Goal: Task Accomplishment & Management: Use online tool/utility

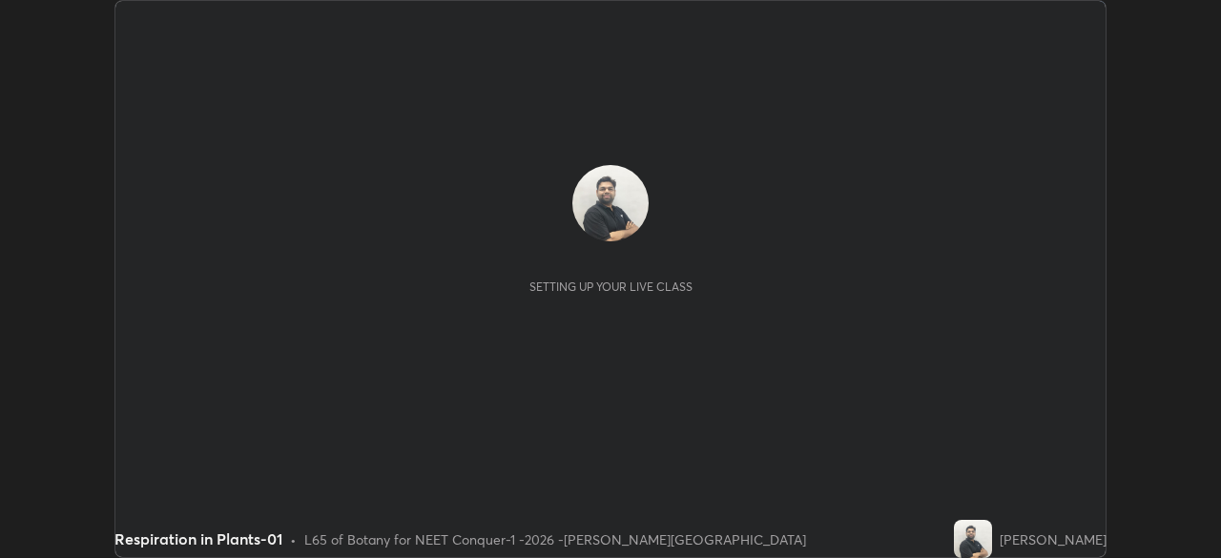
scroll to position [558, 1220]
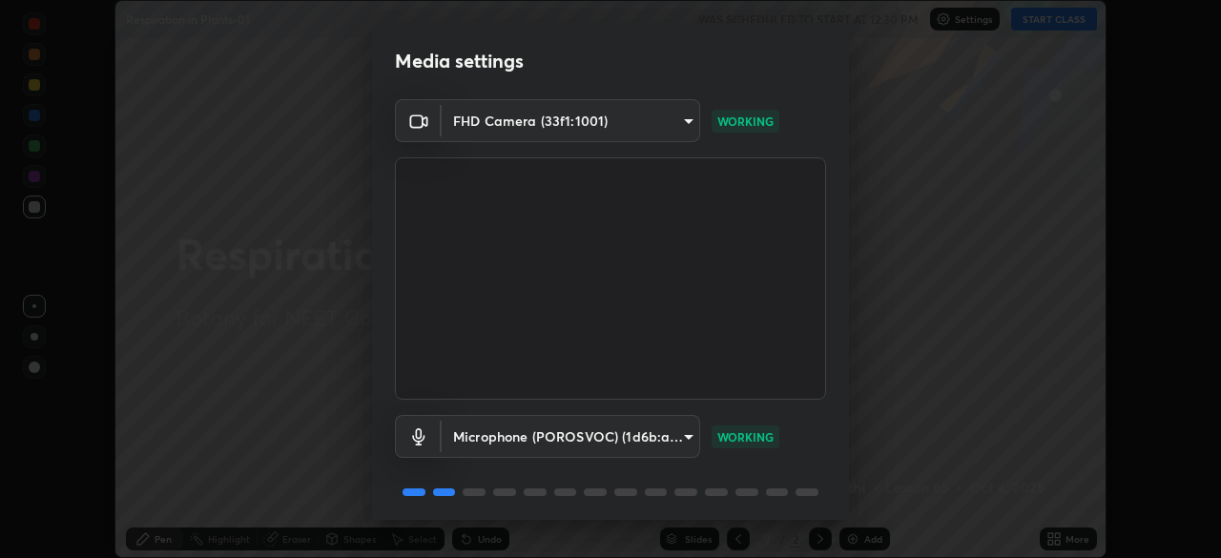
click at [685, 434] on body "Erase all Respiration in Plants-01 WAS SCHEDULED TO START AT 12:30 PM Settings …" at bounding box center [610, 279] width 1221 height 558
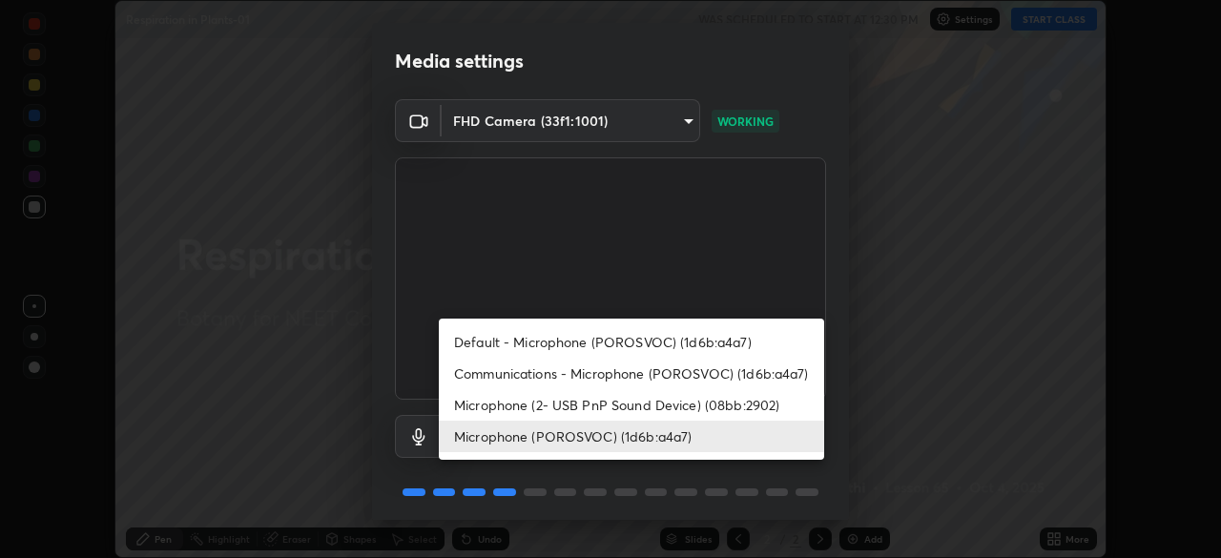
click at [582, 403] on li "Microphone (2- USB PnP Sound Device) (08bb:2902)" at bounding box center [631, 404] width 385 height 31
type input "1ed109833468950e675345c7d5fcebfff450257bc8eff2ba74f1afa0f2c50769"
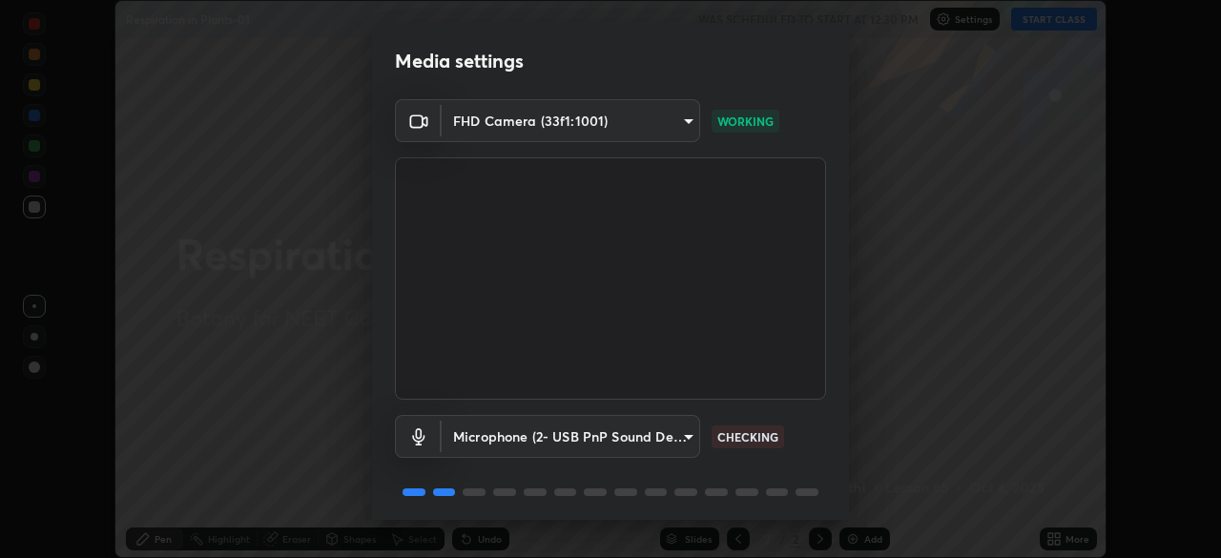
scroll to position [68, 0]
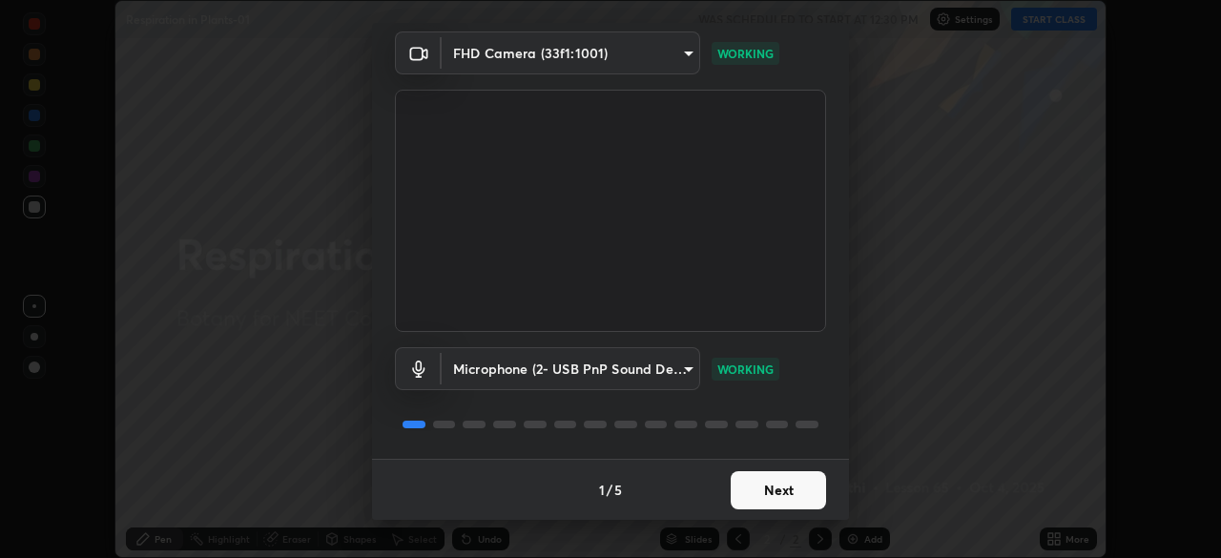
click at [780, 489] on button "Next" at bounding box center [778, 490] width 95 height 38
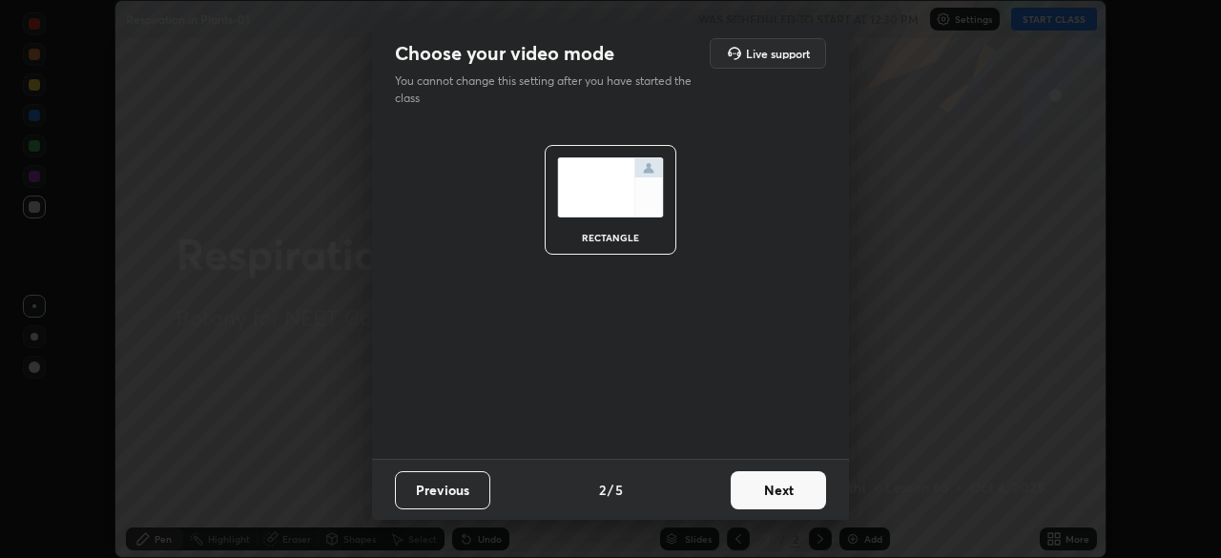
scroll to position [0, 0]
click at [792, 490] on button "Next" at bounding box center [778, 490] width 95 height 38
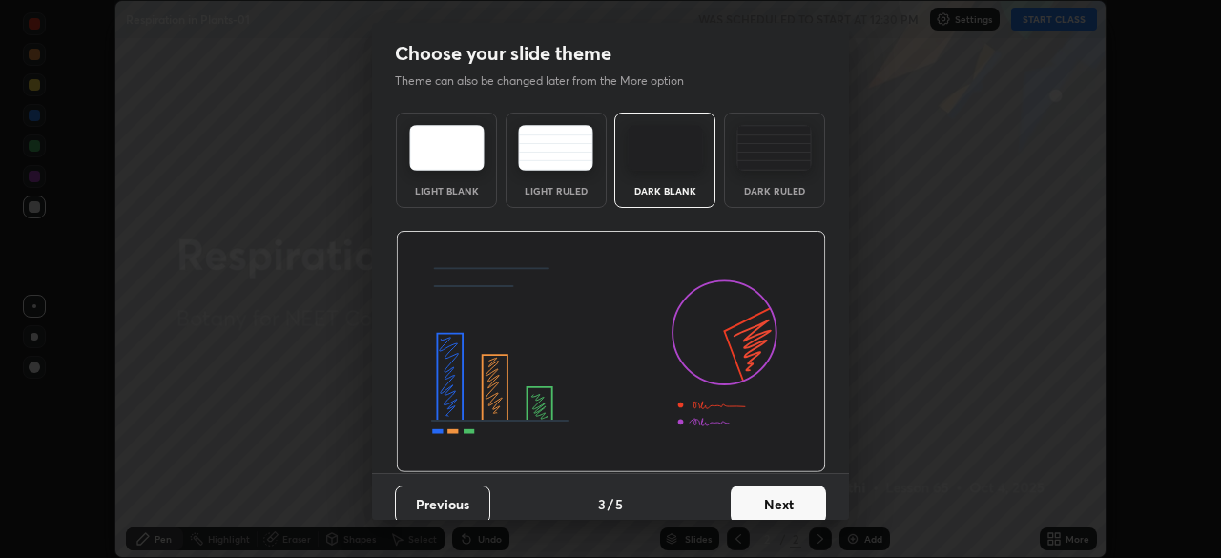
click at [772, 137] on img at bounding box center [773, 148] width 75 height 46
click at [758, 511] on button "Next" at bounding box center [778, 504] width 95 height 38
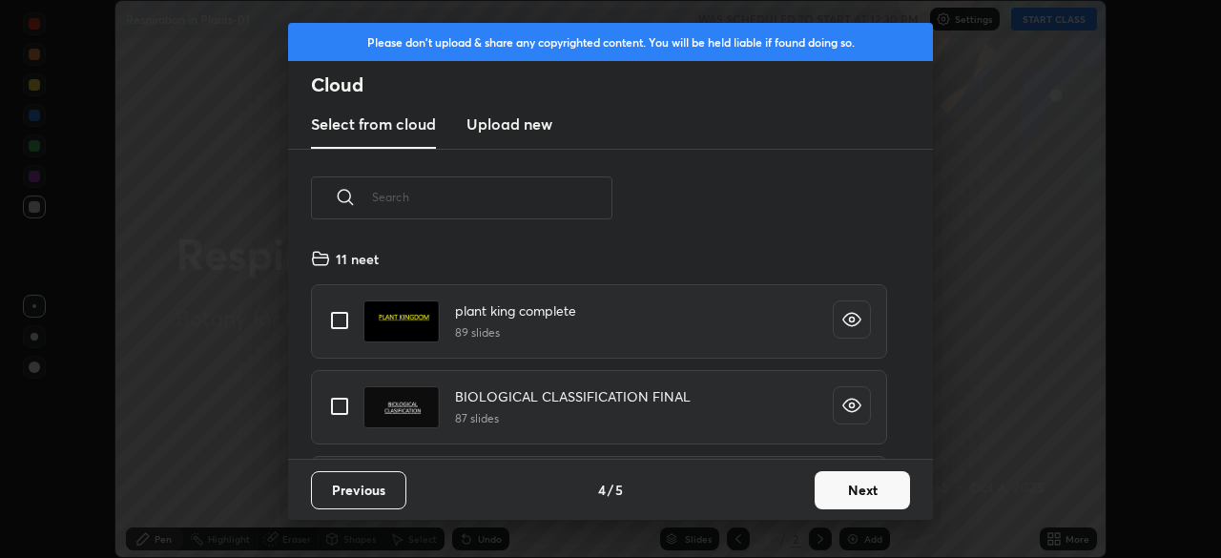
scroll to position [212, 612]
click at [529, 127] on h3 "Upload new" at bounding box center [509, 124] width 86 height 23
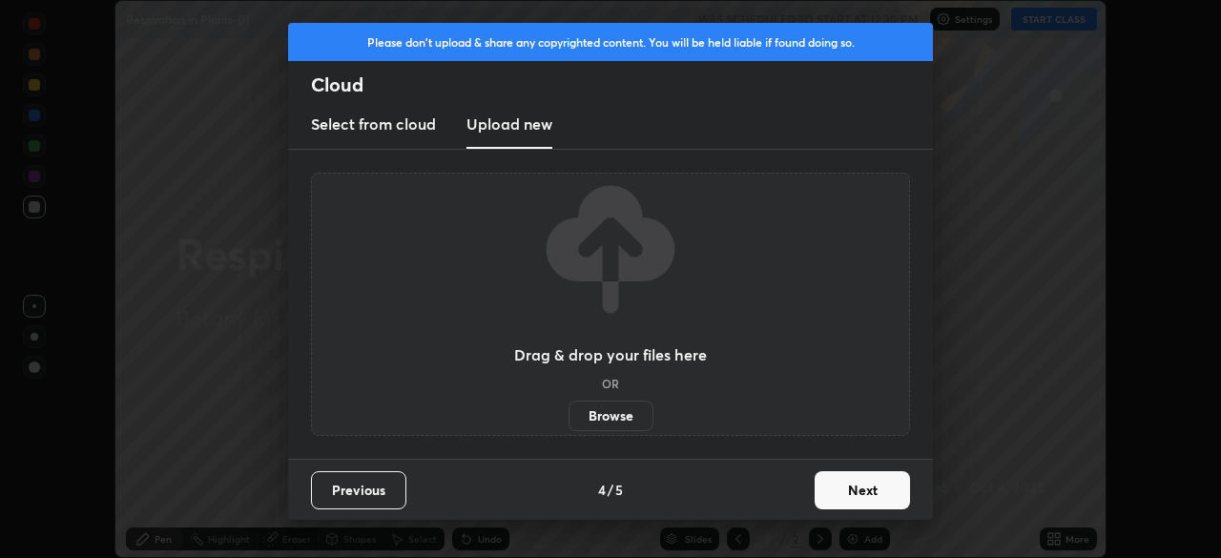
click at [853, 493] on button "Next" at bounding box center [862, 490] width 95 height 38
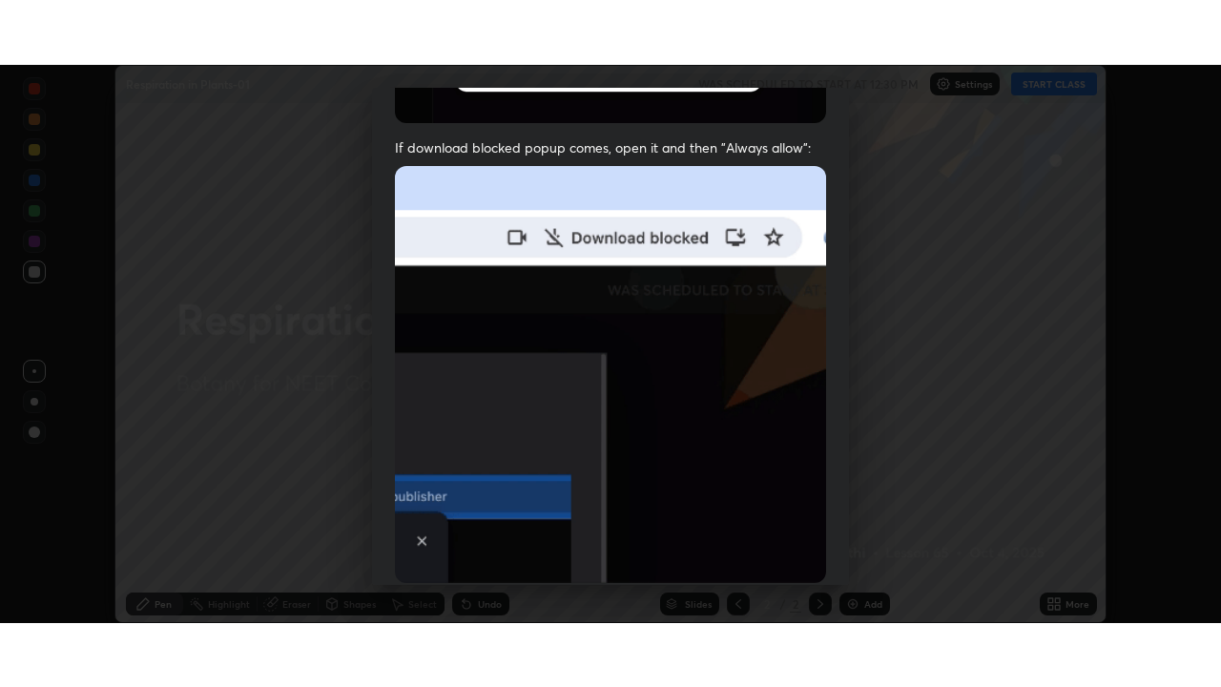
scroll to position [457, 0]
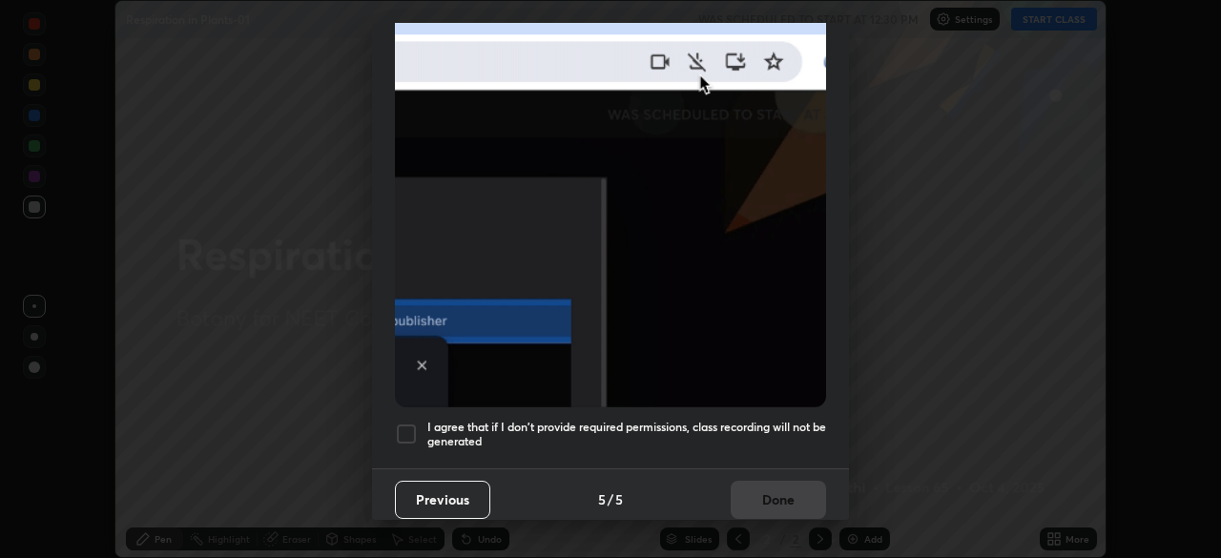
click at [403, 423] on div at bounding box center [406, 434] width 23 height 23
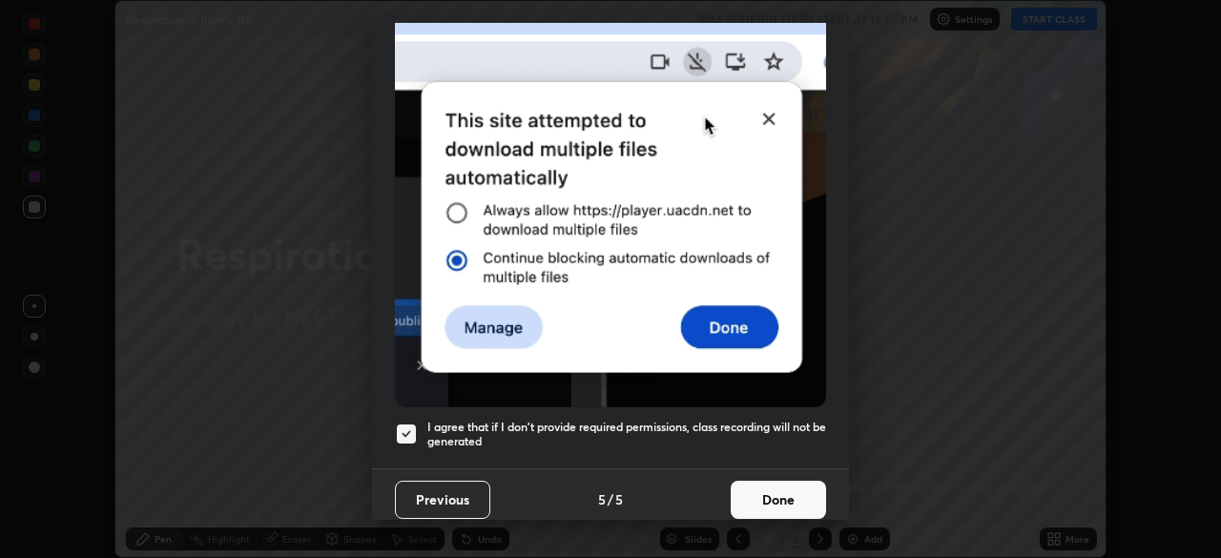
click at [754, 497] on button "Done" at bounding box center [778, 500] width 95 height 38
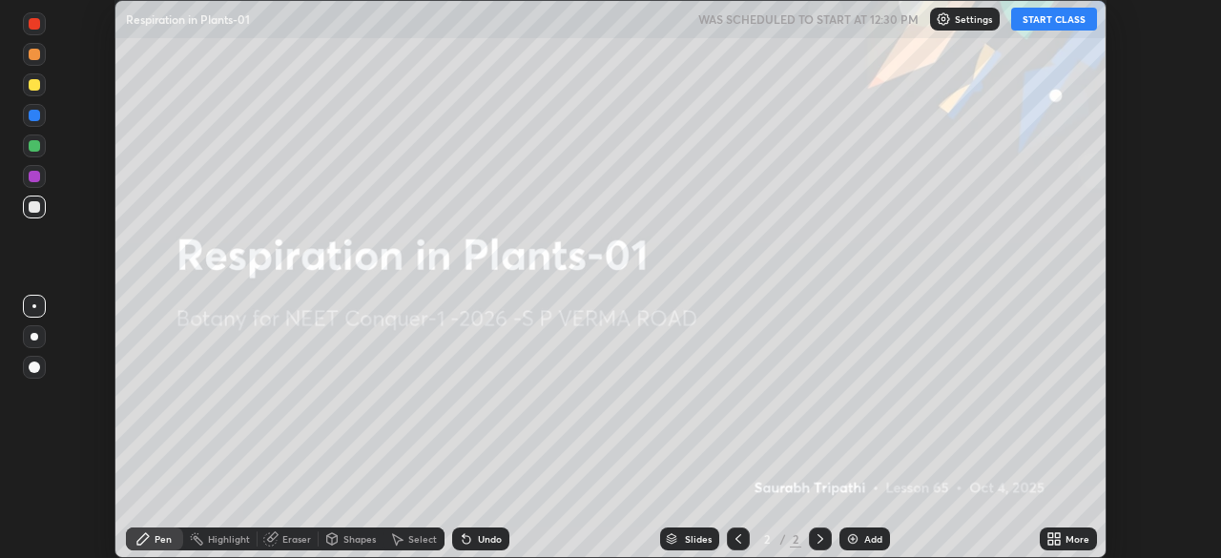
click at [1043, 16] on button "START CLASS" at bounding box center [1054, 19] width 86 height 23
click at [1052, 537] on icon at bounding box center [1050, 535] width 5 height 5
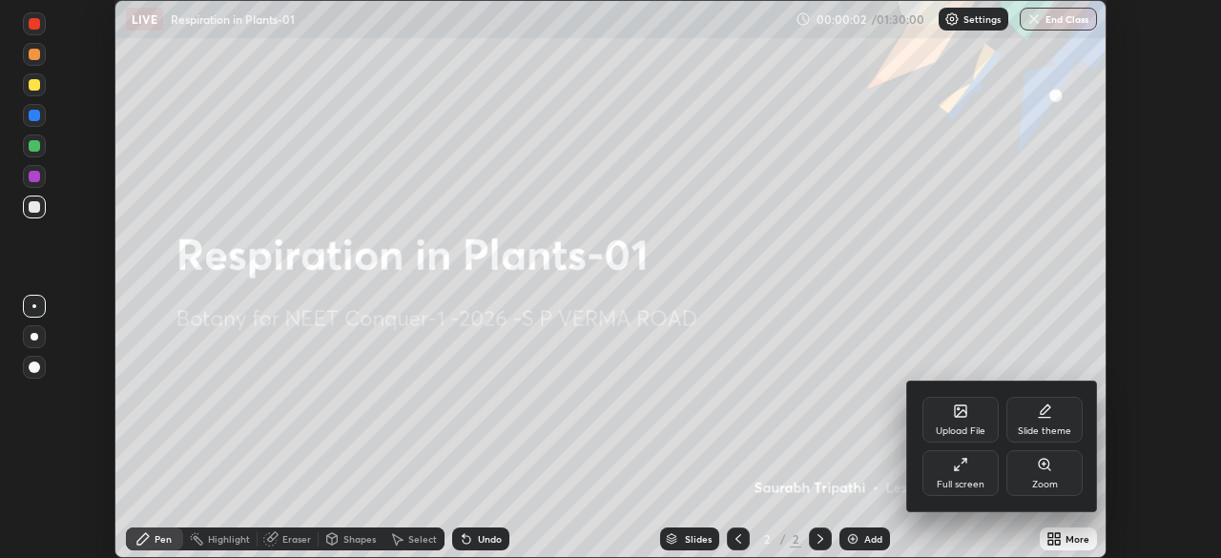
click at [981, 527] on div at bounding box center [610, 279] width 1221 height 558
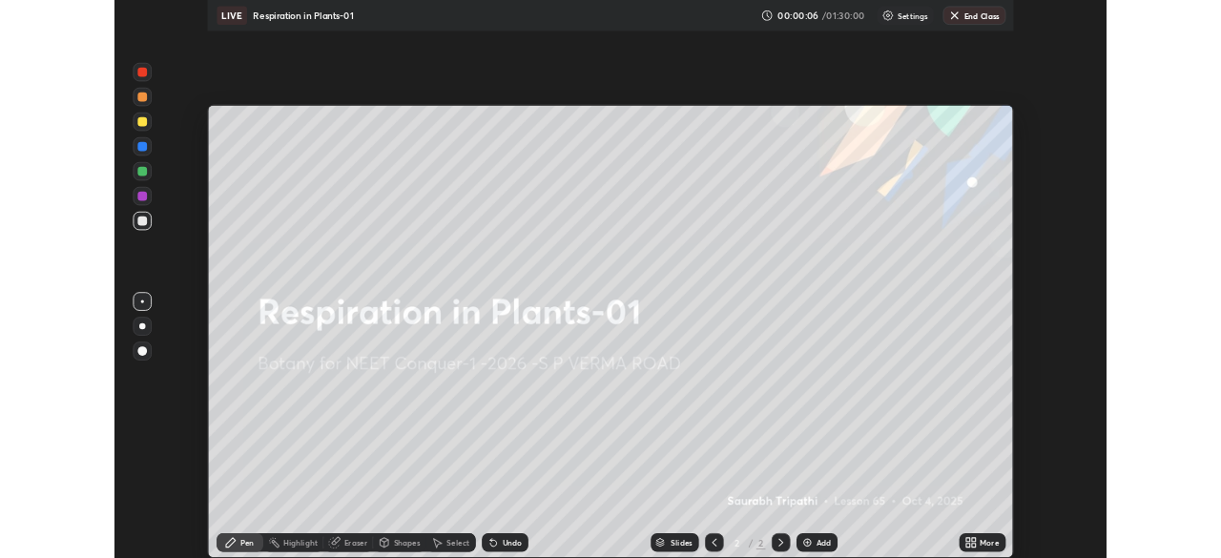
scroll to position [687, 1221]
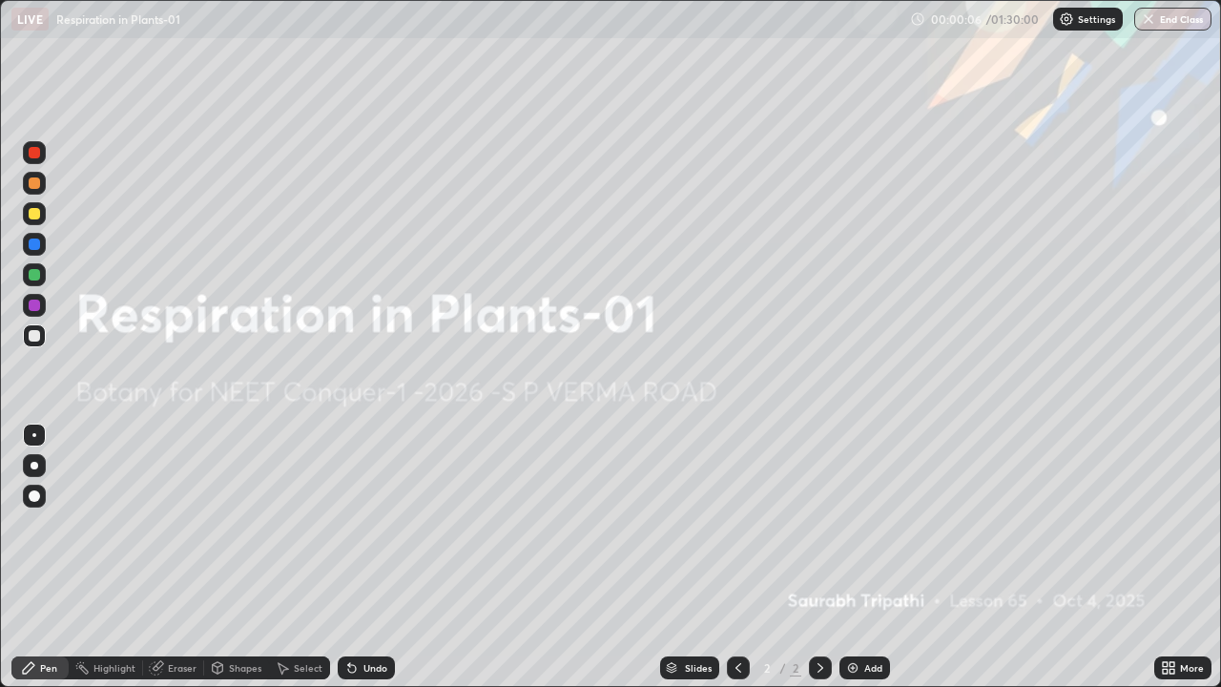
click at [637, 18] on div "LIVE Respiration in Plants-01" at bounding box center [456, 19] width 891 height 38
click at [1165, 557] on icon at bounding box center [1165, 664] width 5 height 5
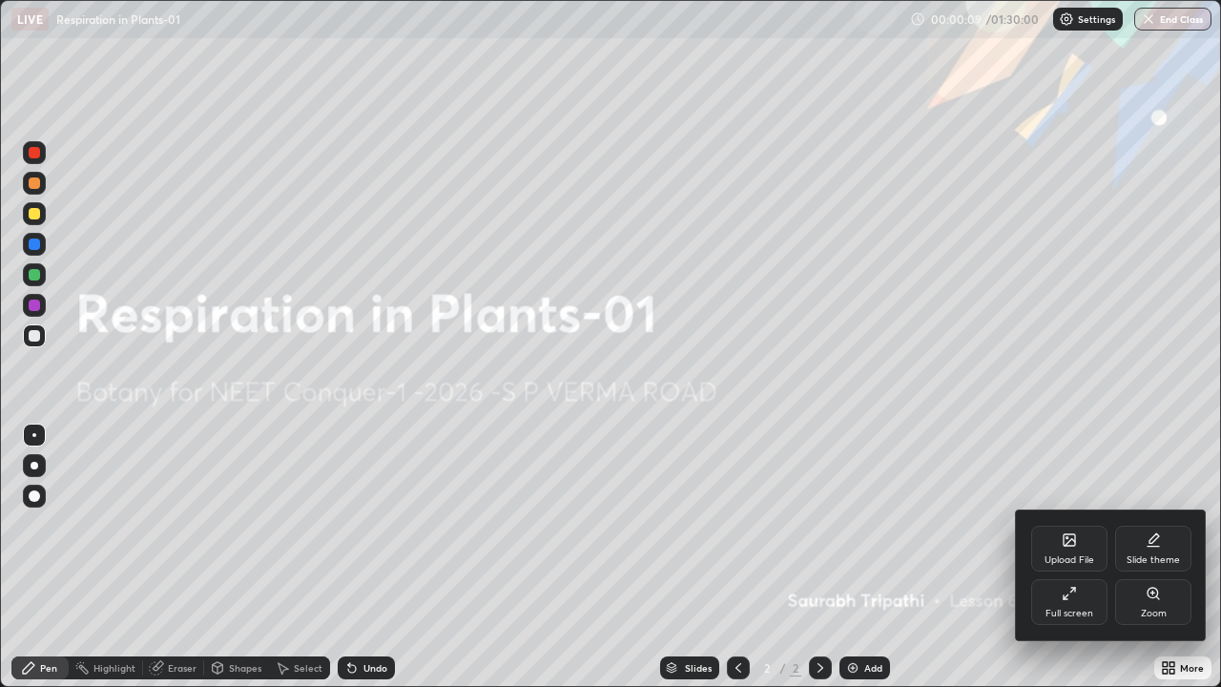
click at [1077, 557] on div "Full screen" at bounding box center [1069, 614] width 48 height 10
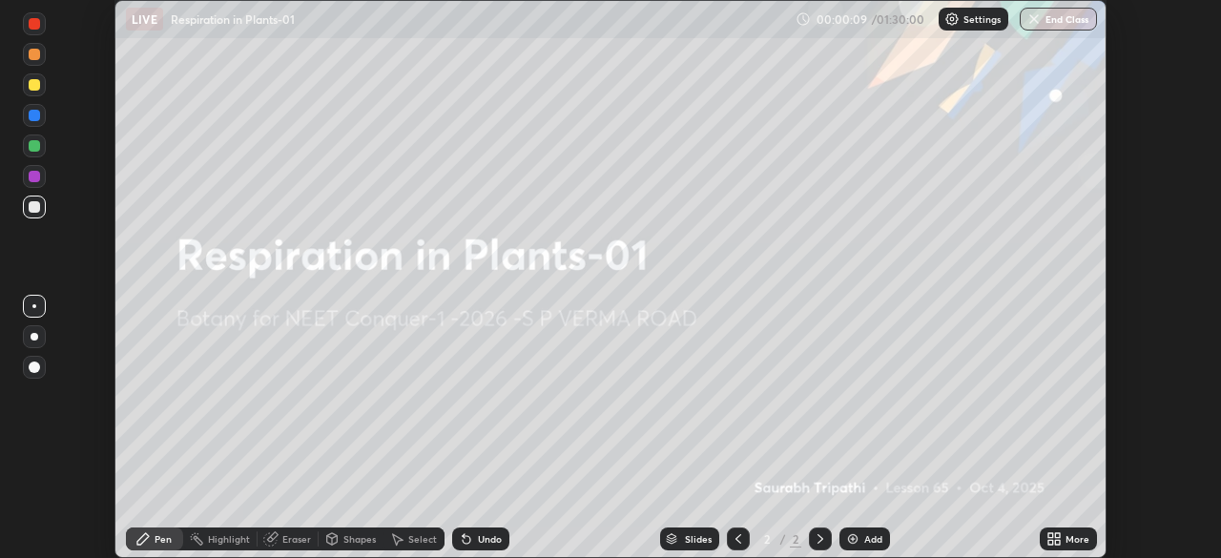
scroll to position [94823, 94160]
click at [1050, 536] on icon at bounding box center [1050, 535] width 5 height 5
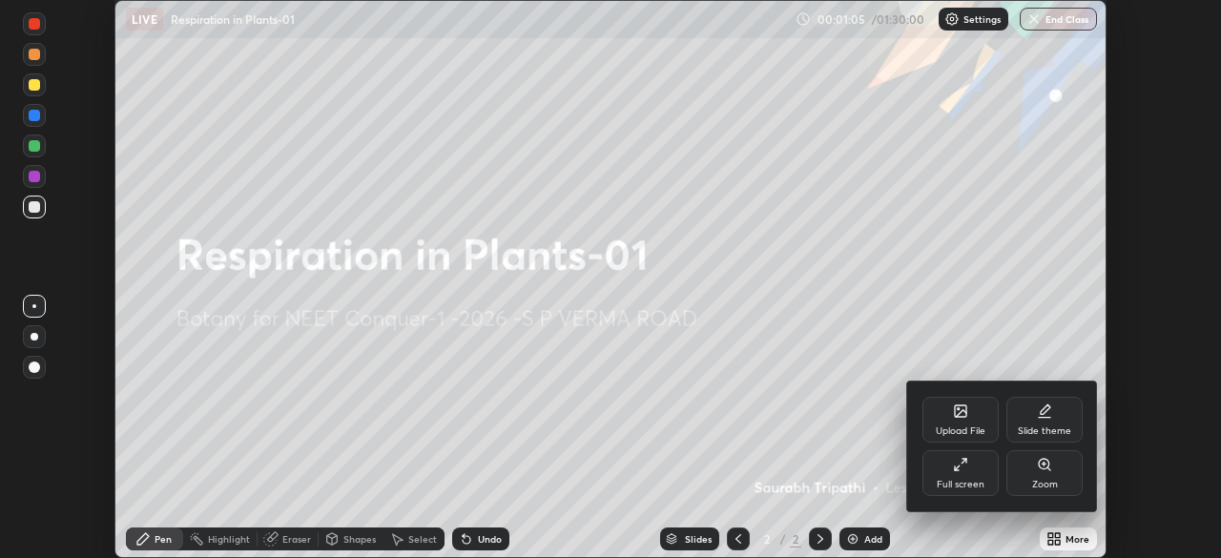
click at [956, 422] on div "Upload File" at bounding box center [960, 420] width 76 height 46
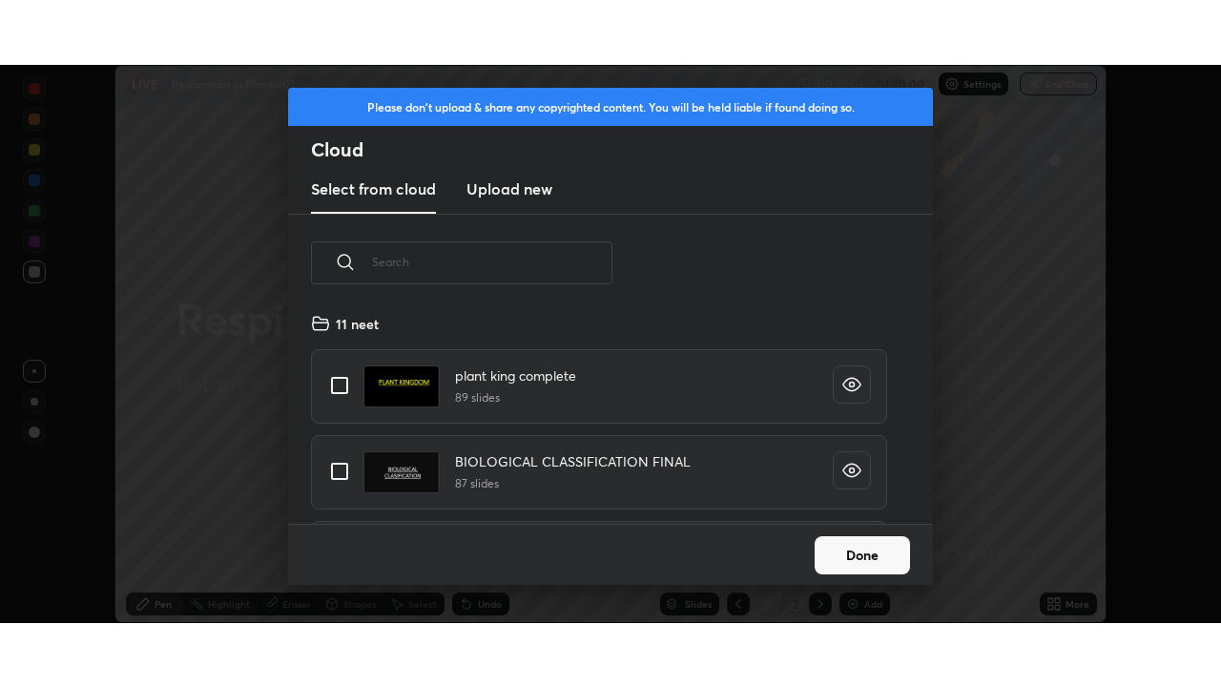
scroll to position [212, 612]
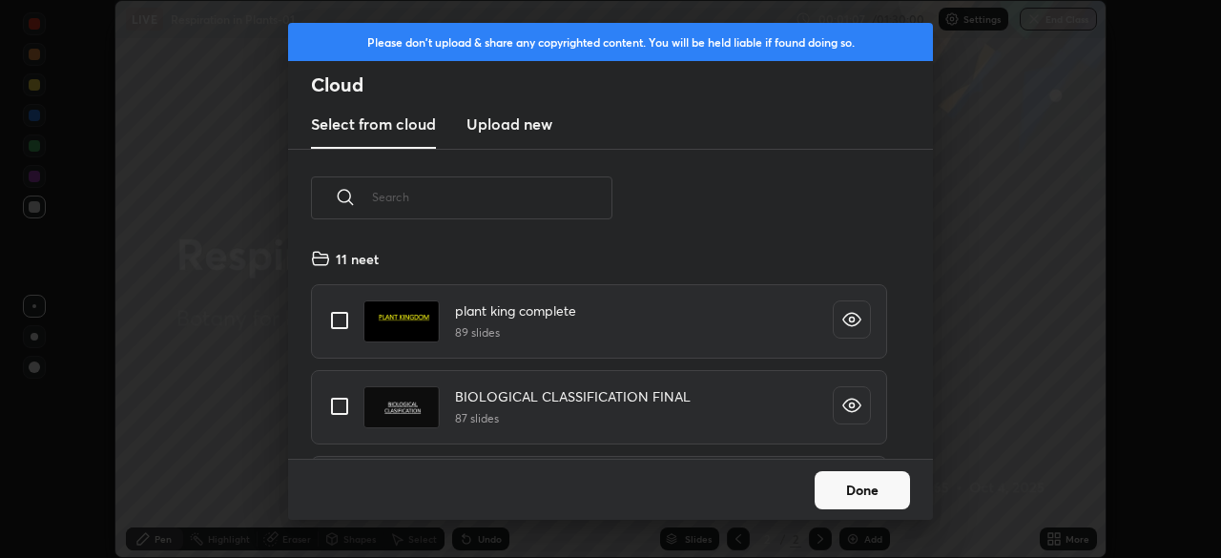
click at [520, 120] on h3 "Upload new" at bounding box center [509, 124] width 86 height 23
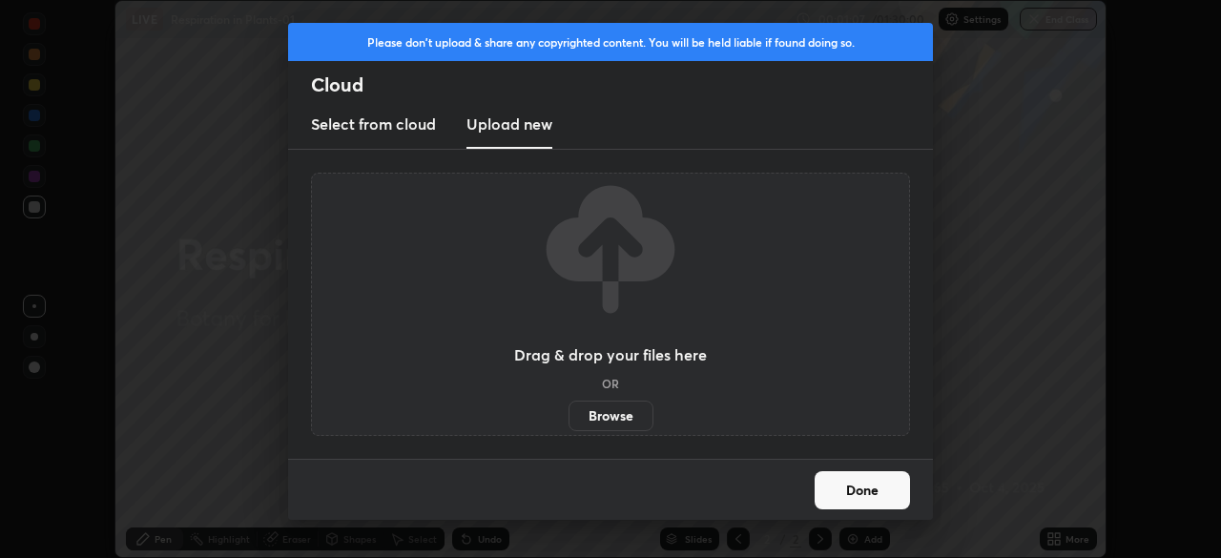
click at [609, 406] on label "Browse" at bounding box center [610, 416] width 85 height 31
click at [568, 406] on input "Browse" at bounding box center [568, 416] width 0 height 31
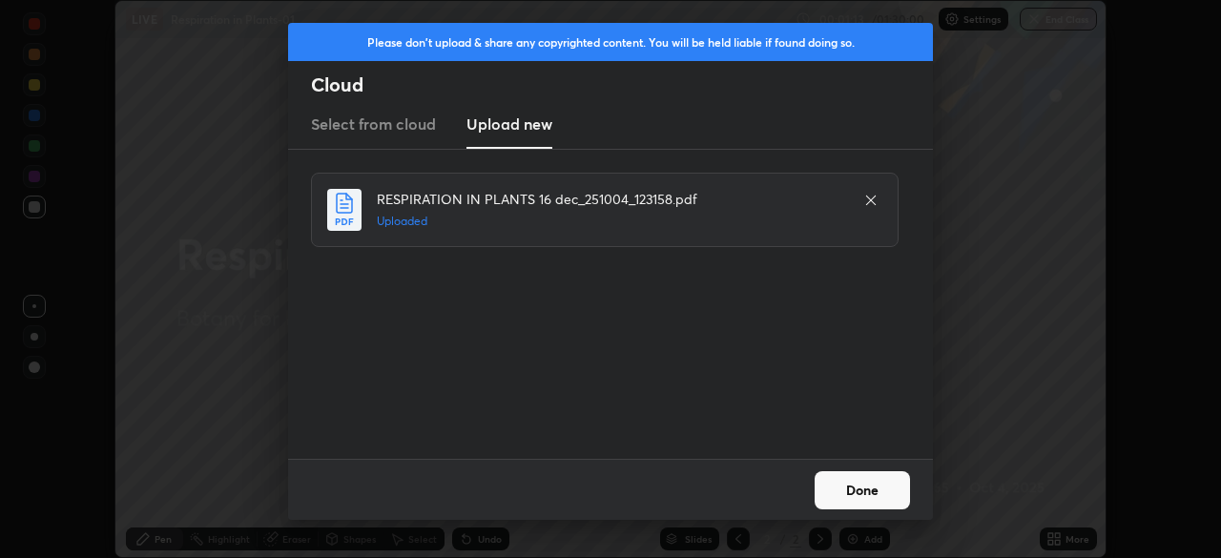
click at [865, 484] on button "Done" at bounding box center [862, 490] width 95 height 38
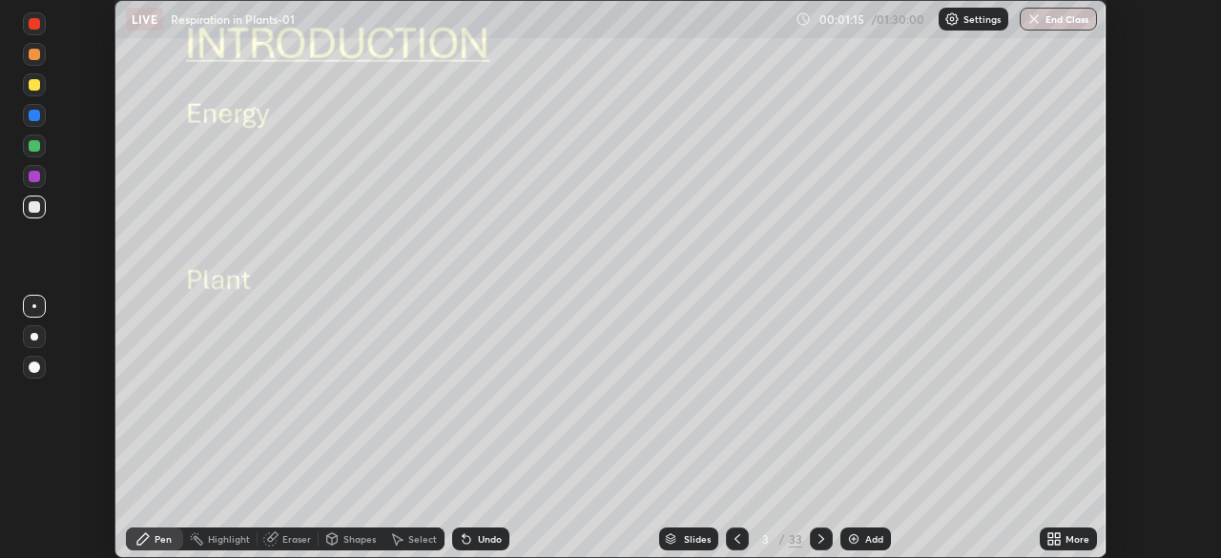
click at [1048, 540] on icon at bounding box center [1050, 542] width 5 height 5
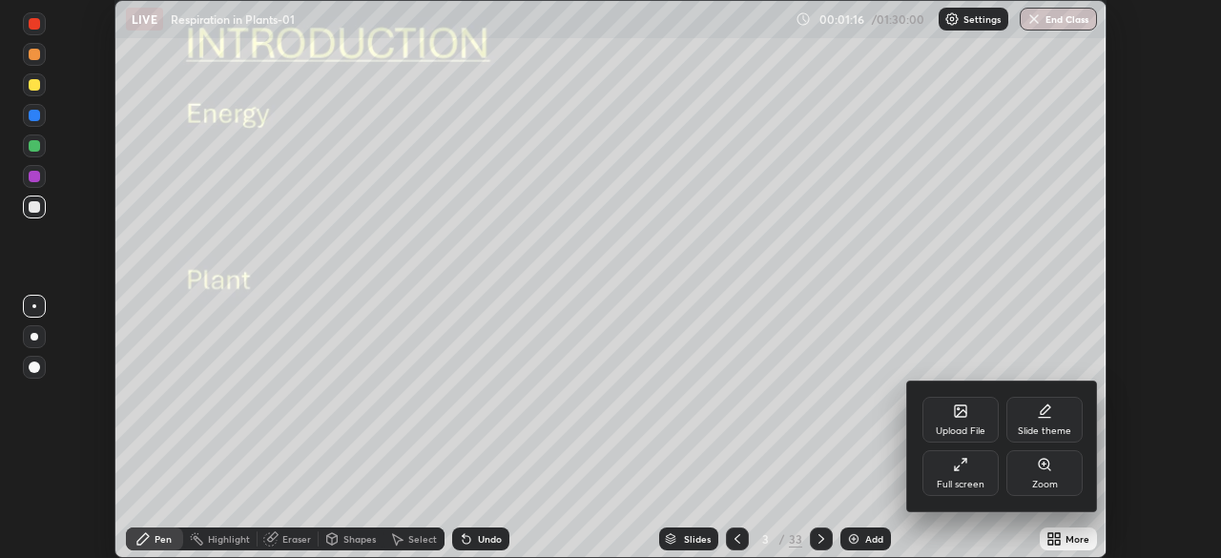
click at [974, 480] on div "Full screen" at bounding box center [961, 485] width 48 height 10
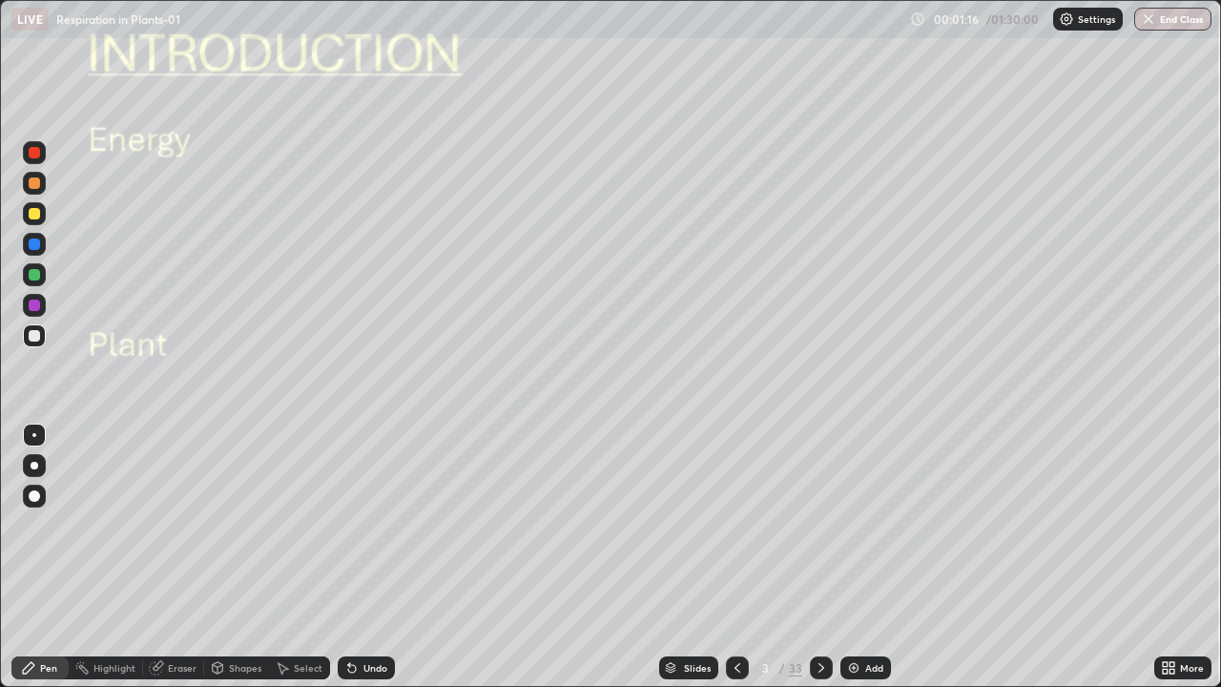
scroll to position [687, 1221]
click at [38, 209] on div at bounding box center [34, 213] width 11 height 11
click at [36, 464] on div at bounding box center [35, 466] width 8 height 8
click at [36, 215] on div at bounding box center [34, 213] width 11 height 11
click at [35, 275] on div at bounding box center [34, 274] width 11 height 11
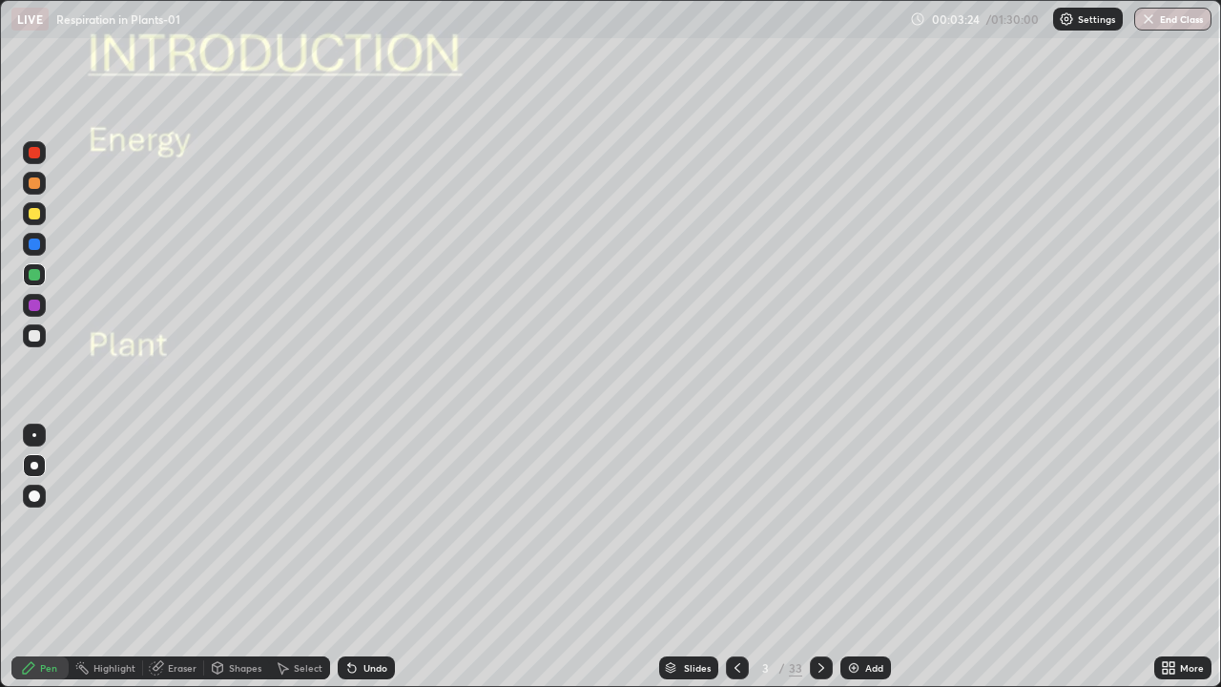
click at [39, 303] on div at bounding box center [34, 304] width 11 height 11
click at [38, 493] on div at bounding box center [34, 495] width 11 height 11
click at [39, 334] on div at bounding box center [34, 335] width 11 height 11
click at [387, 557] on div "Undo" at bounding box center [366, 667] width 57 height 23
click at [34, 435] on div at bounding box center [34, 435] width 4 height 4
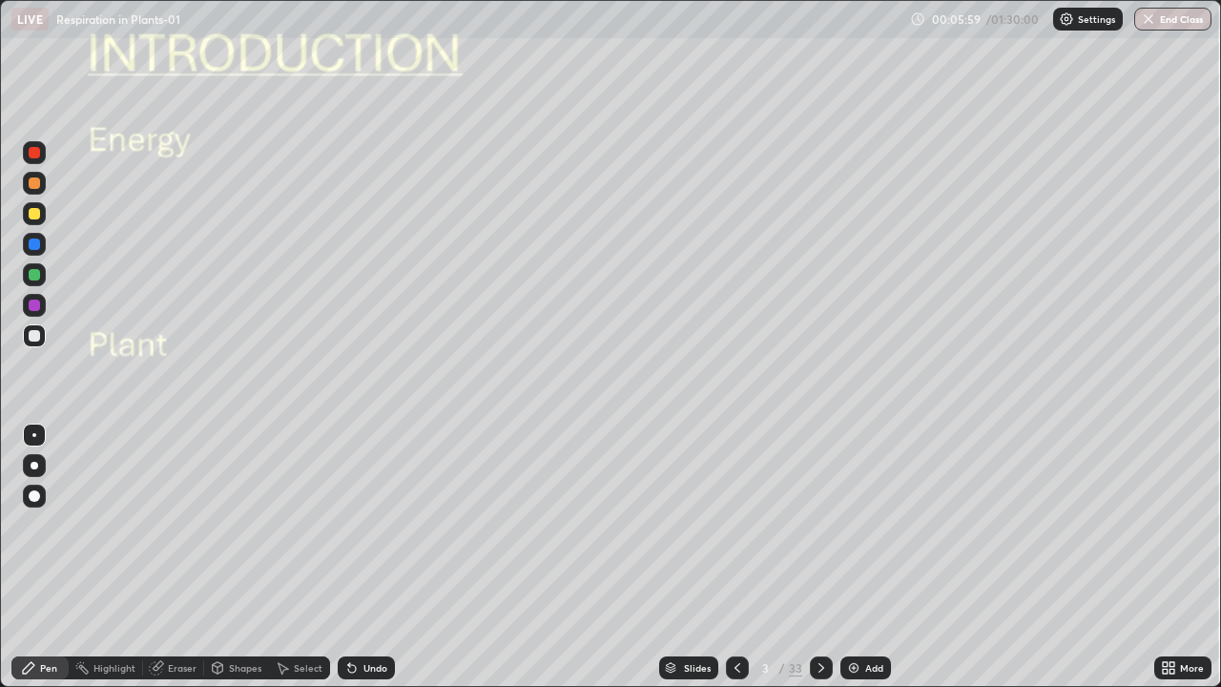
click at [42, 264] on div at bounding box center [34, 274] width 23 height 23
click at [37, 456] on div at bounding box center [34, 465] width 23 height 23
click at [34, 338] on div at bounding box center [34, 335] width 11 height 11
click at [817, 557] on div at bounding box center [821, 667] width 23 height 23
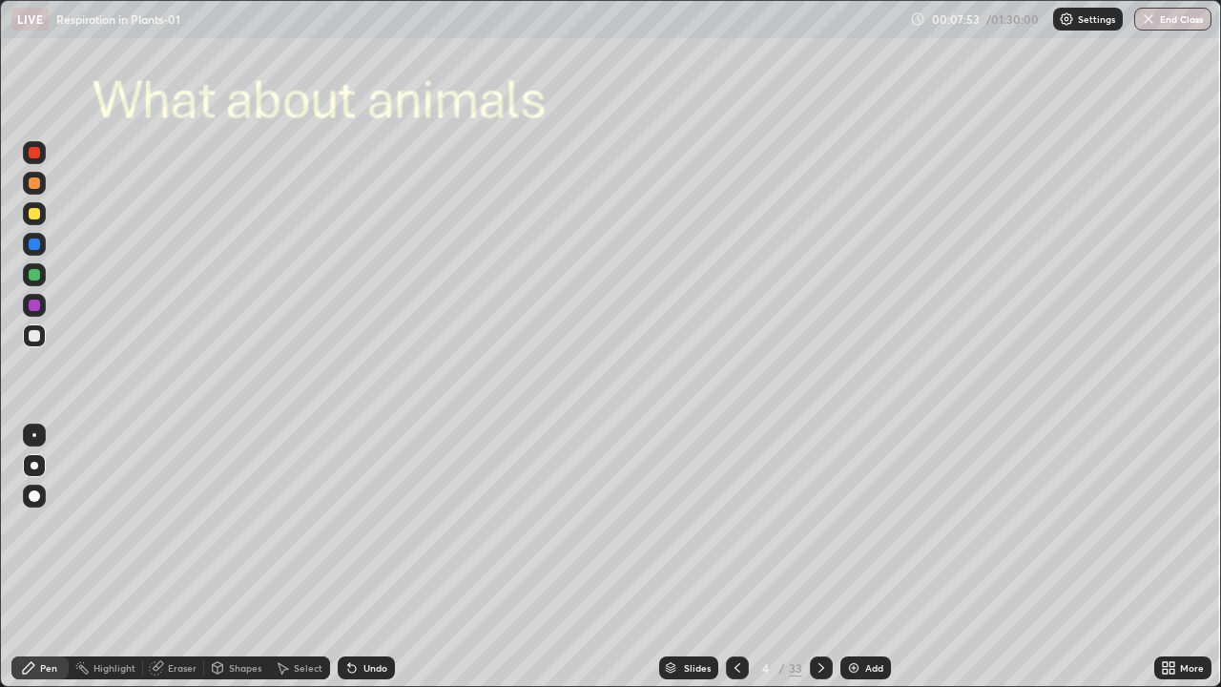
click at [36, 336] on div at bounding box center [34, 335] width 11 height 11
click at [39, 216] on div at bounding box center [34, 213] width 11 height 11
click at [35, 279] on div at bounding box center [34, 274] width 11 height 11
click at [36, 466] on div at bounding box center [35, 466] width 8 height 8
click at [36, 334] on div at bounding box center [34, 335] width 11 height 11
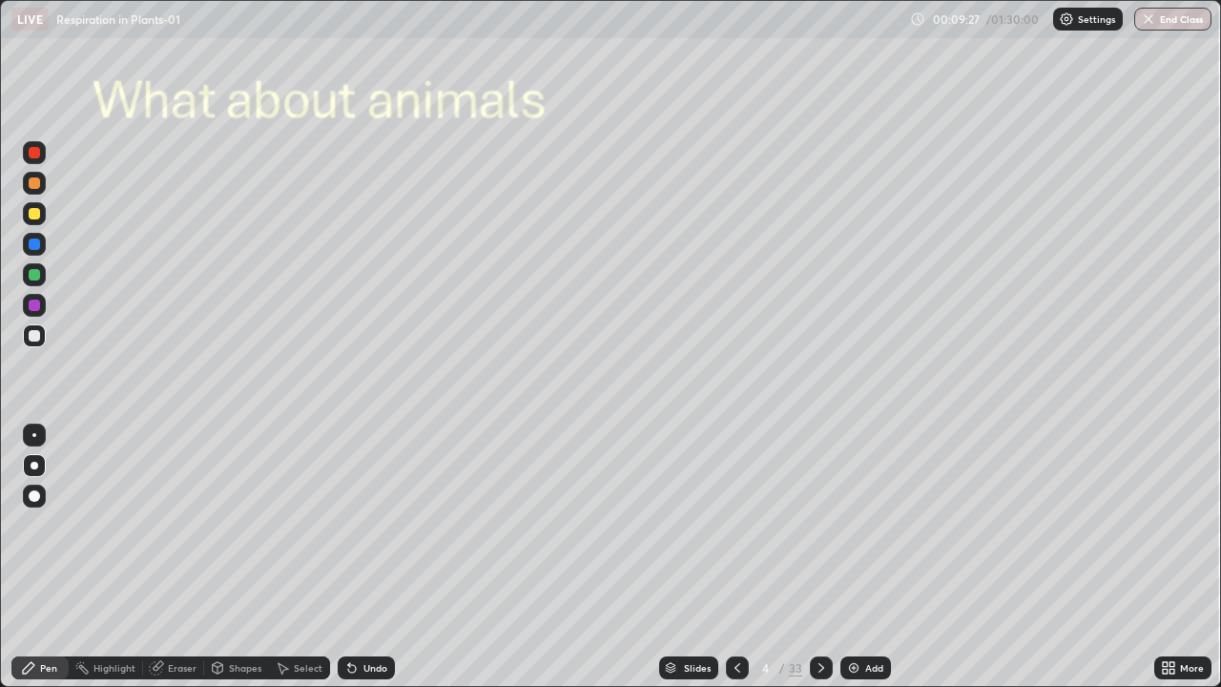
click at [35, 332] on div at bounding box center [34, 335] width 11 height 11
click at [39, 485] on div at bounding box center [34, 496] width 23 height 23
click at [35, 339] on div at bounding box center [34, 335] width 11 height 11
click at [36, 310] on div at bounding box center [34, 304] width 11 height 11
click at [33, 342] on div at bounding box center [34, 335] width 23 height 23
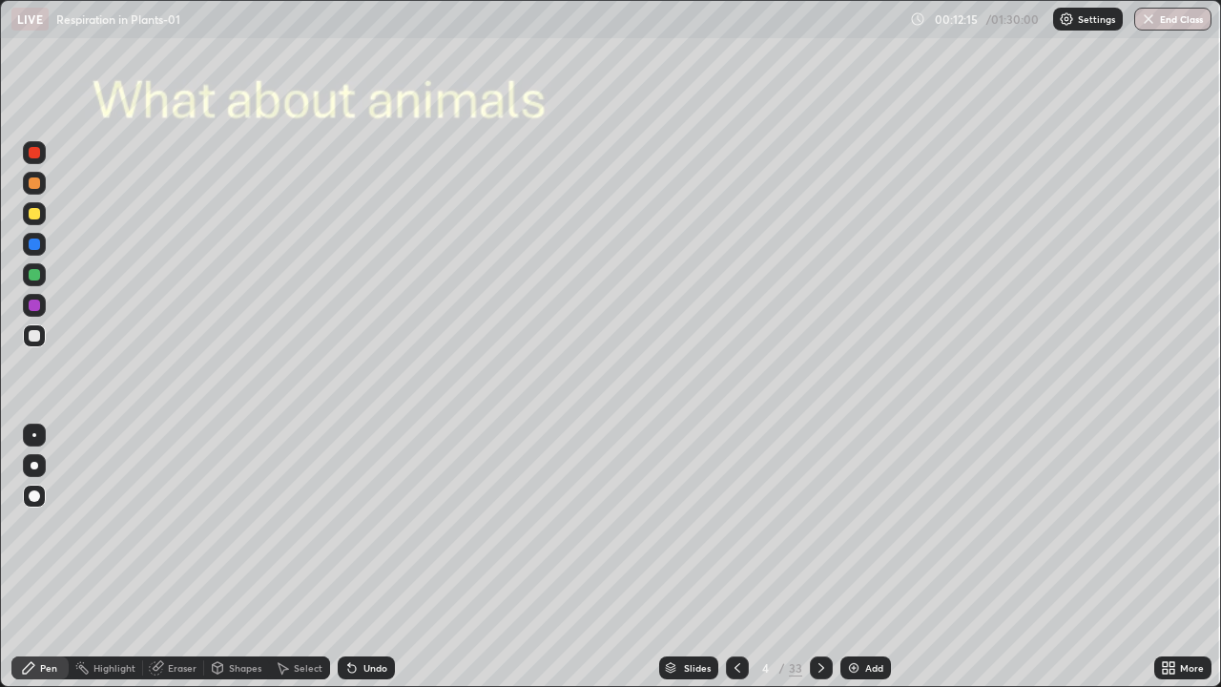
click at [36, 210] on div at bounding box center [34, 213] width 11 height 11
click at [236, 557] on div "Shapes" at bounding box center [245, 668] width 32 height 10
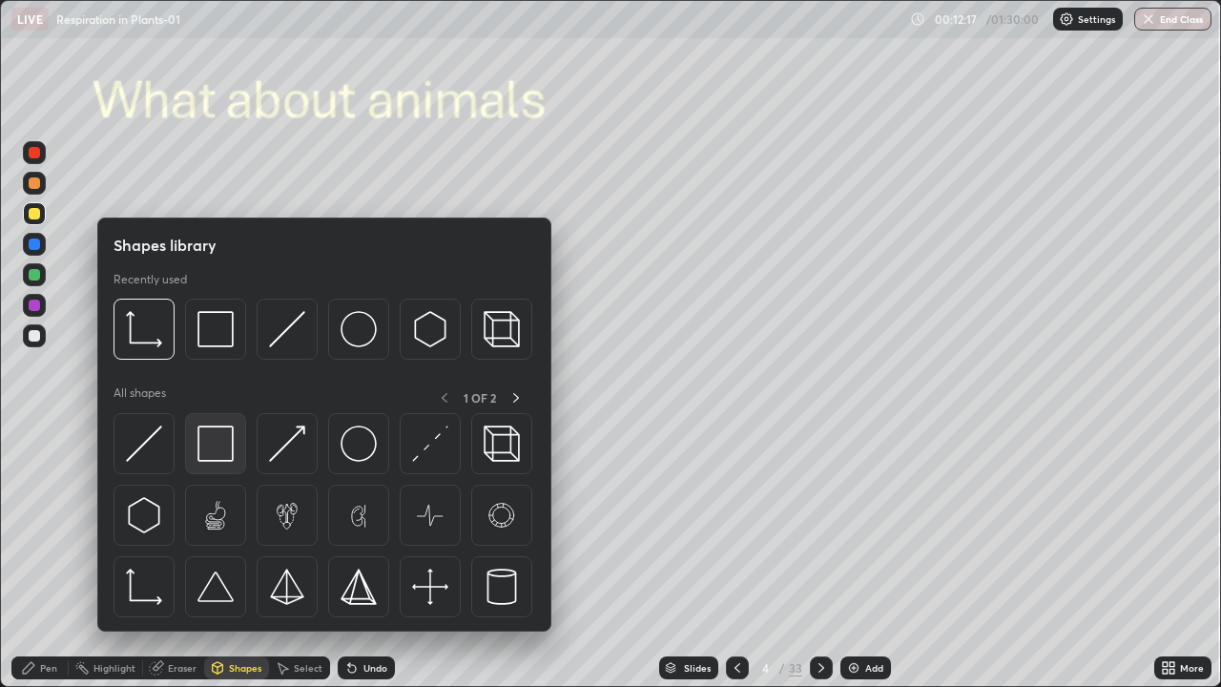
click at [218, 444] on img at bounding box center [215, 443] width 36 height 36
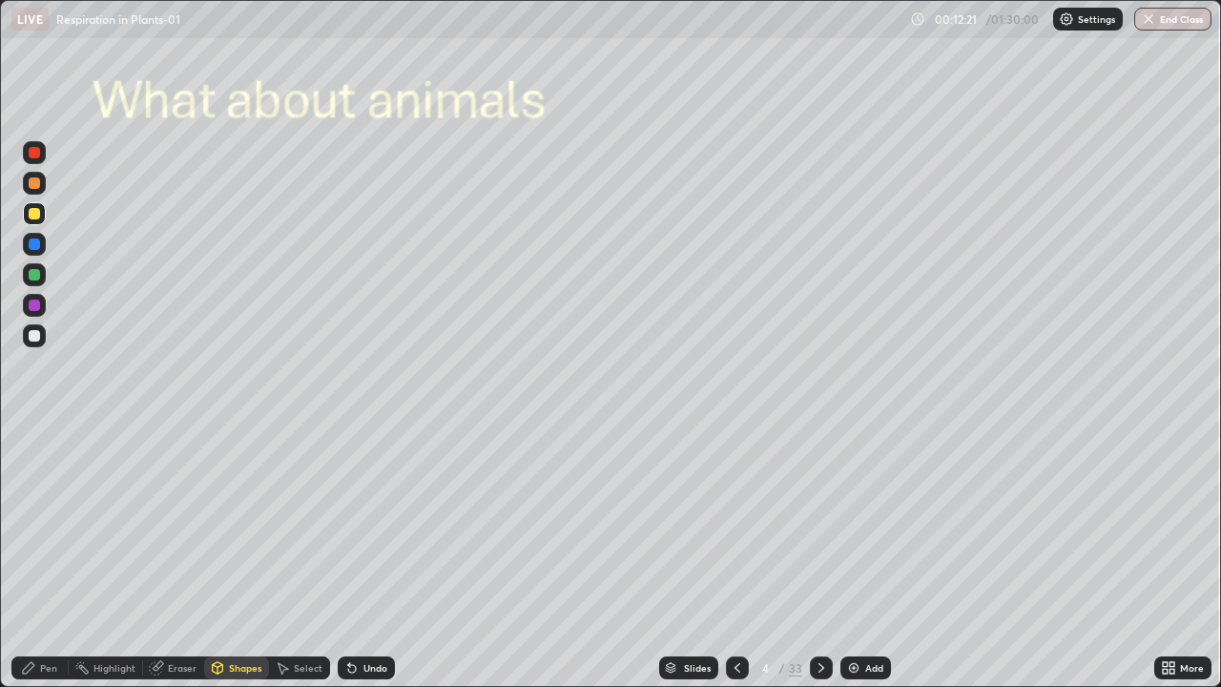
click at [361, 557] on div "Undo" at bounding box center [366, 667] width 57 height 23
click at [816, 557] on div at bounding box center [821, 667] width 23 height 23
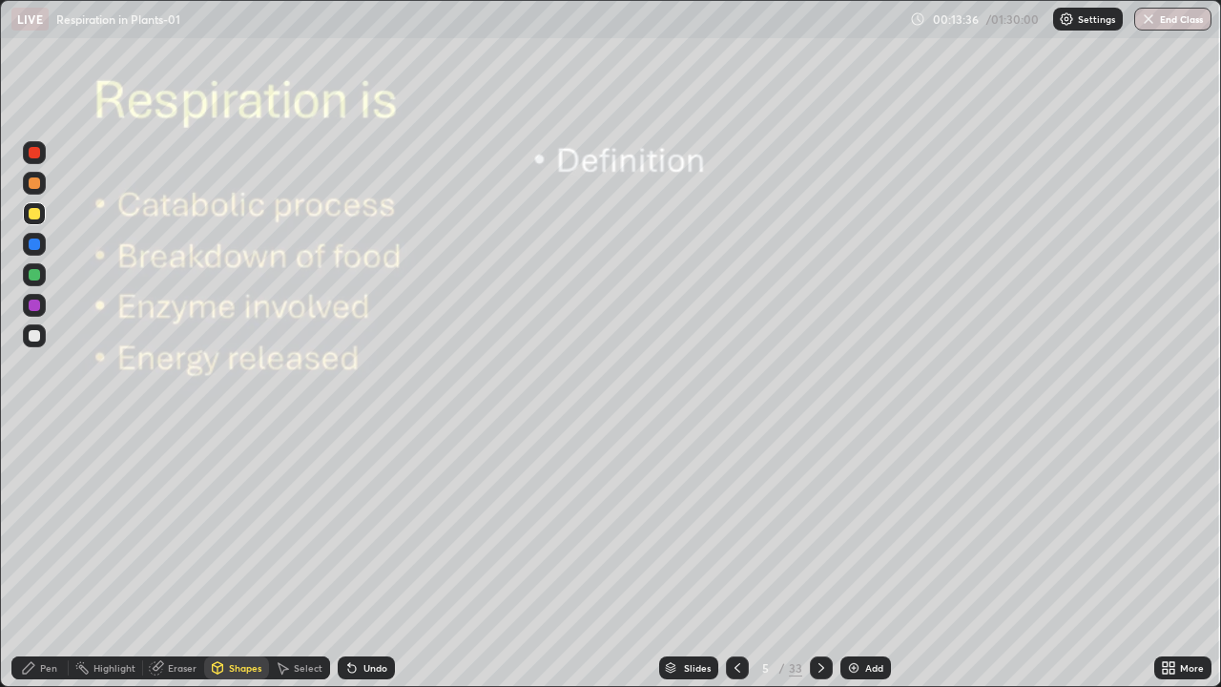
click at [226, 557] on div "Shapes" at bounding box center [236, 667] width 65 height 23
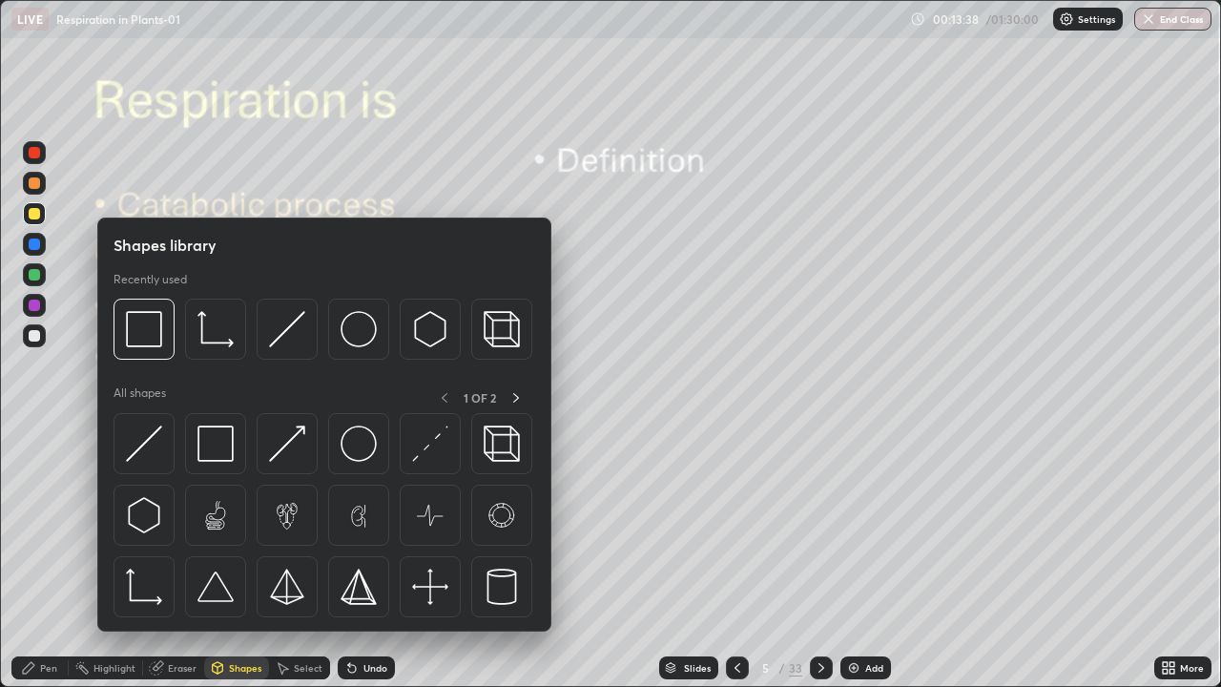
click at [52, 436] on div "Erase all" at bounding box center [34, 343] width 46 height 610
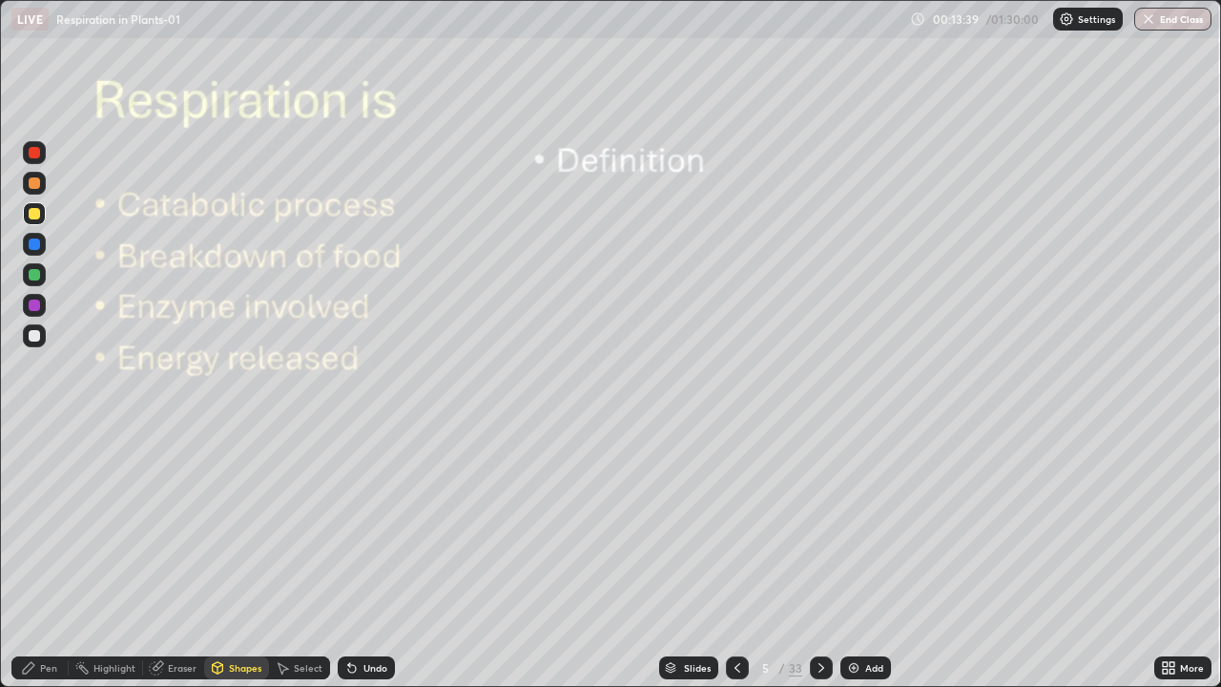
click at [241, 557] on div "Shapes" at bounding box center [245, 668] width 32 height 10
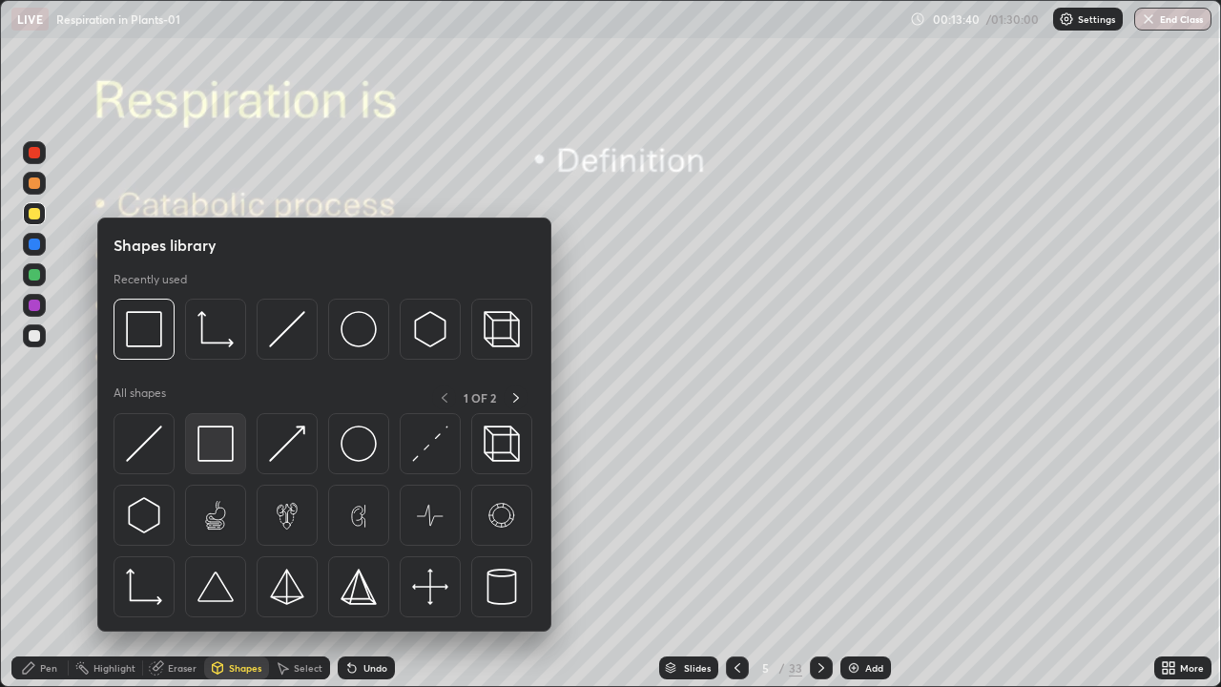
click at [213, 440] on img at bounding box center [215, 443] width 36 height 36
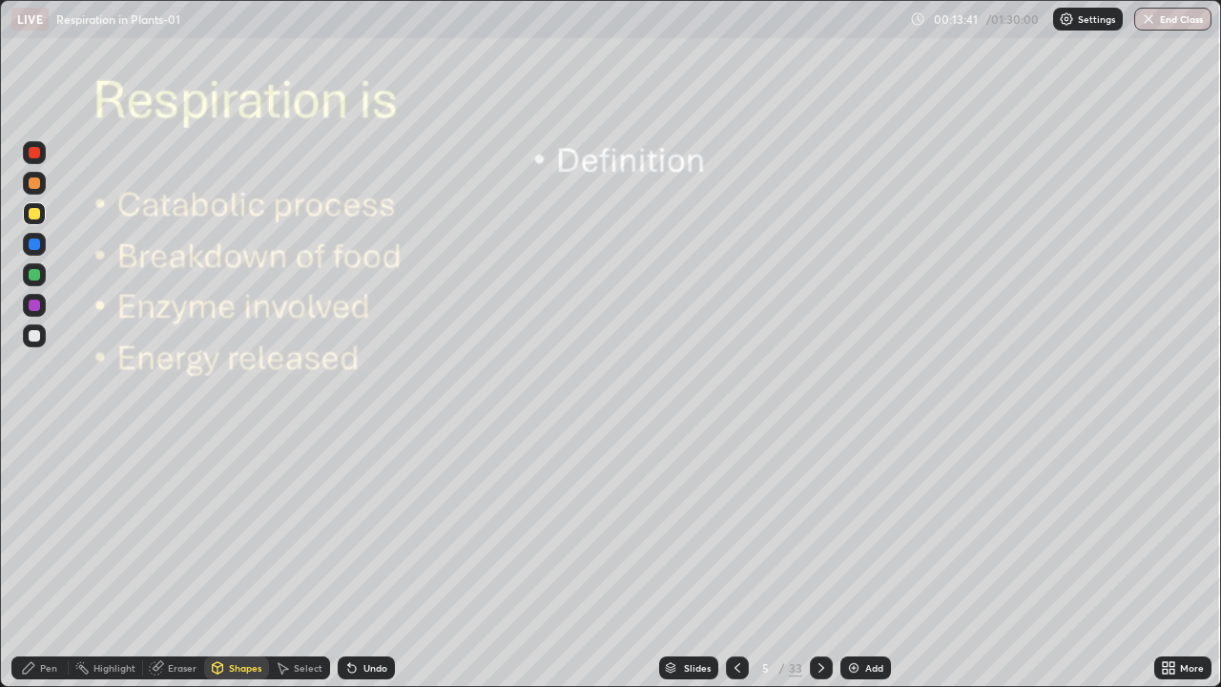
click at [38, 339] on div at bounding box center [34, 335] width 11 height 11
click at [220, 557] on icon at bounding box center [218, 667] width 10 height 11
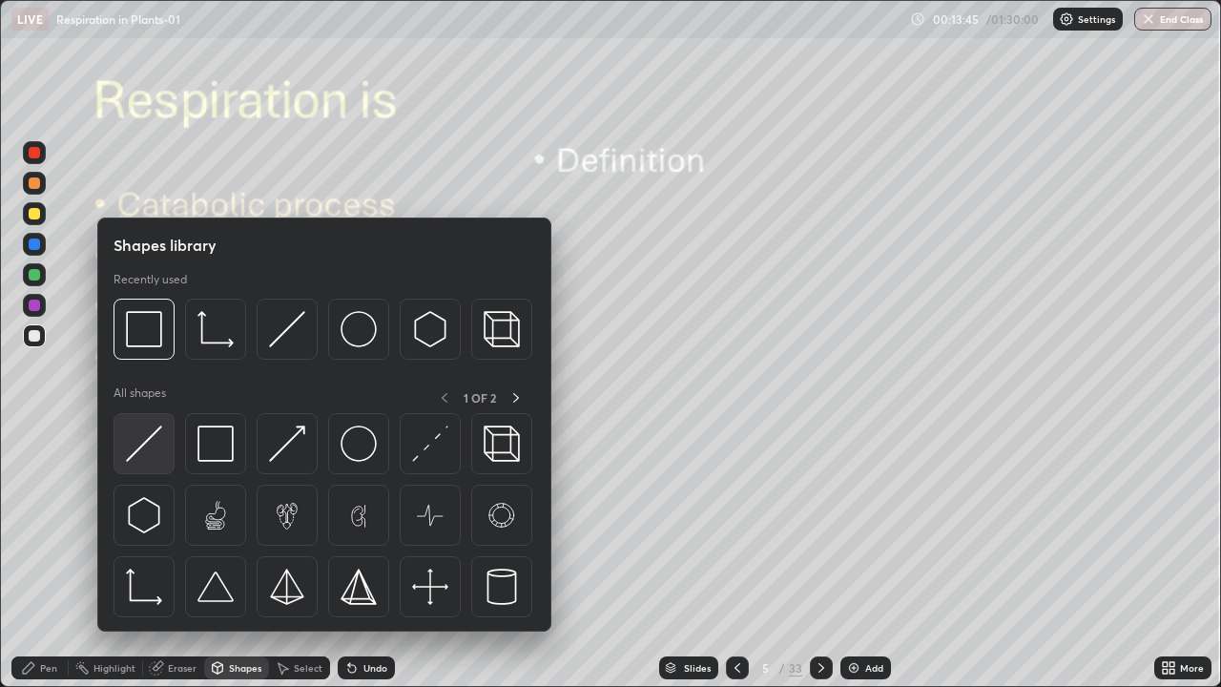
click at [139, 448] on img at bounding box center [144, 443] width 36 height 36
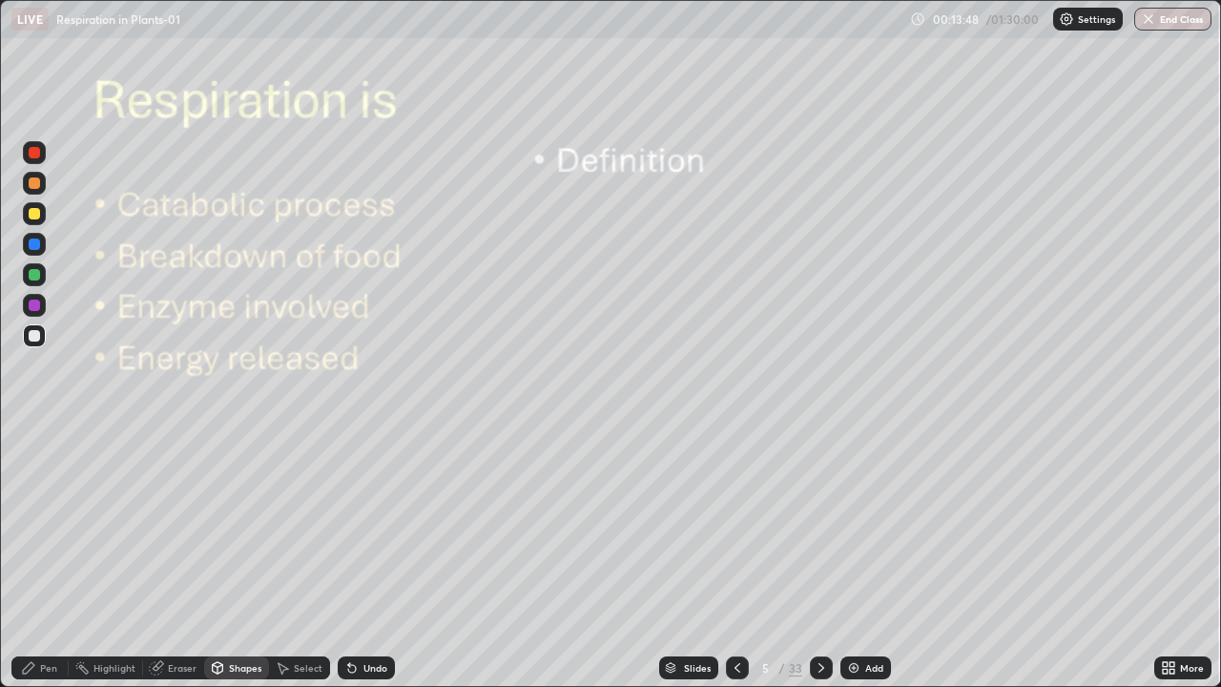
click at [39, 557] on div "Pen" at bounding box center [39, 667] width 57 height 23
click at [34, 465] on div at bounding box center [35, 466] width 8 height 8
click at [38, 333] on div at bounding box center [34, 335] width 11 height 11
click at [37, 465] on div at bounding box center [35, 466] width 8 height 8
click at [34, 337] on div at bounding box center [34, 335] width 11 height 11
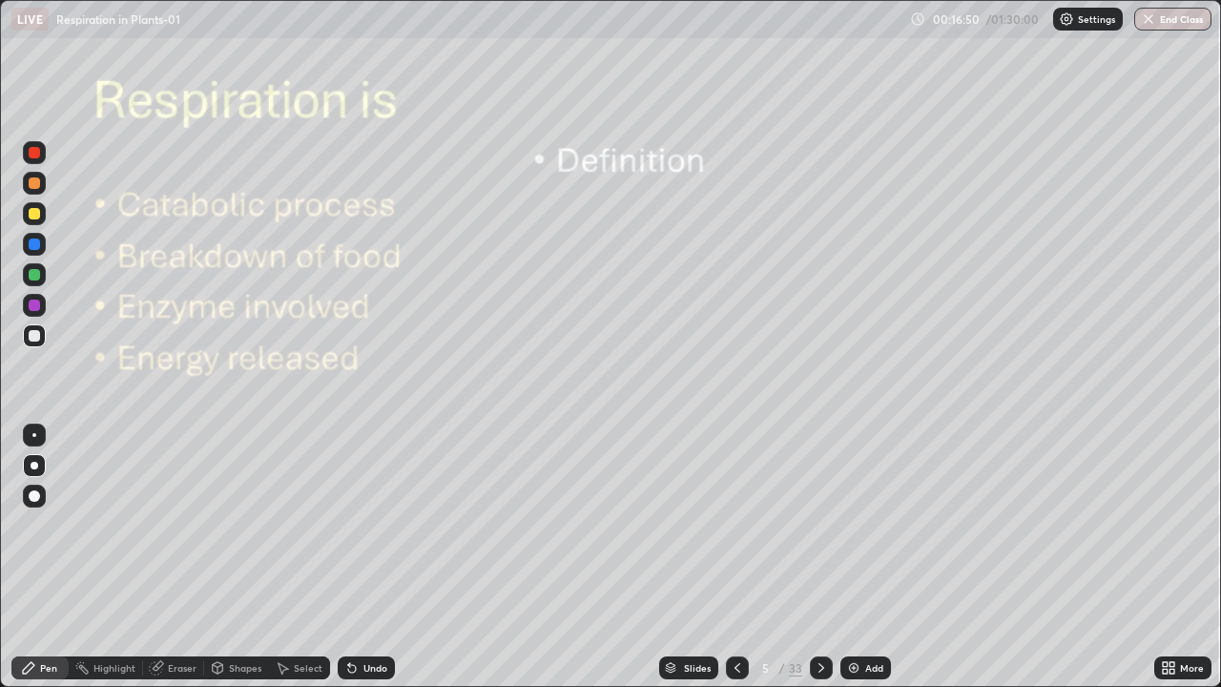
click at [43, 332] on div at bounding box center [34, 335] width 23 height 23
click at [820, 557] on icon at bounding box center [821, 668] width 6 height 10
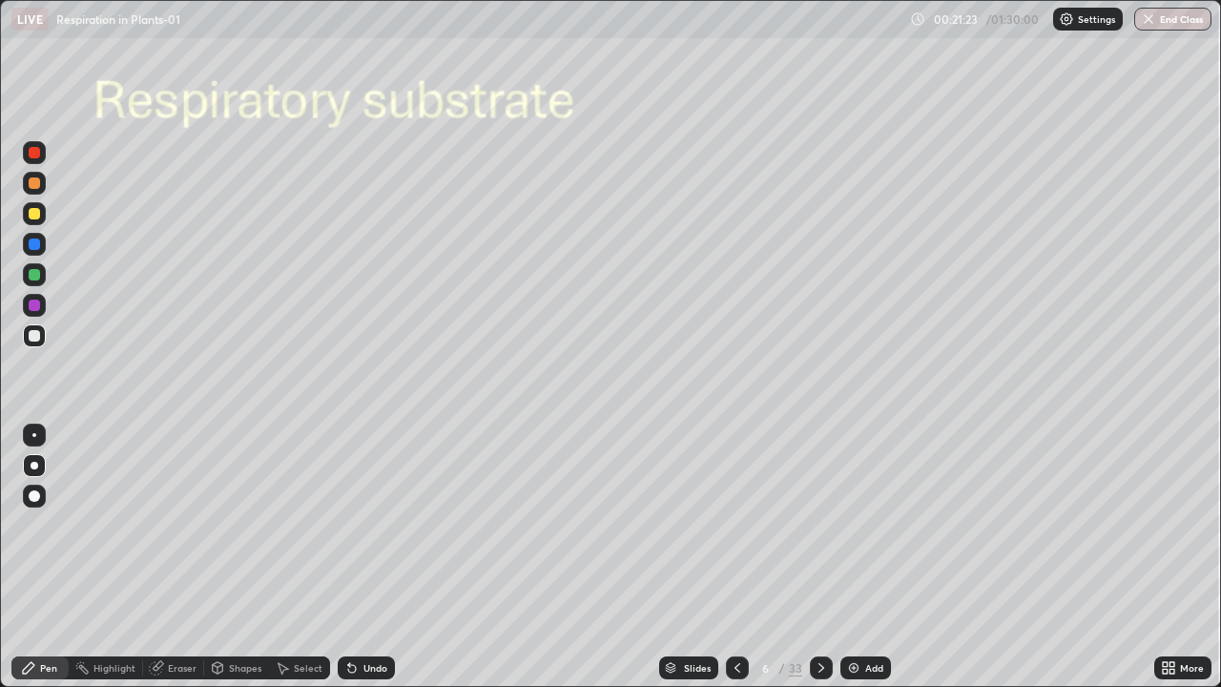
click at [36, 499] on div at bounding box center [34, 495] width 11 height 11
click at [32, 217] on div at bounding box center [34, 213] width 11 height 11
click at [37, 338] on div at bounding box center [34, 335] width 11 height 11
click at [384, 557] on div "Undo" at bounding box center [366, 667] width 57 height 23
click at [188, 557] on div "Eraser" at bounding box center [182, 668] width 29 height 10
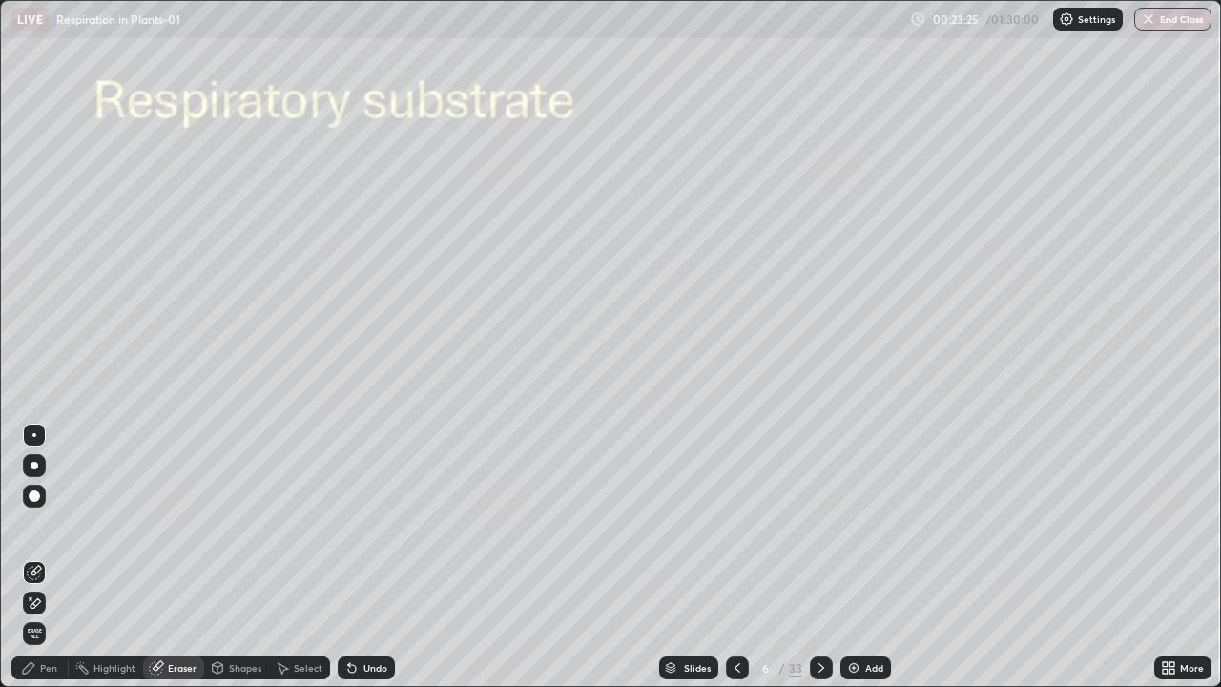
click at [36, 557] on icon at bounding box center [34, 603] width 15 height 16
click at [52, 557] on div "Pen" at bounding box center [48, 668] width 17 height 10
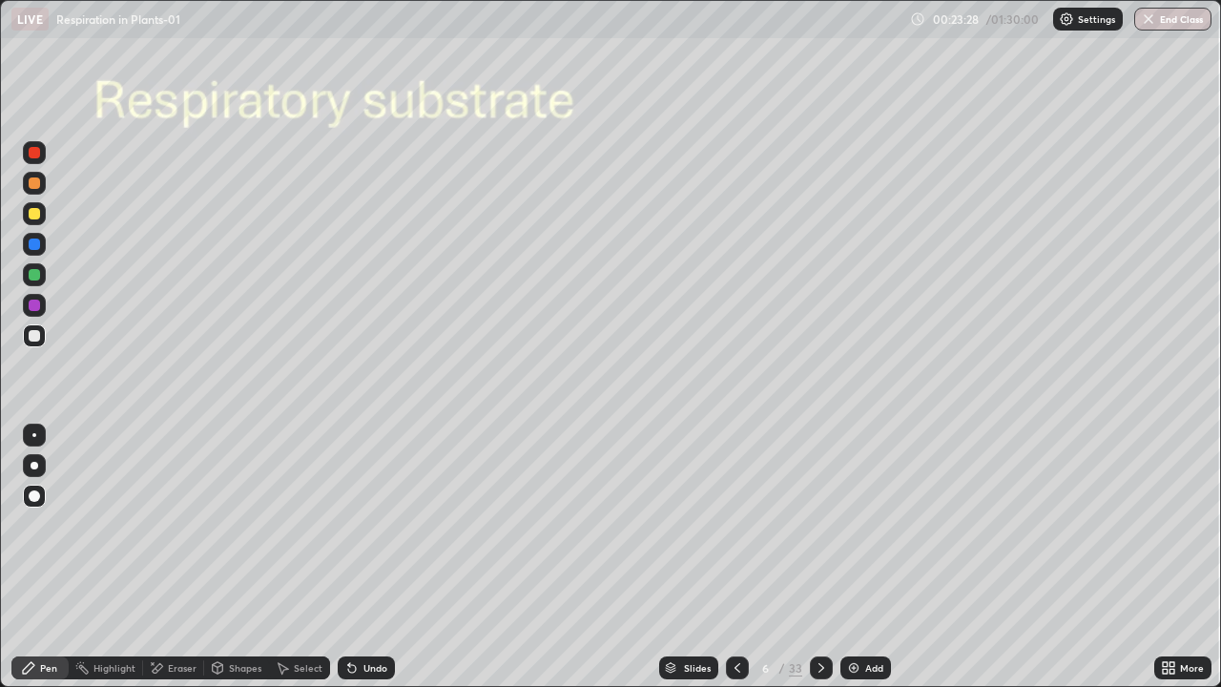
click at [34, 465] on div at bounding box center [35, 466] width 8 height 8
click at [874, 557] on div "Add" at bounding box center [874, 668] width 18 height 10
click at [817, 557] on icon at bounding box center [821, 667] width 15 height 15
click at [35, 496] on div at bounding box center [34, 495] width 11 height 11
click at [34, 213] on div at bounding box center [34, 213] width 11 height 11
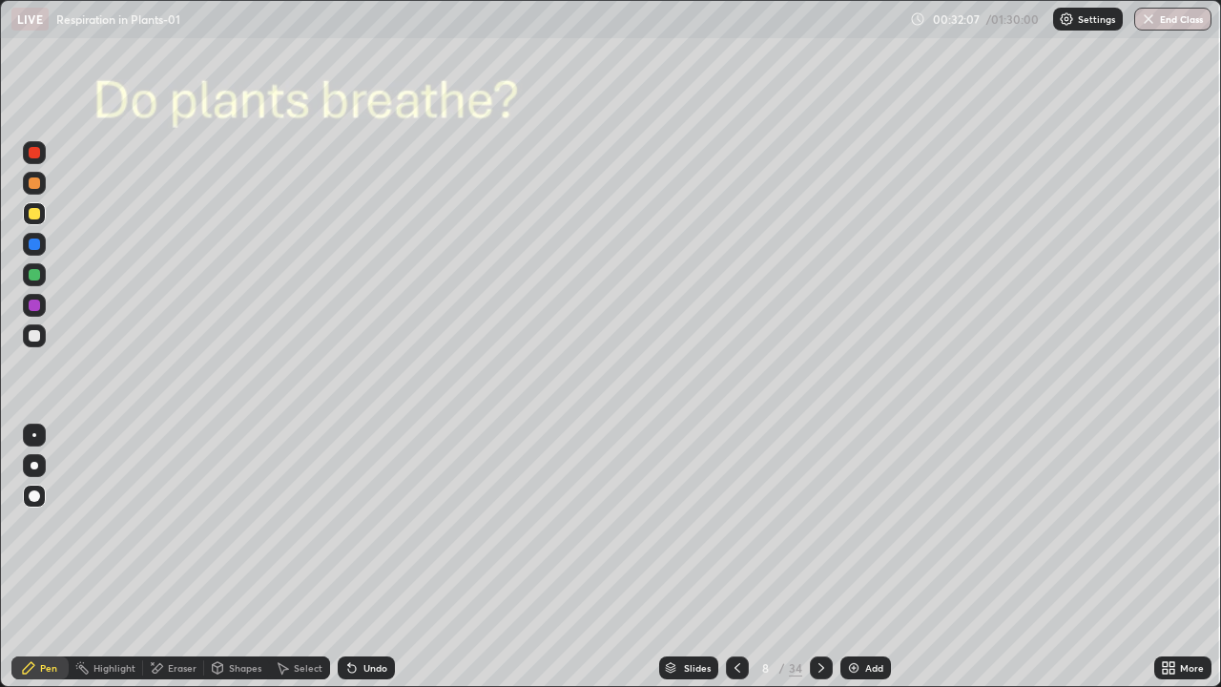
click at [40, 343] on div at bounding box center [34, 335] width 23 height 23
click at [183, 557] on div "Eraser" at bounding box center [182, 668] width 29 height 10
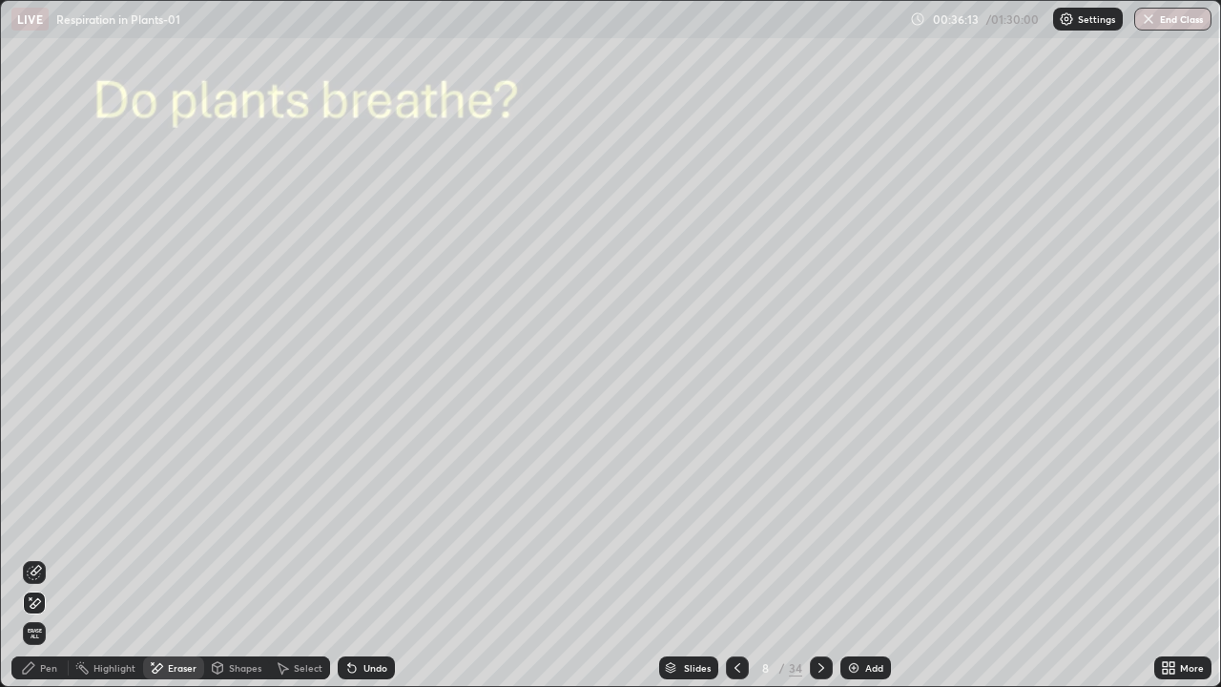
click at [818, 557] on icon at bounding box center [821, 667] width 15 height 15
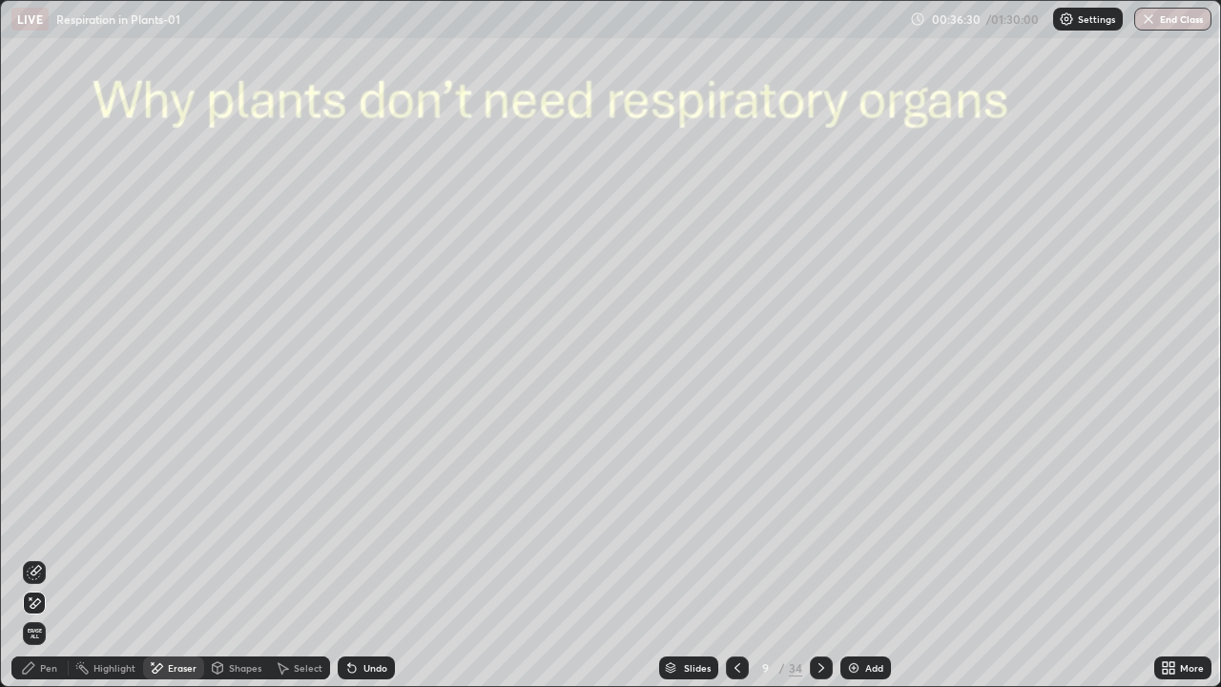
click at [59, 557] on div "Pen" at bounding box center [39, 667] width 57 height 23
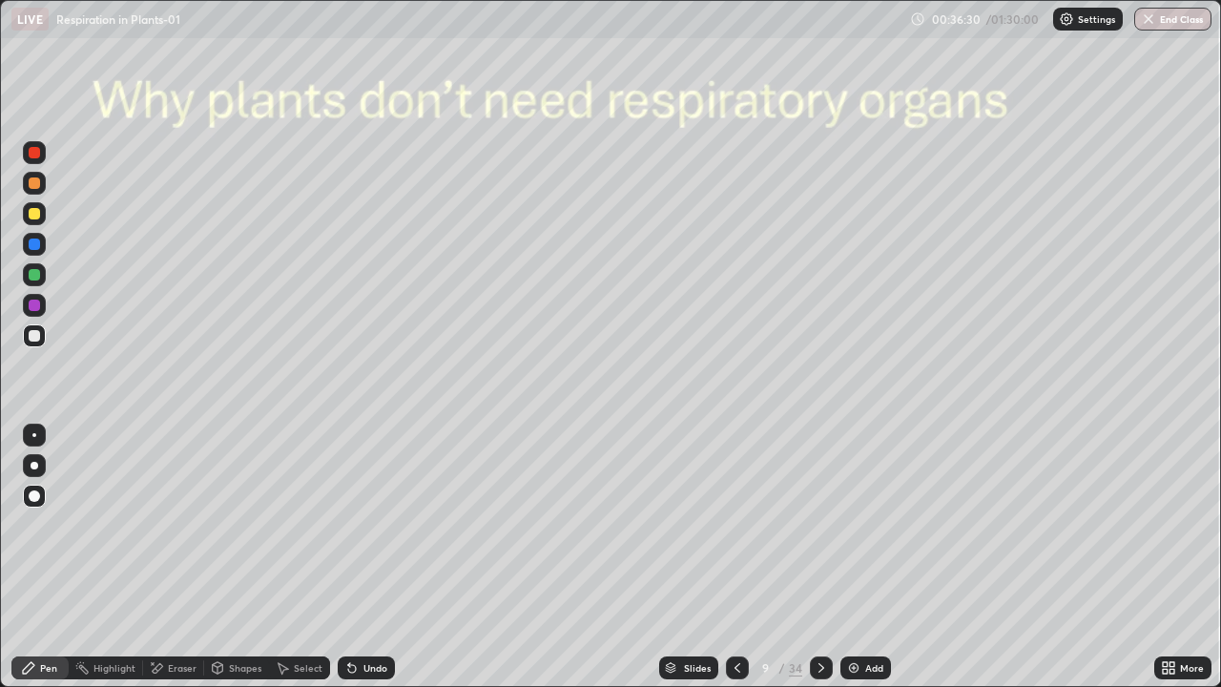
click at [45, 463] on div at bounding box center [34, 465] width 23 height 23
click at [36, 214] on div at bounding box center [34, 213] width 11 height 11
click at [38, 340] on div at bounding box center [34, 335] width 11 height 11
click at [35, 492] on div at bounding box center [34, 495] width 11 height 11
click at [229, 557] on div "Shapes" at bounding box center [245, 668] width 32 height 10
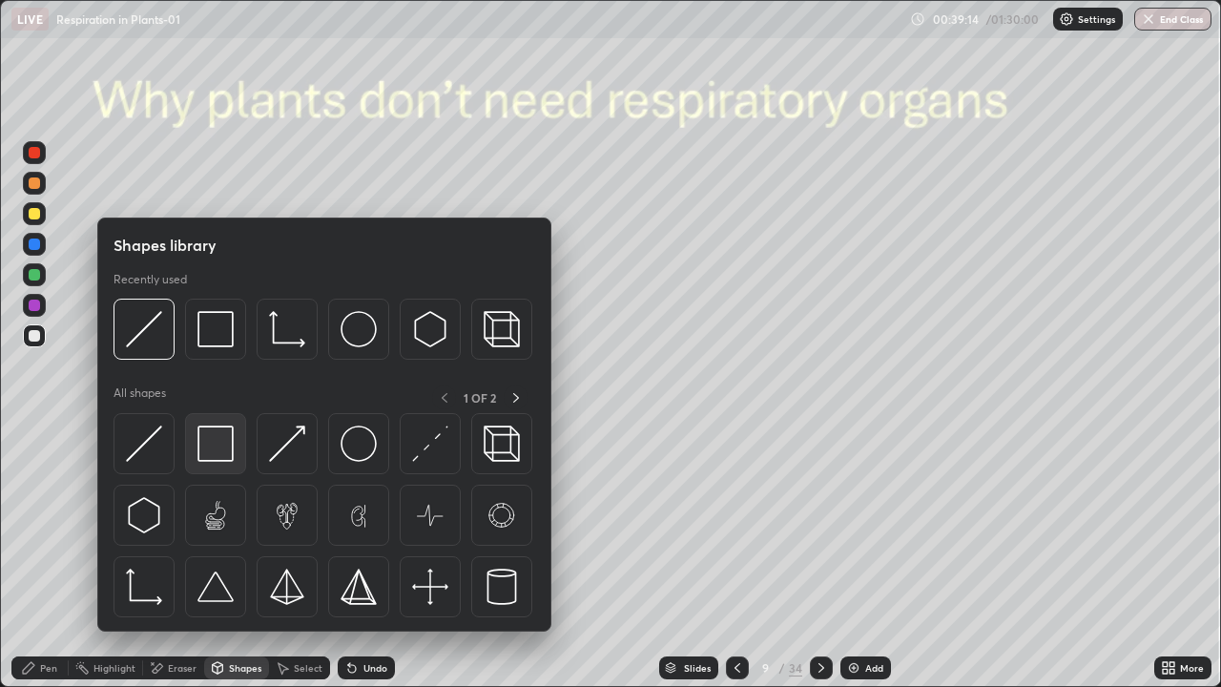
click at [204, 457] on img at bounding box center [215, 443] width 36 height 36
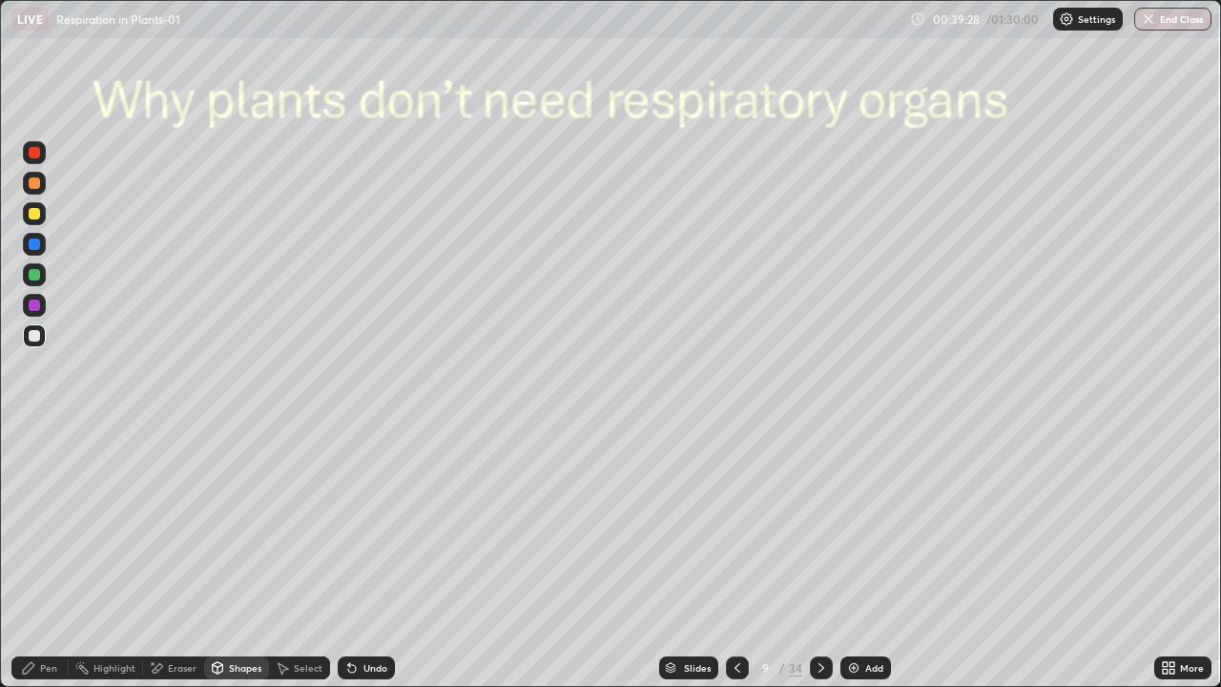
click at [28, 557] on icon at bounding box center [28, 667] width 11 height 11
click at [35, 474] on div at bounding box center [34, 465] width 23 height 23
click at [32, 275] on div at bounding box center [34, 274] width 11 height 11
click at [34, 465] on div at bounding box center [35, 466] width 8 height 8
click at [41, 339] on div at bounding box center [34, 335] width 23 height 23
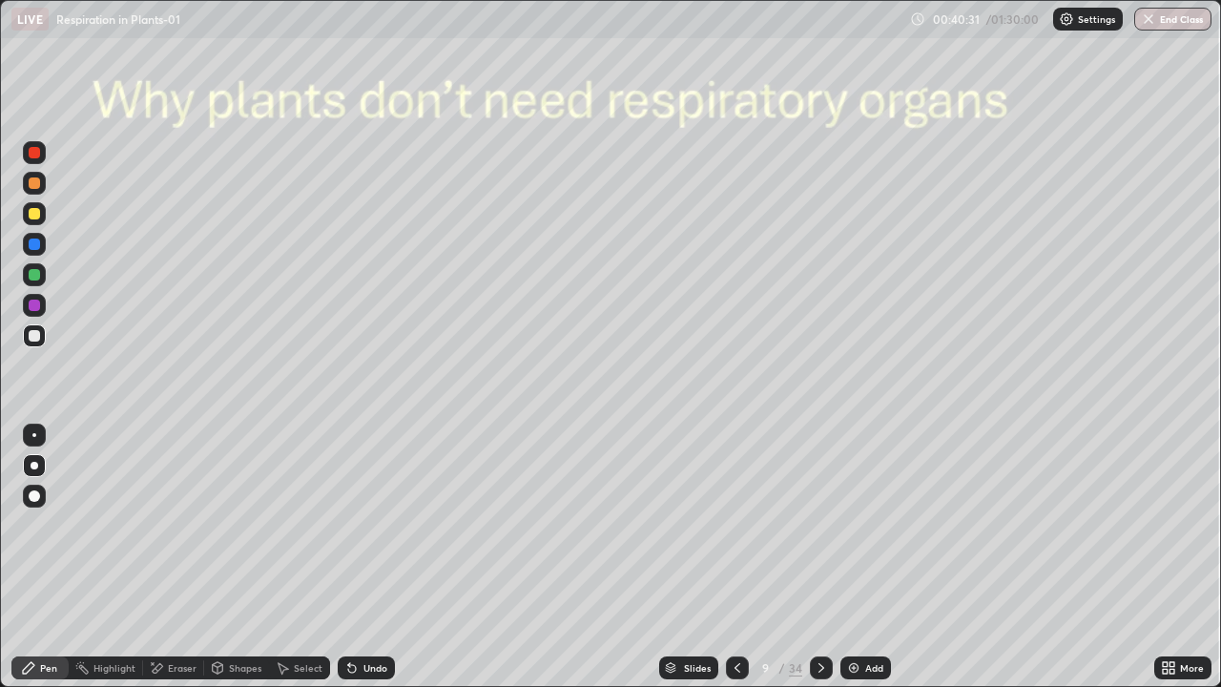
click at [32, 497] on div at bounding box center [34, 495] width 11 height 11
click at [820, 557] on icon at bounding box center [821, 667] width 15 height 15
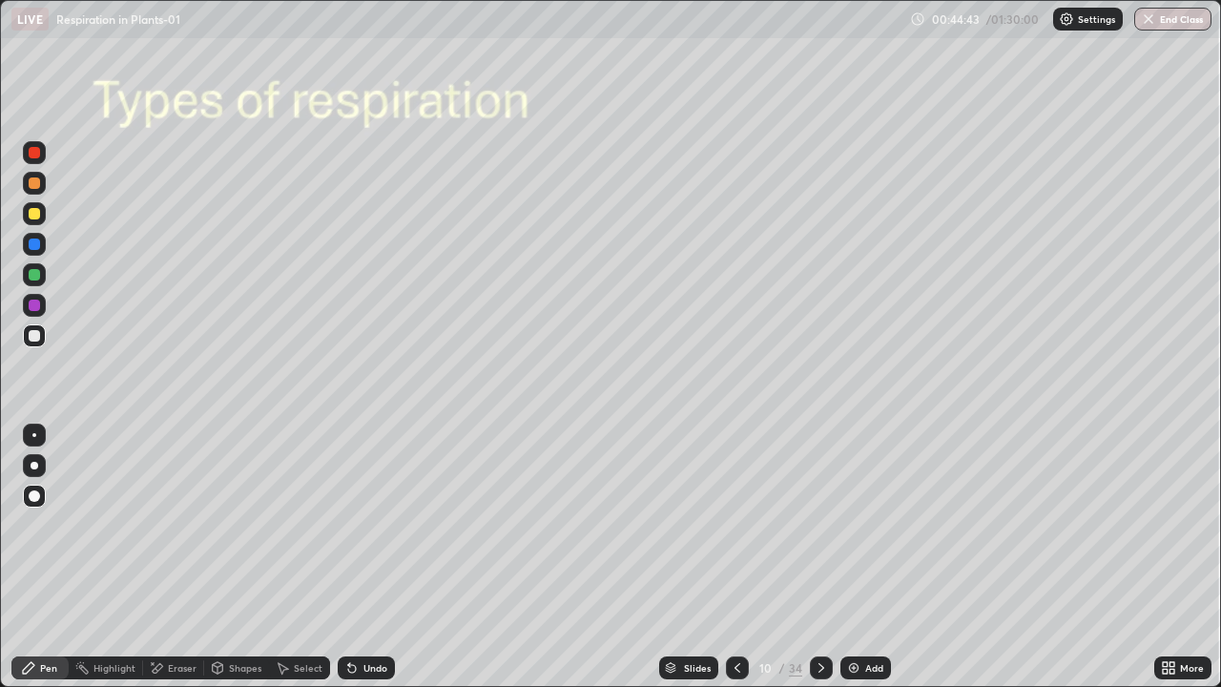
click at [34, 497] on div at bounding box center [34, 495] width 11 height 11
click at [36, 338] on div at bounding box center [34, 335] width 11 height 11
click at [369, 557] on div "Undo" at bounding box center [375, 668] width 24 height 10
click at [823, 557] on icon at bounding box center [821, 667] width 15 height 15
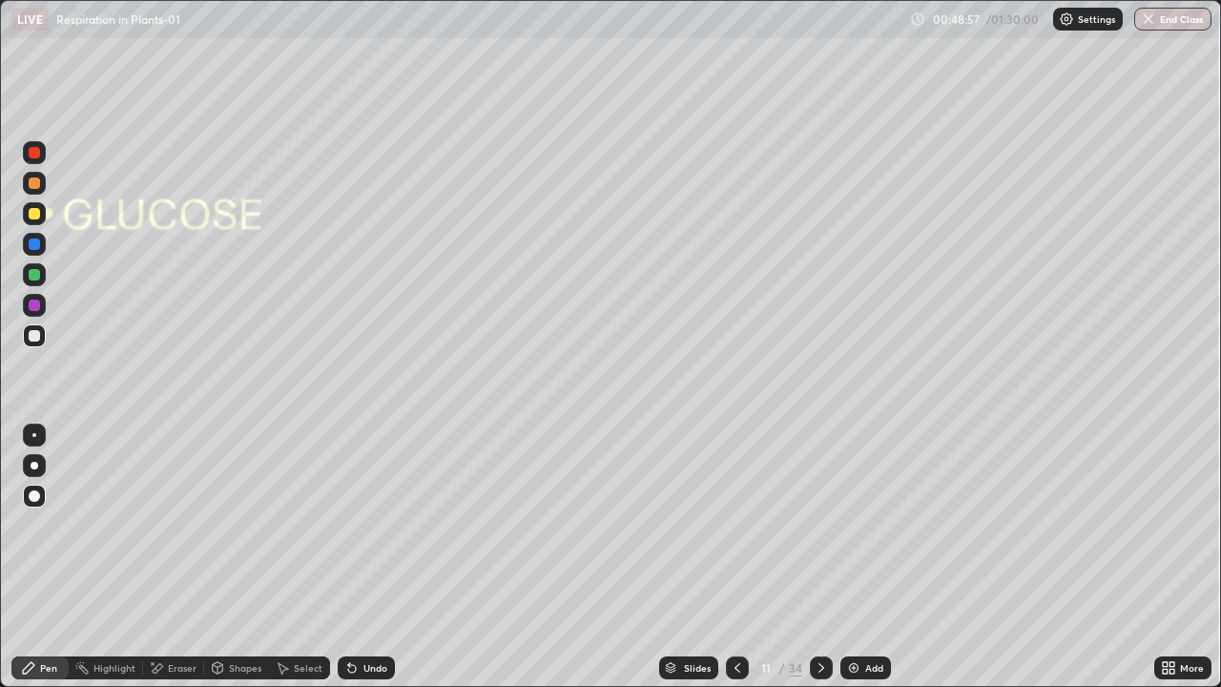
click at [44, 338] on div at bounding box center [34, 335] width 23 height 23
click at [815, 557] on icon at bounding box center [821, 667] width 15 height 15
click at [726, 557] on div at bounding box center [737, 667] width 23 height 23
click at [736, 557] on icon at bounding box center [737, 667] width 15 height 15
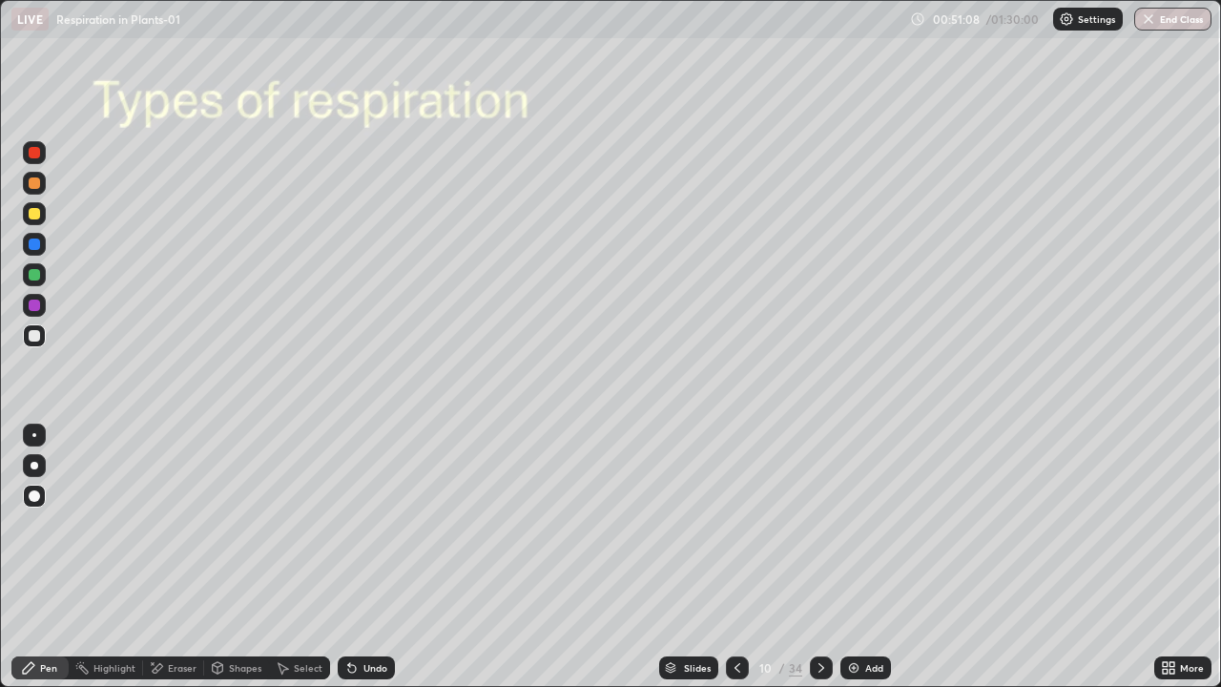
click at [820, 557] on icon at bounding box center [821, 667] width 15 height 15
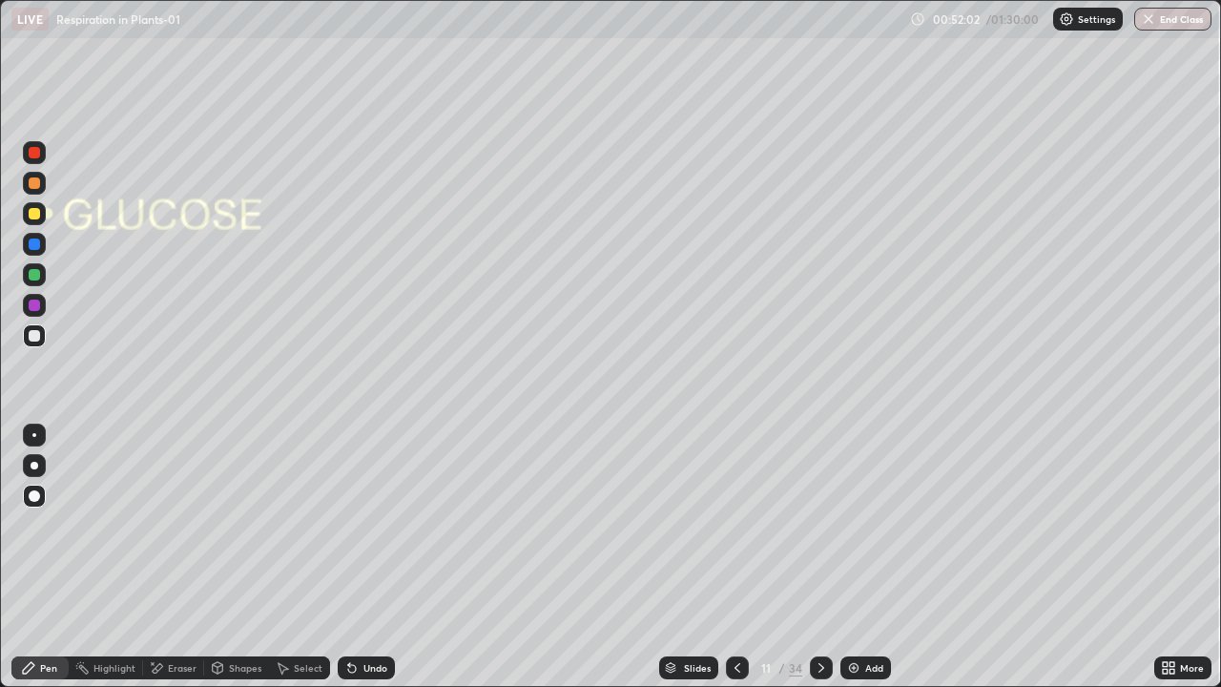
click at [870, 557] on div "Add" at bounding box center [874, 668] width 18 height 10
click at [36, 217] on div at bounding box center [34, 213] width 11 height 11
click at [37, 334] on div at bounding box center [34, 335] width 11 height 11
click at [179, 557] on div "Eraser" at bounding box center [182, 668] width 29 height 10
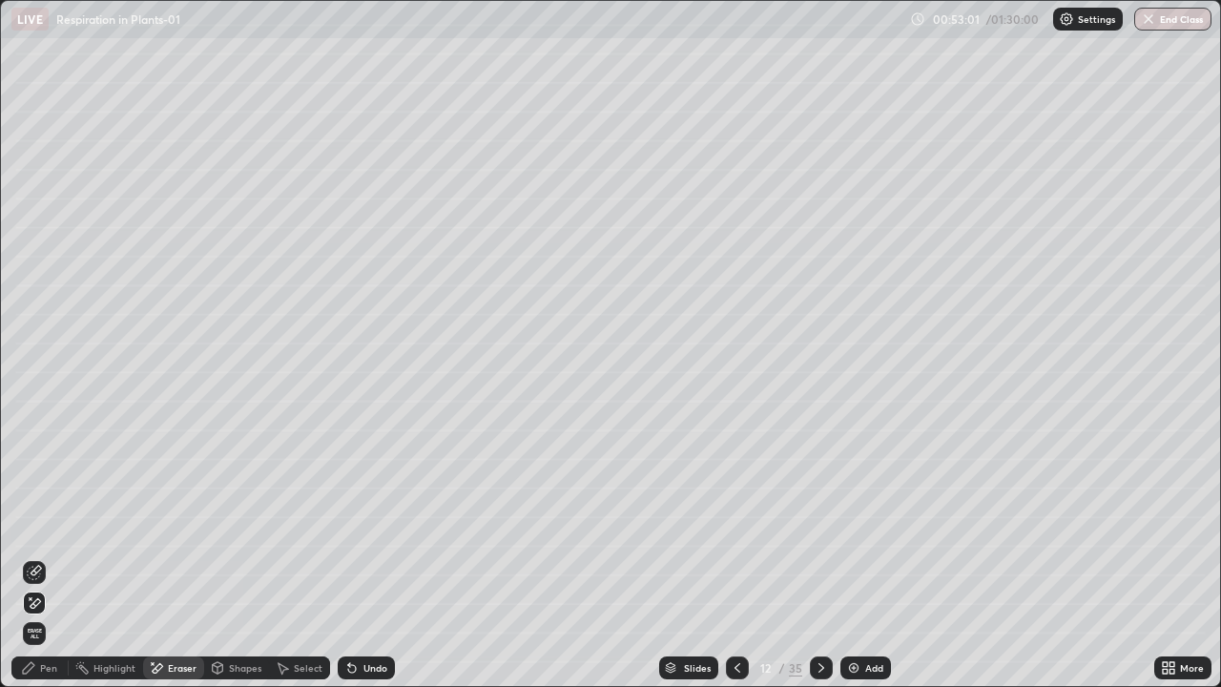
click at [38, 557] on icon at bounding box center [34, 572] width 15 height 15
click at [44, 557] on div "Pen" at bounding box center [39, 667] width 57 height 23
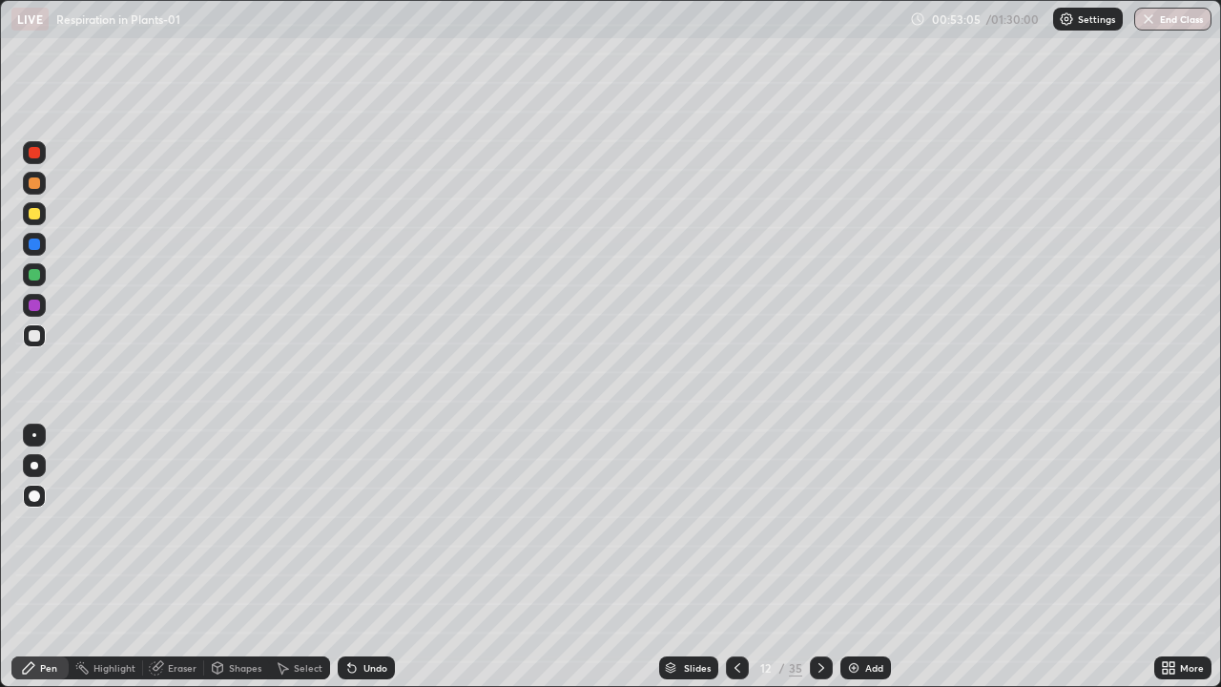
click at [34, 465] on div at bounding box center [35, 466] width 8 height 8
click at [37, 333] on div at bounding box center [34, 335] width 11 height 11
click at [35, 278] on div at bounding box center [34, 274] width 11 height 11
click at [240, 557] on div "Shapes" at bounding box center [245, 668] width 32 height 10
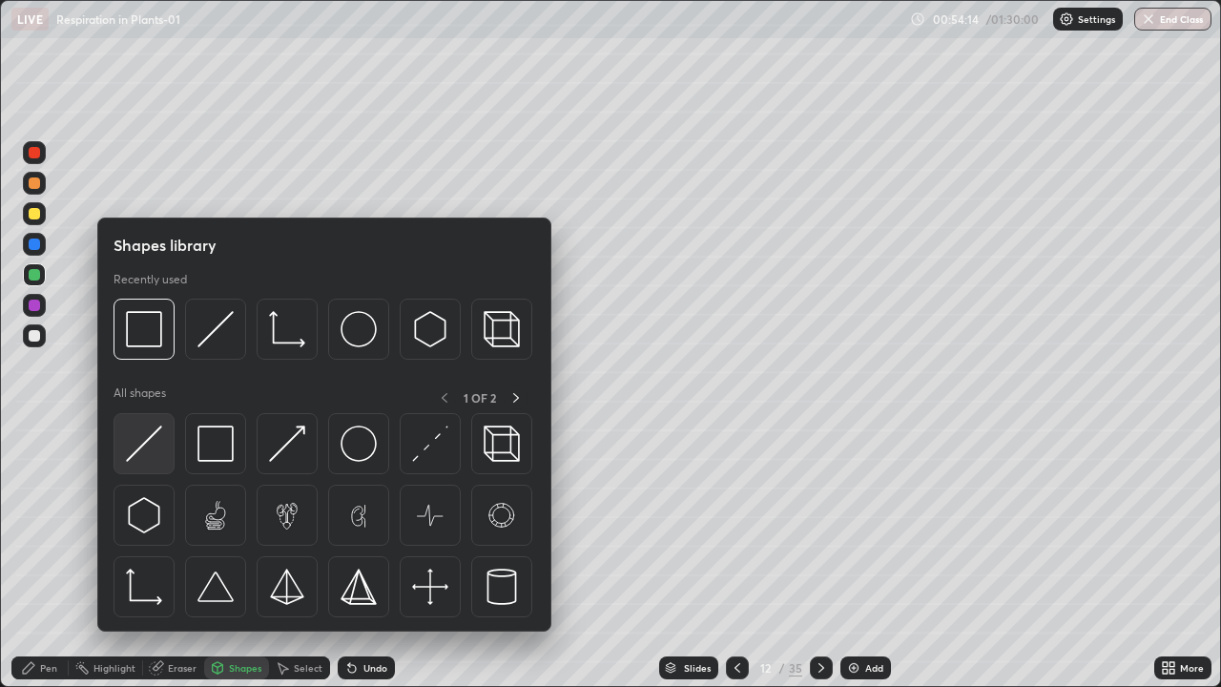
click at [139, 438] on img at bounding box center [144, 443] width 36 height 36
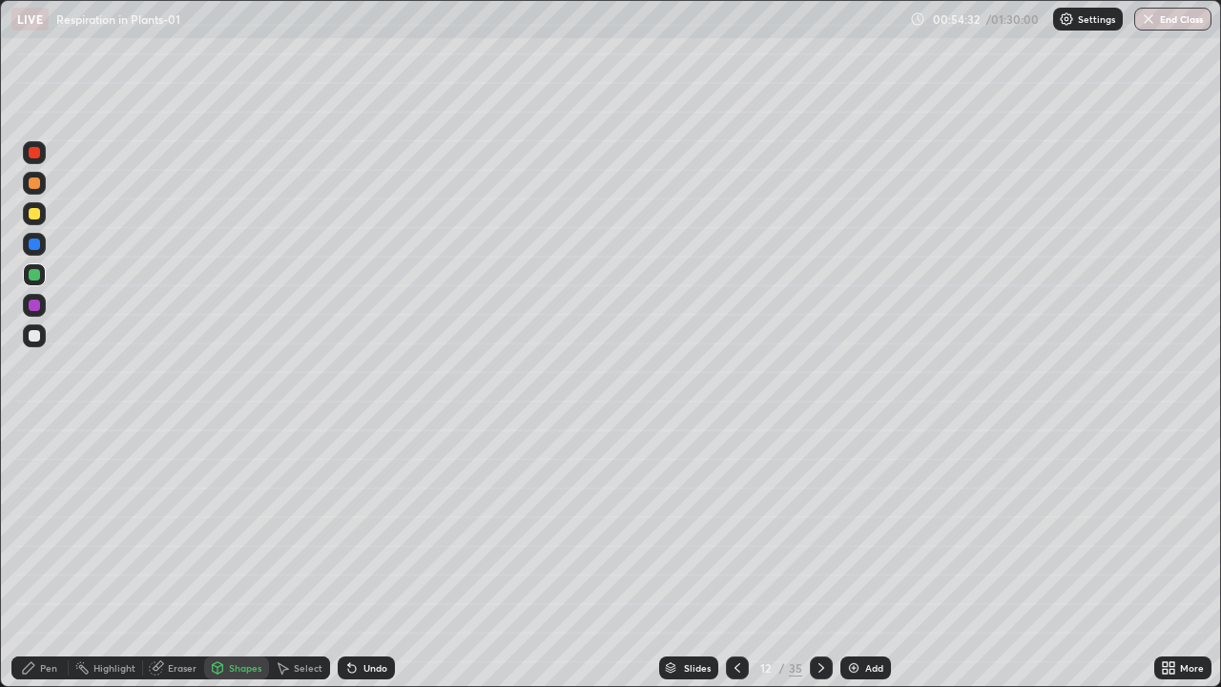
click at [47, 557] on div "Pen" at bounding box center [48, 668] width 17 height 10
click at [34, 465] on div at bounding box center [35, 466] width 8 height 8
click at [35, 340] on div at bounding box center [34, 335] width 11 height 11
click at [303, 557] on div "Select" at bounding box center [308, 668] width 29 height 10
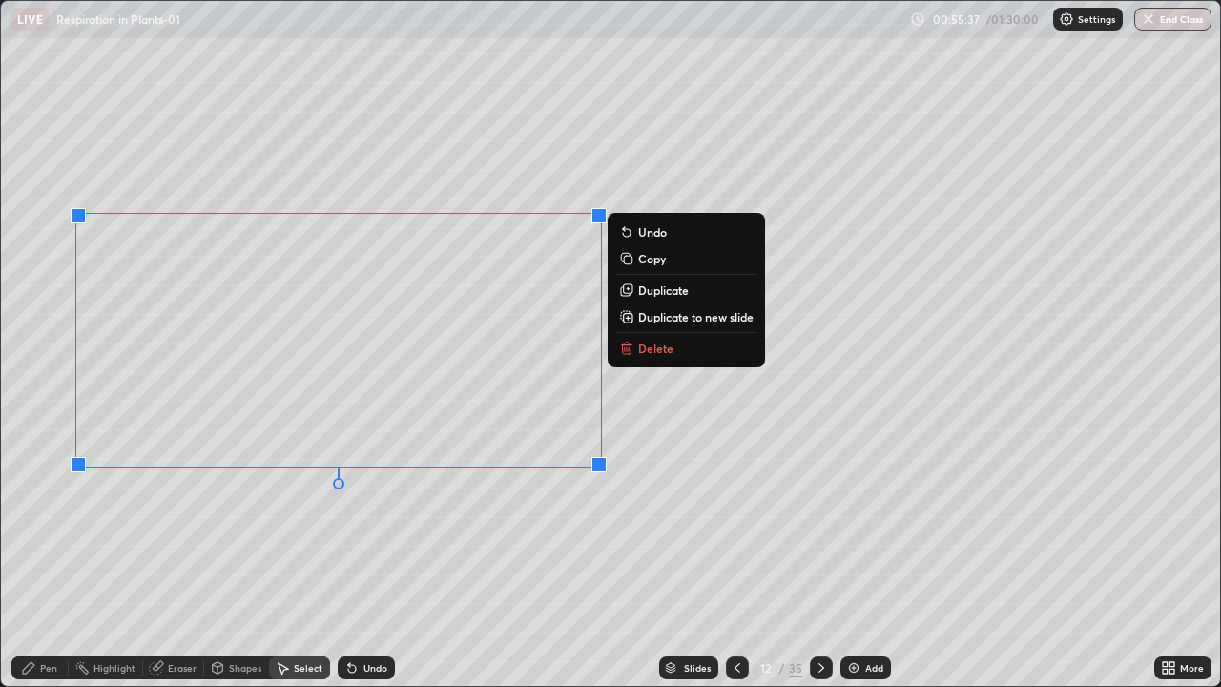
click at [508, 537] on div "0 ° Undo Copy Duplicate Duplicate to new slide Delete" at bounding box center [610, 343] width 1219 height 685
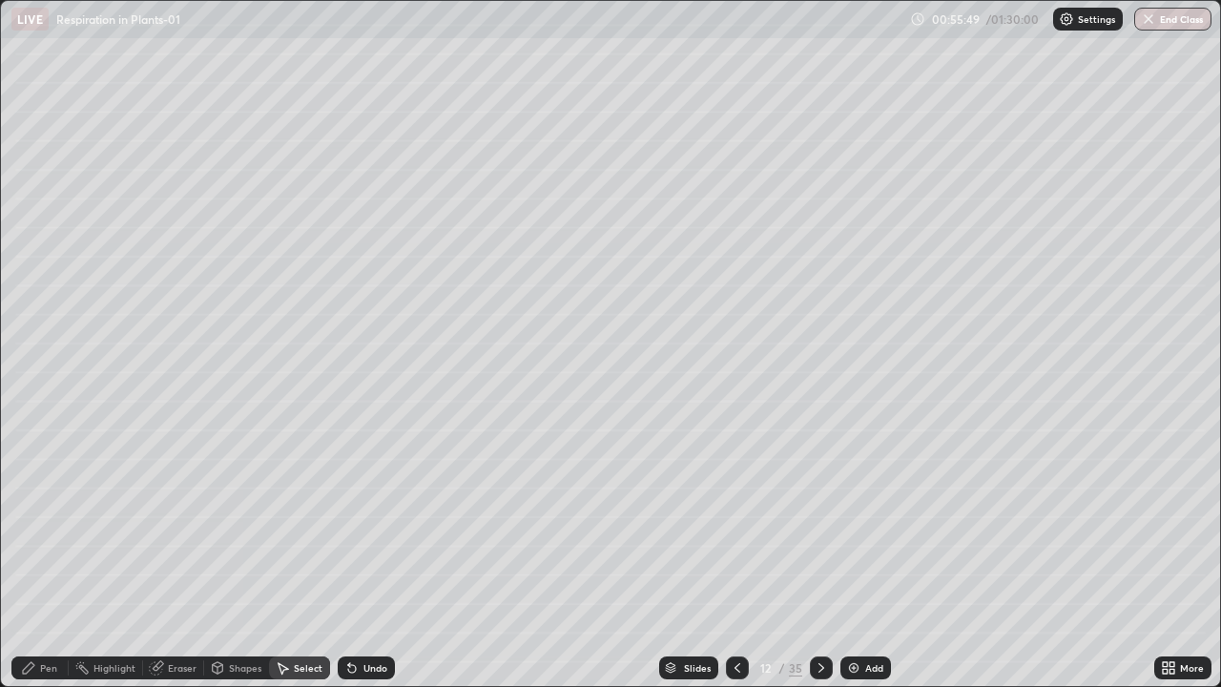
click at [258, 557] on div "Shapes" at bounding box center [245, 668] width 32 height 10
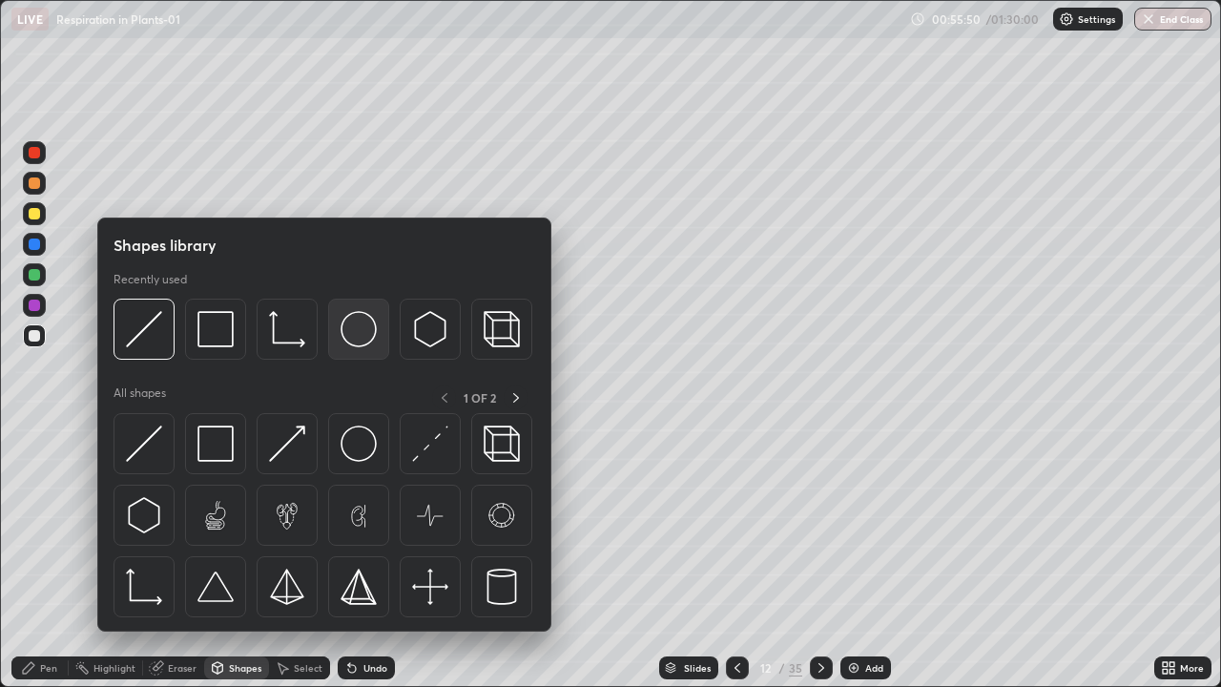
click at [359, 326] on img at bounding box center [359, 329] width 36 height 36
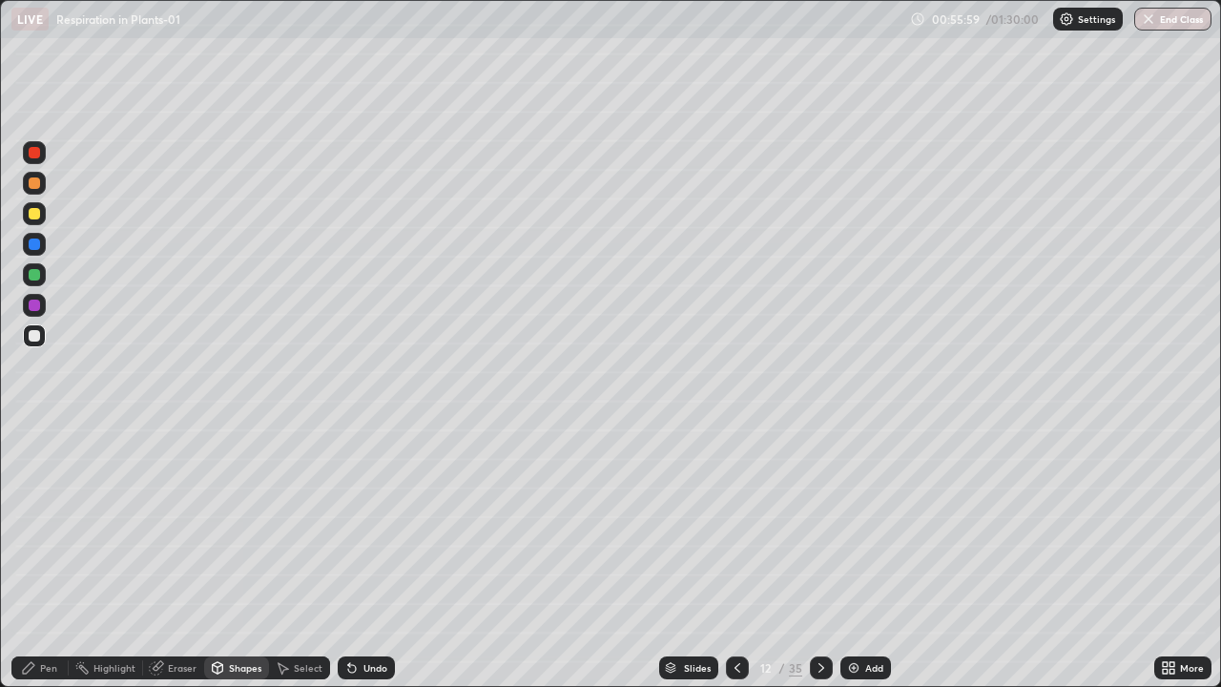
click at [374, 557] on div "Undo" at bounding box center [375, 668] width 24 height 10
click at [56, 557] on div "Pen" at bounding box center [48, 668] width 17 height 10
click at [234, 557] on div "Shapes" at bounding box center [245, 668] width 32 height 10
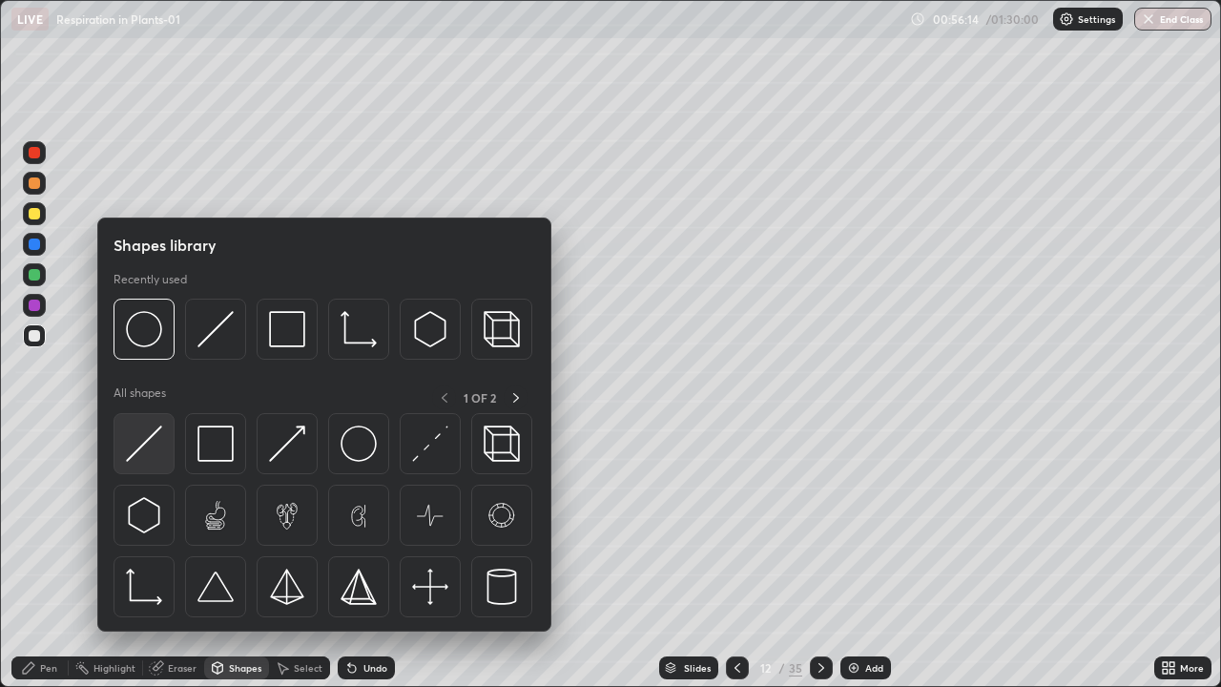
click at [134, 450] on img at bounding box center [144, 443] width 36 height 36
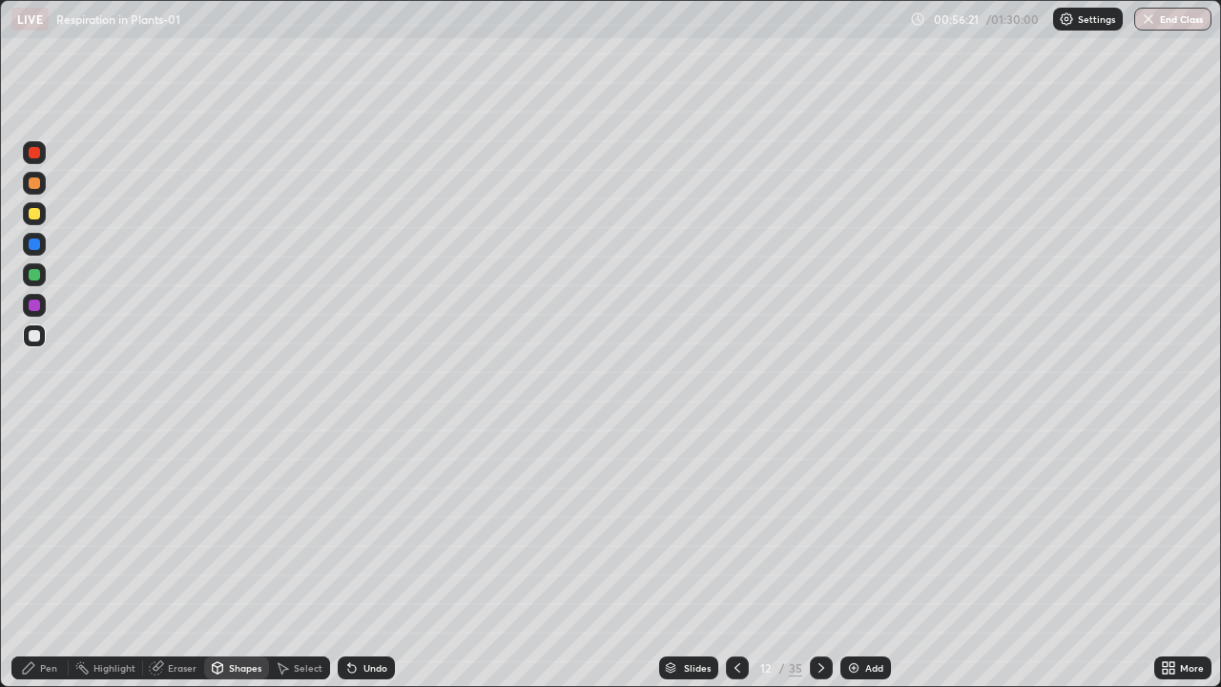
click at [386, 557] on div "Undo" at bounding box center [366, 667] width 57 height 23
click at [36, 557] on div "Pen" at bounding box center [39, 667] width 57 height 23
click at [34, 245] on div at bounding box center [34, 243] width 11 height 11
click at [38, 340] on div at bounding box center [34, 335] width 11 height 11
click at [34, 304] on div at bounding box center [34, 304] width 11 height 11
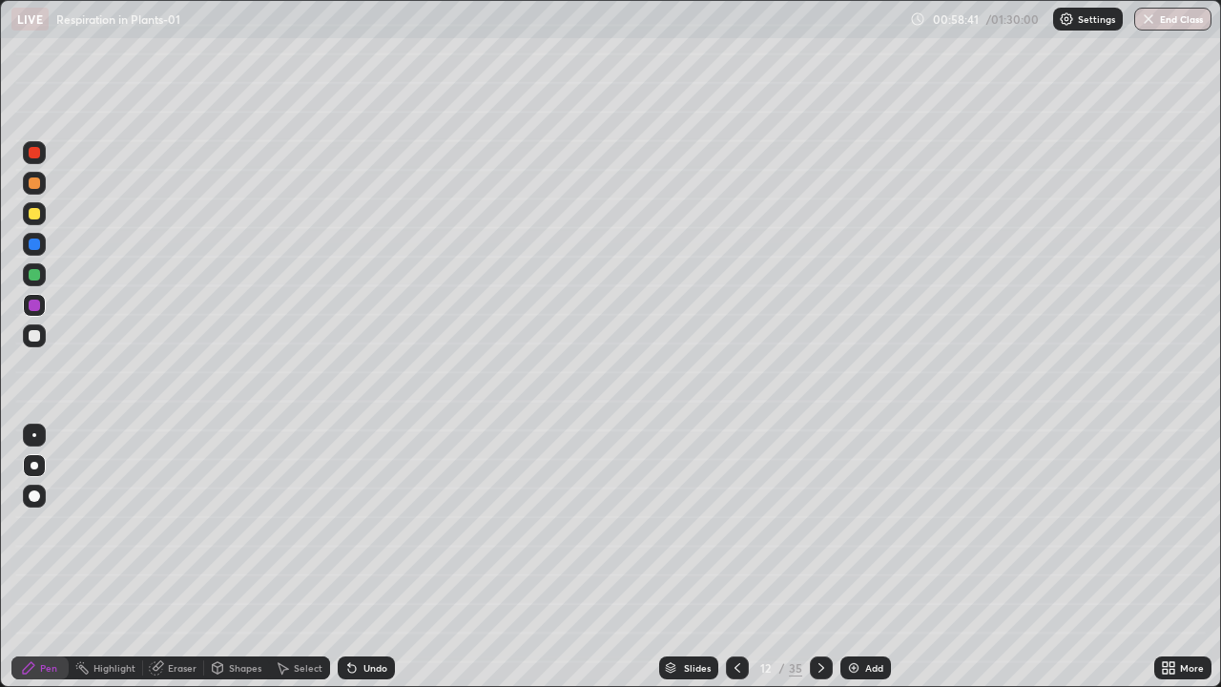
click at [35, 336] on div at bounding box center [34, 335] width 11 height 11
click at [373, 557] on div "Undo" at bounding box center [375, 668] width 24 height 10
click at [384, 557] on div "Undo" at bounding box center [366, 667] width 57 height 23
click at [193, 557] on div "Eraser" at bounding box center [182, 668] width 29 height 10
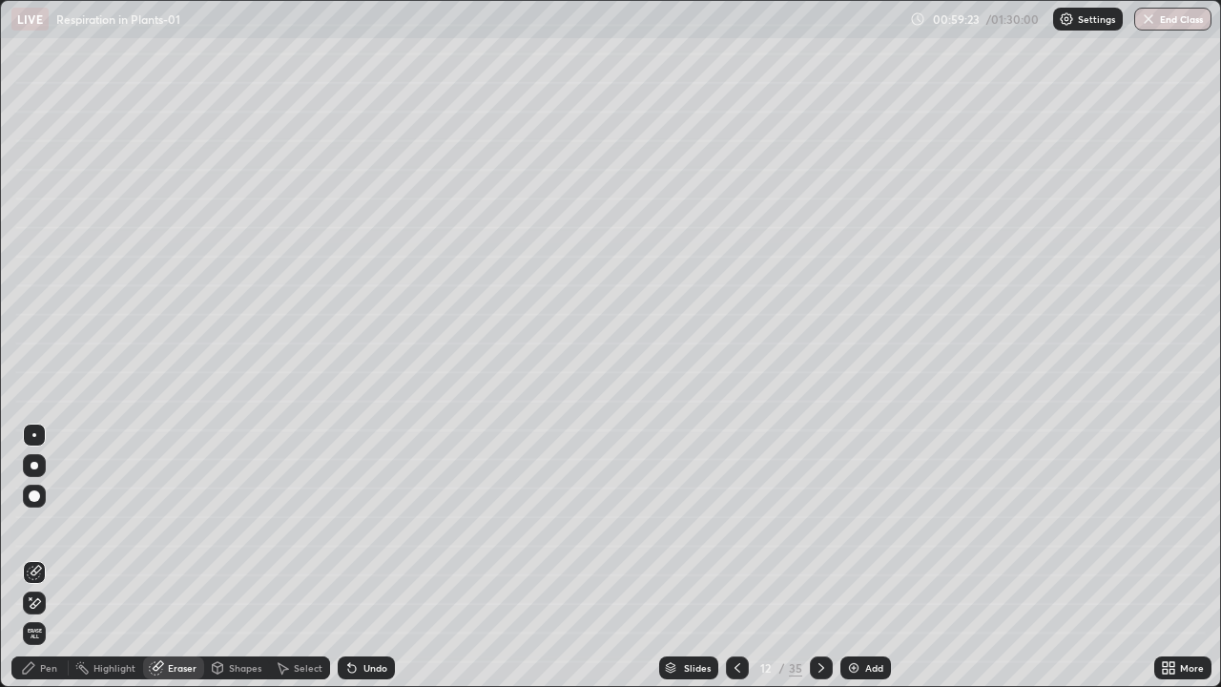
click at [52, 557] on div "Pen" at bounding box center [39, 667] width 57 height 23
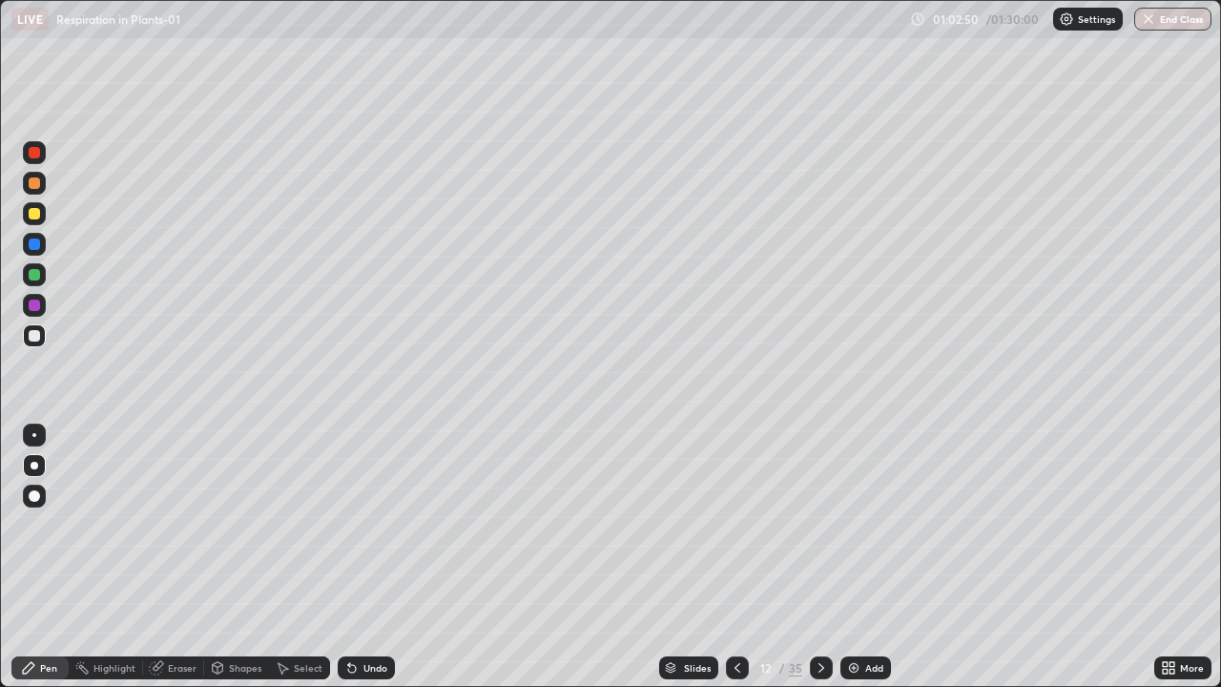
click at [860, 557] on div "Add" at bounding box center [865, 667] width 51 height 23
click at [41, 337] on div at bounding box center [34, 335] width 23 height 23
click at [865, 557] on div "Add" at bounding box center [874, 668] width 18 height 10
click at [254, 557] on div "Shapes" at bounding box center [236, 667] width 65 height 23
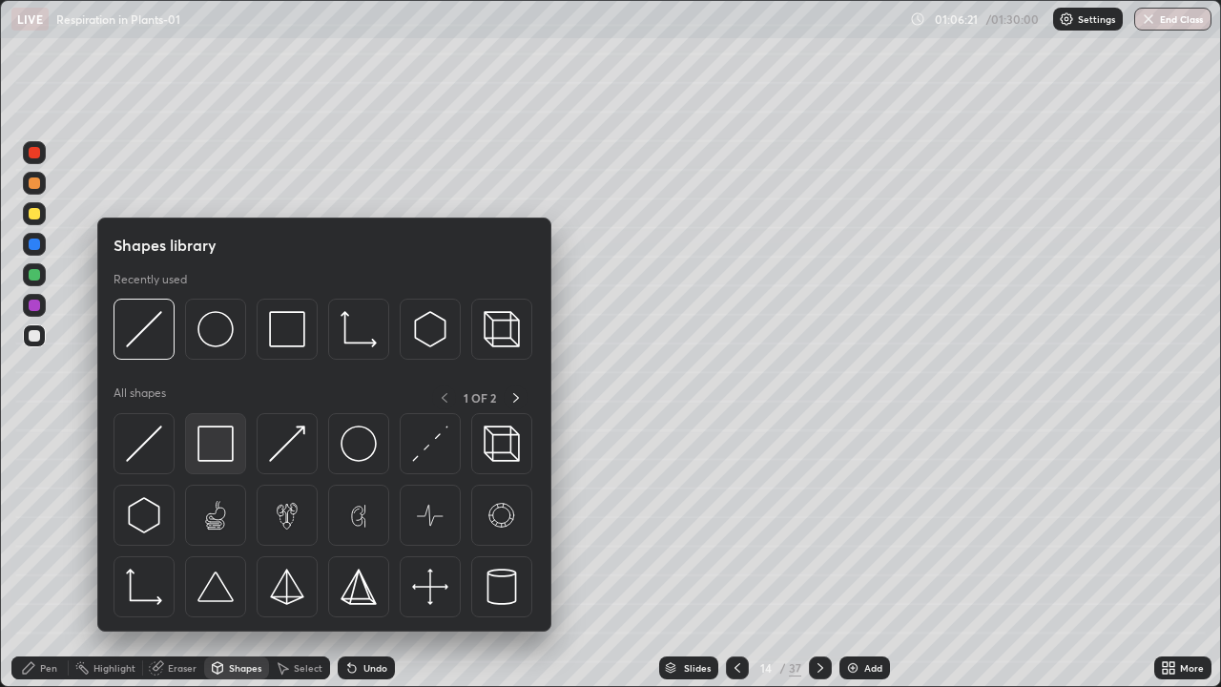
click at [215, 438] on img at bounding box center [215, 443] width 36 height 36
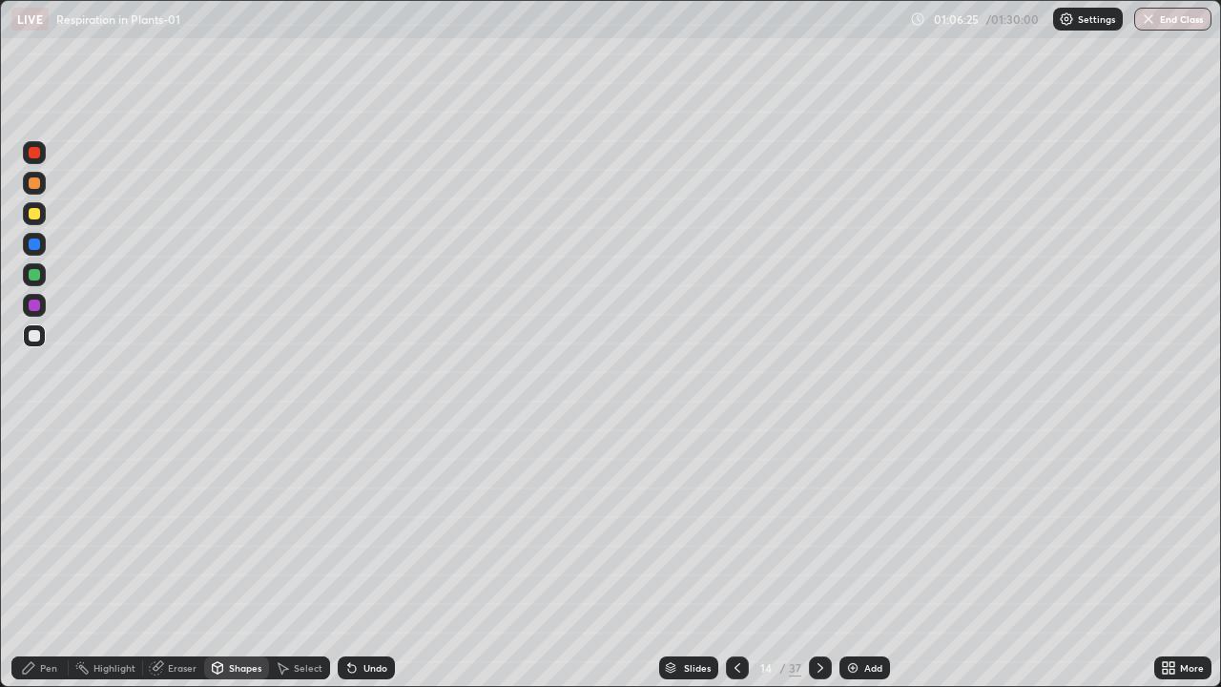
click at [54, 557] on div "Pen" at bounding box center [48, 668] width 17 height 10
click at [241, 557] on div "Shapes" at bounding box center [245, 668] width 32 height 10
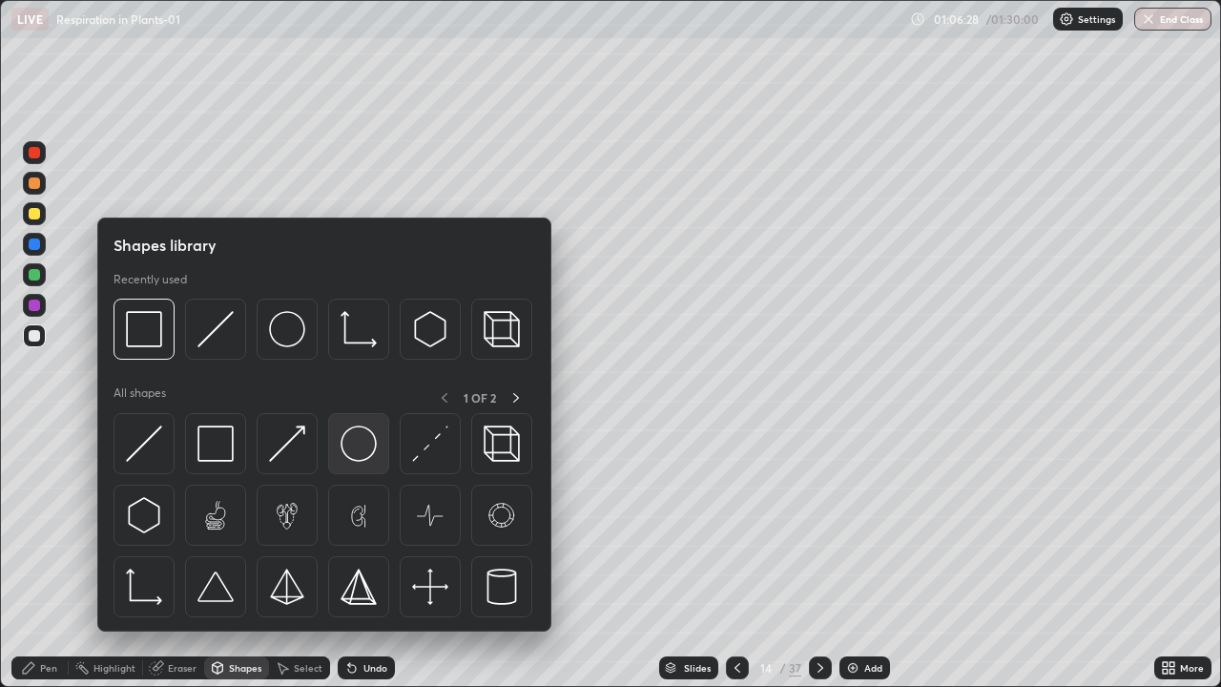
click at [349, 451] on img at bounding box center [359, 443] width 36 height 36
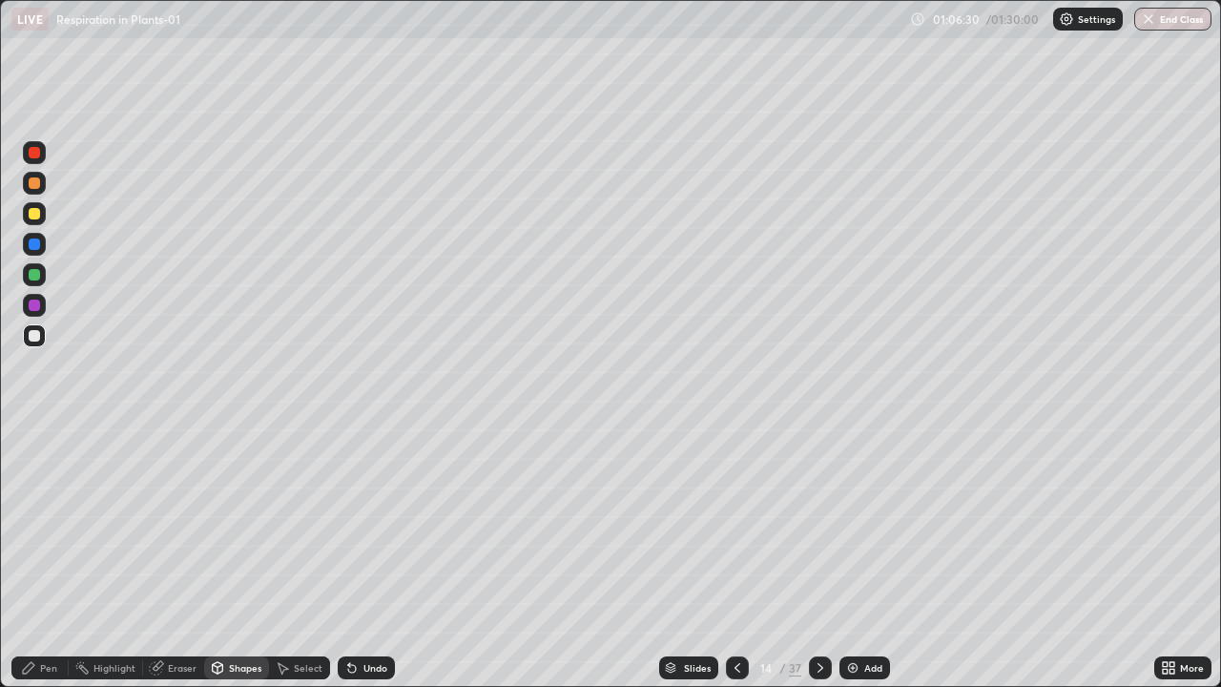
click at [34, 215] on div at bounding box center [34, 213] width 11 height 11
click at [63, 557] on div "Pen" at bounding box center [39, 667] width 57 height 23
click at [34, 464] on div at bounding box center [35, 466] width 8 height 8
click at [34, 337] on div at bounding box center [34, 335] width 11 height 11
click at [38, 247] on div at bounding box center [34, 243] width 11 height 11
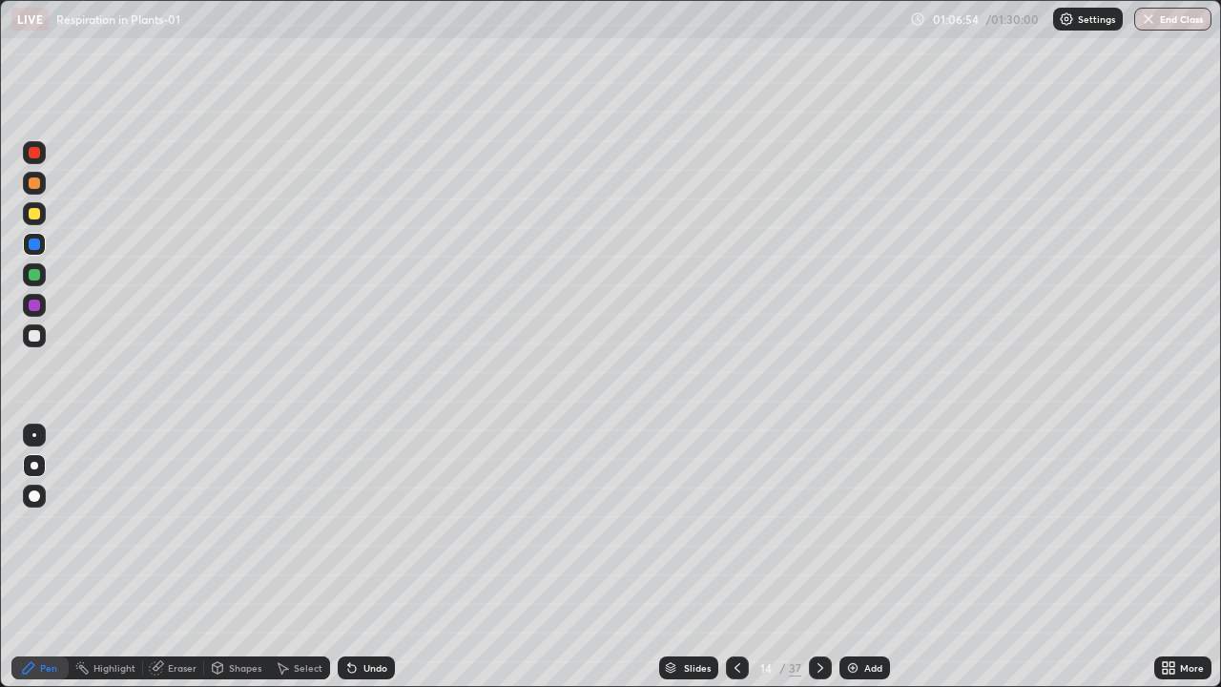
click at [36, 498] on div at bounding box center [34, 495] width 11 height 11
click at [31, 330] on div at bounding box center [34, 335] width 11 height 11
click at [36, 464] on div at bounding box center [35, 466] width 8 height 8
click at [34, 306] on div at bounding box center [34, 304] width 11 height 11
click at [34, 435] on div at bounding box center [34, 435] width 4 height 4
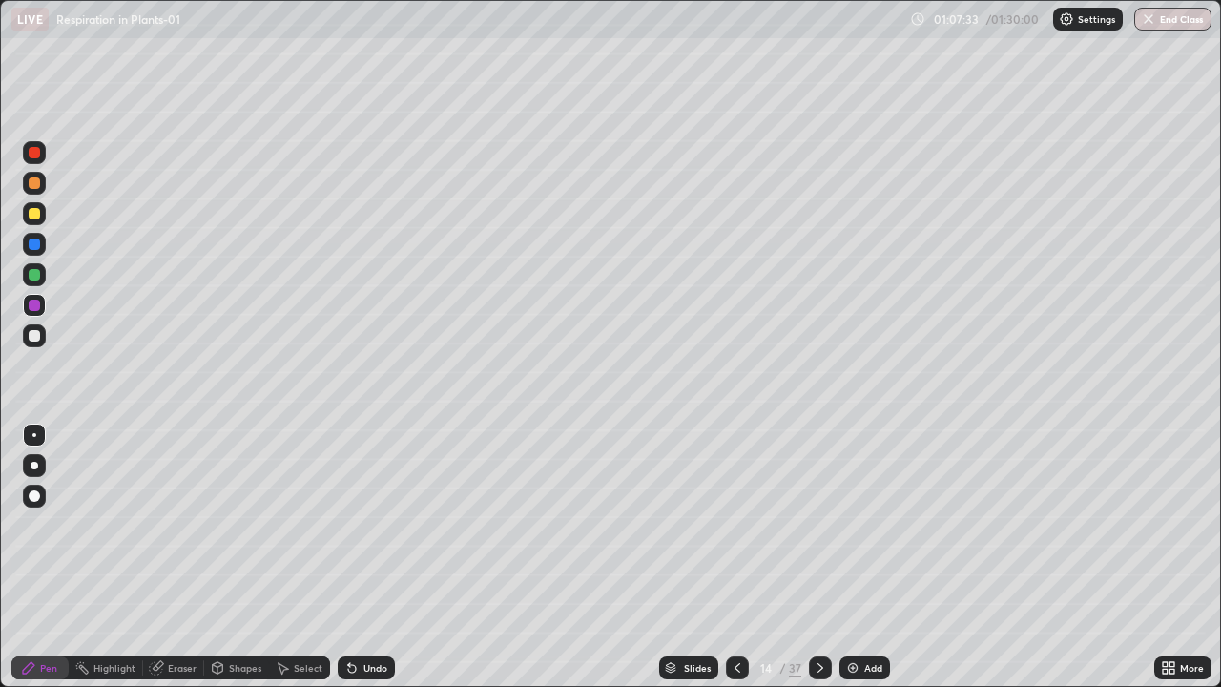
click at [35, 275] on div at bounding box center [34, 274] width 11 height 11
click at [34, 494] on div at bounding box center [34, 495] width 11 height 11
click at [33, 307] on div at bounding box center [34, 304] width 11 height 11
click at [380, 557] on div "Undo" at bounding box center [375, 668] width 24 height 10
click at [36, 496] on div at bounding box center [34, 495] width 11 height 11
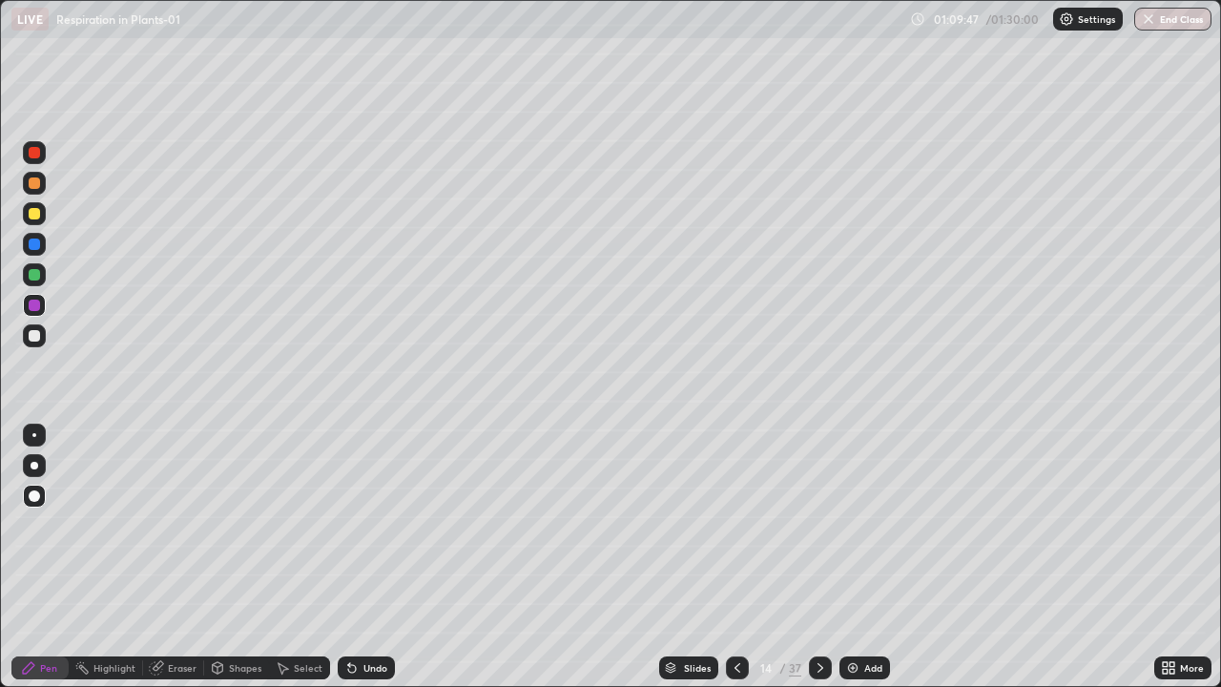
click at [52, 557] on div "Pen" at bounding box center [48, 668] width 17 height 10
click at [34, 462] on div at bounding box center [35, 466] width 8 height 8
click at [42, 333] on div at bounding box center [34, 335] width 23 height 23
click at [239, 557] on div "Shapes" at bounding box center [245, 668] width 32 height 10
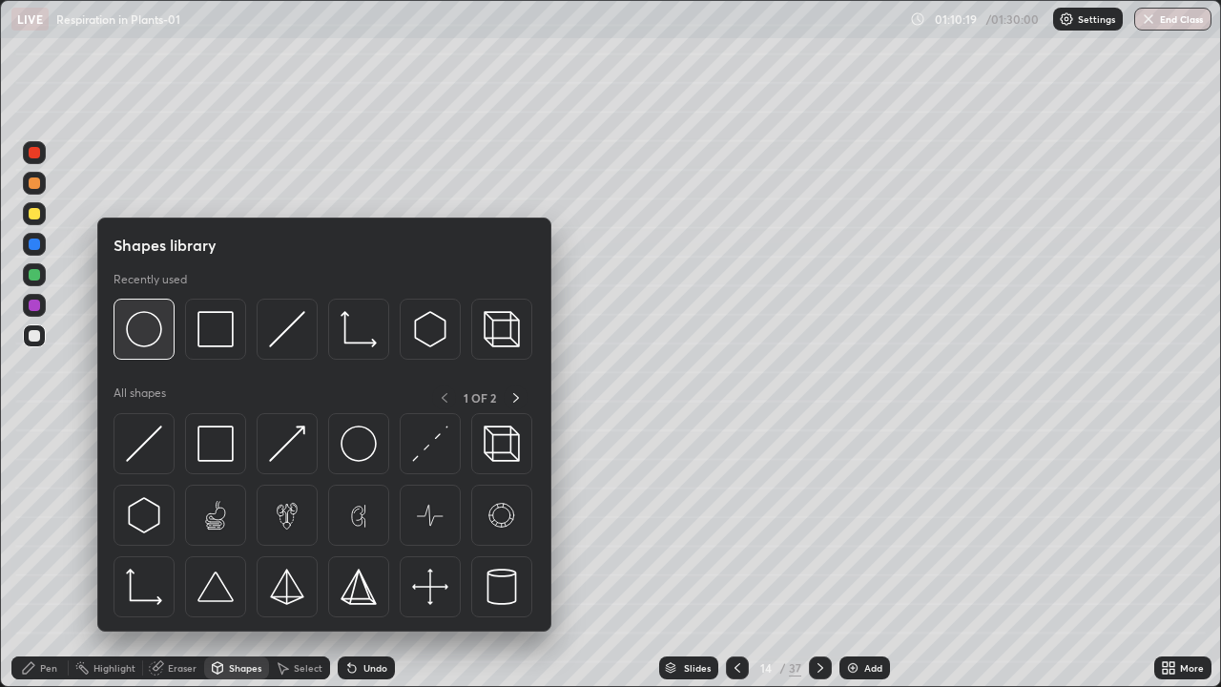
click at [150, 337] on img at bounding box center [144, 329] width 36 height 36
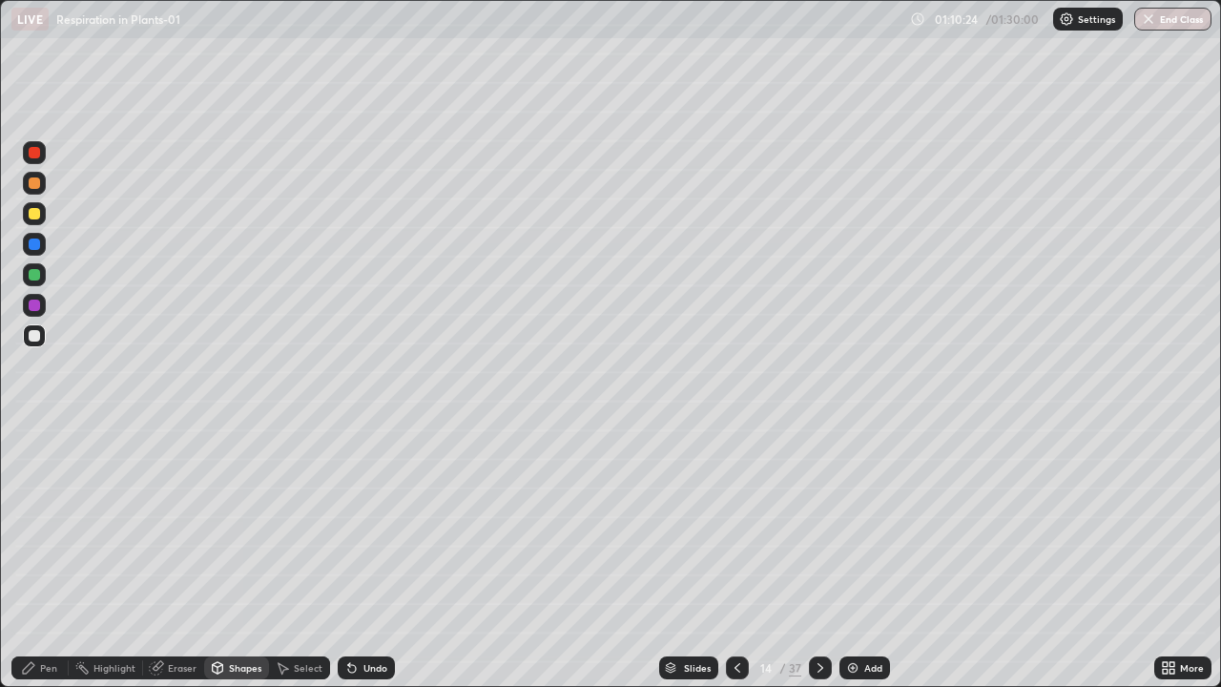
click at [55, 557] on div "Pen" at bounding box center [48, 668] width 17 height 10
click at [34, 435] on div at bounding box center [34, 435] width 4 height 4
click at [31, 341] on div at bounding box center [34, 335] width 11 height 11
click at [821, 557] on div at bounding box center [820, 667] width 23 height 23
click at [34, 465] on div at bounding box center [35, 466] width 8 height 8
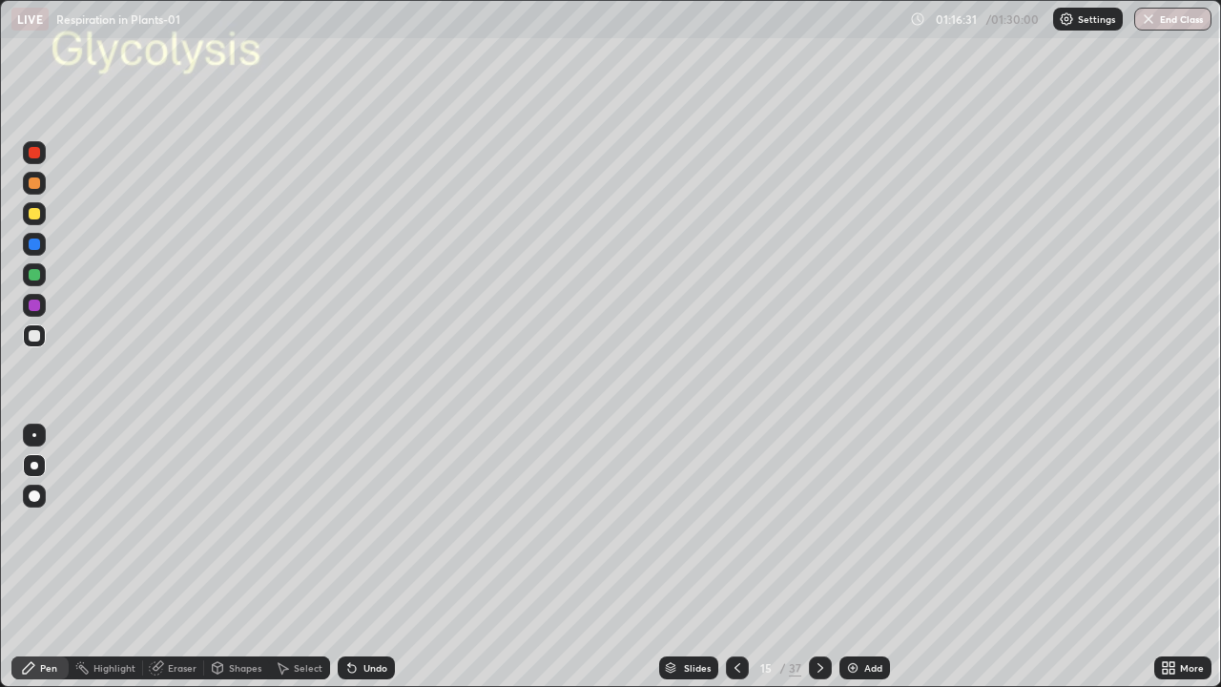
click at [35, 336] on div at bounding box center [34, 335] width 11 height 11
click at [366, 557] on div "Undo" at bounding box center [375, 668] width 24 height 10
click at [369, 557] on div "Undo" at bounding box center [366, 667] width 57 height 23
click at [41, 213] on div at bounding box center [34, 213] width 23 height 23
click at [42, 272] on div at bounding box center [34, 274] width 23 height 23
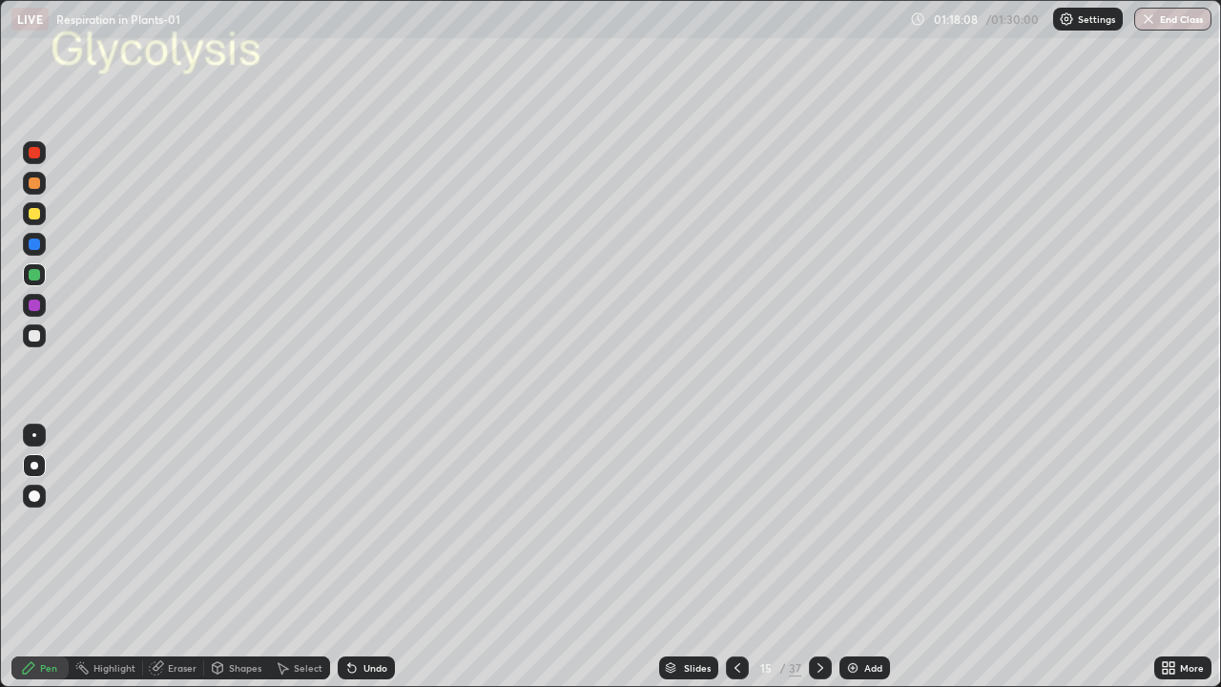
click at [36, 331] on div at bounding box center [34, 335] width 11 height 11
click at [41, 495] on div at bounding box center [34, 496] width 23 height 23
click at [38, 334] on div at bounding box center [34, 335] width 11 height 11
click at [734, 557] on icon at bounding box center [737, 668] width 6 height 10
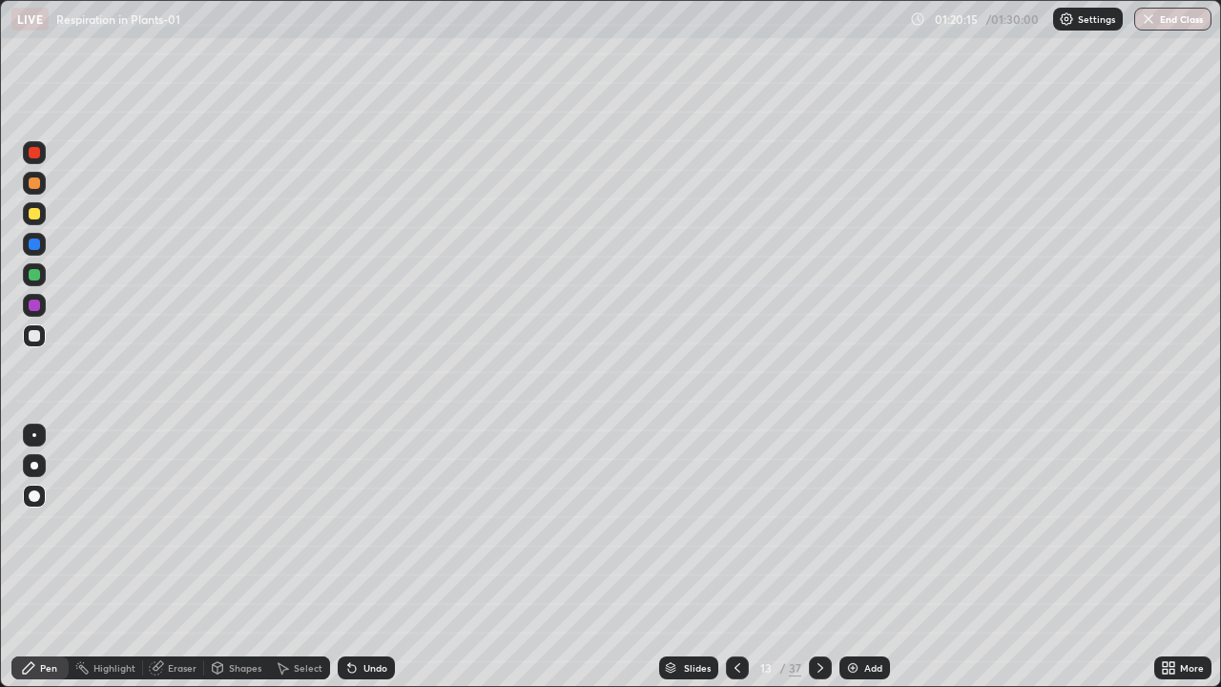
click at [735, 557] on icon at bounding box center [737, 667] width 15 height 15
click at [744, 557] on div at bounding box center [737, 667] width 23 height 23
click at [738, 557] on icon at bounding box center [737, 668] width 6 height 10
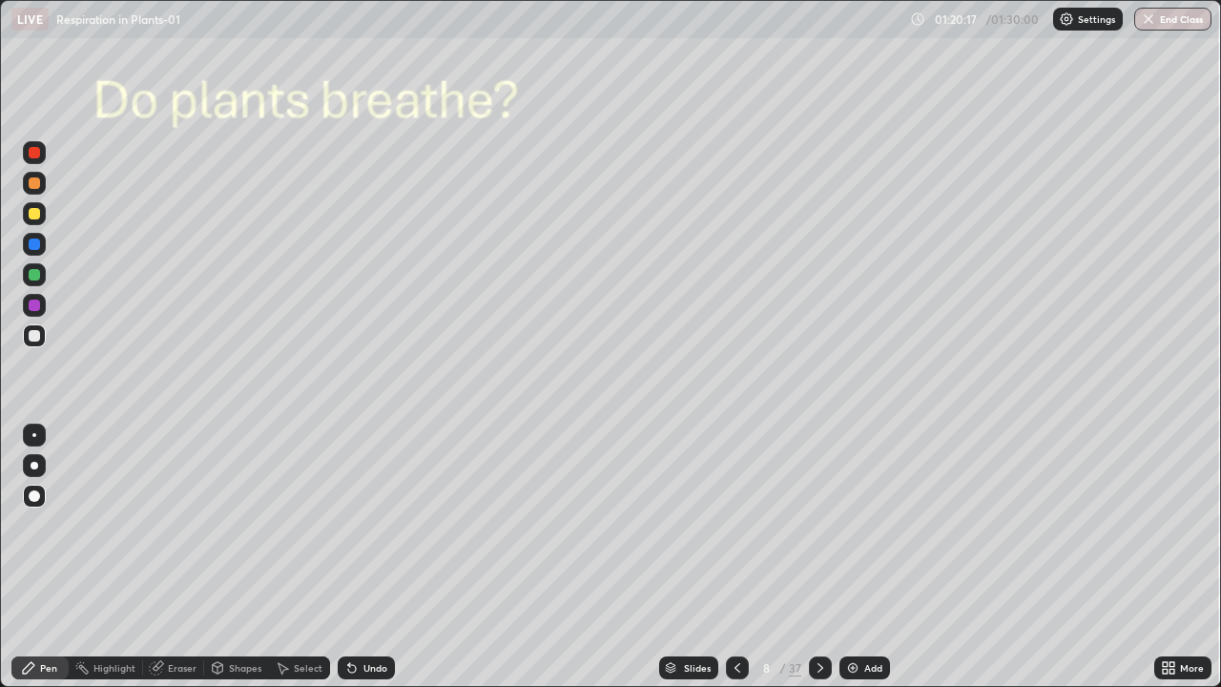
click at [735, 557] on icon at bounding box center [737, 667] width 15 height 15
click at [734, 557] on icon at bounding box center [737, 667] width 15 height 15
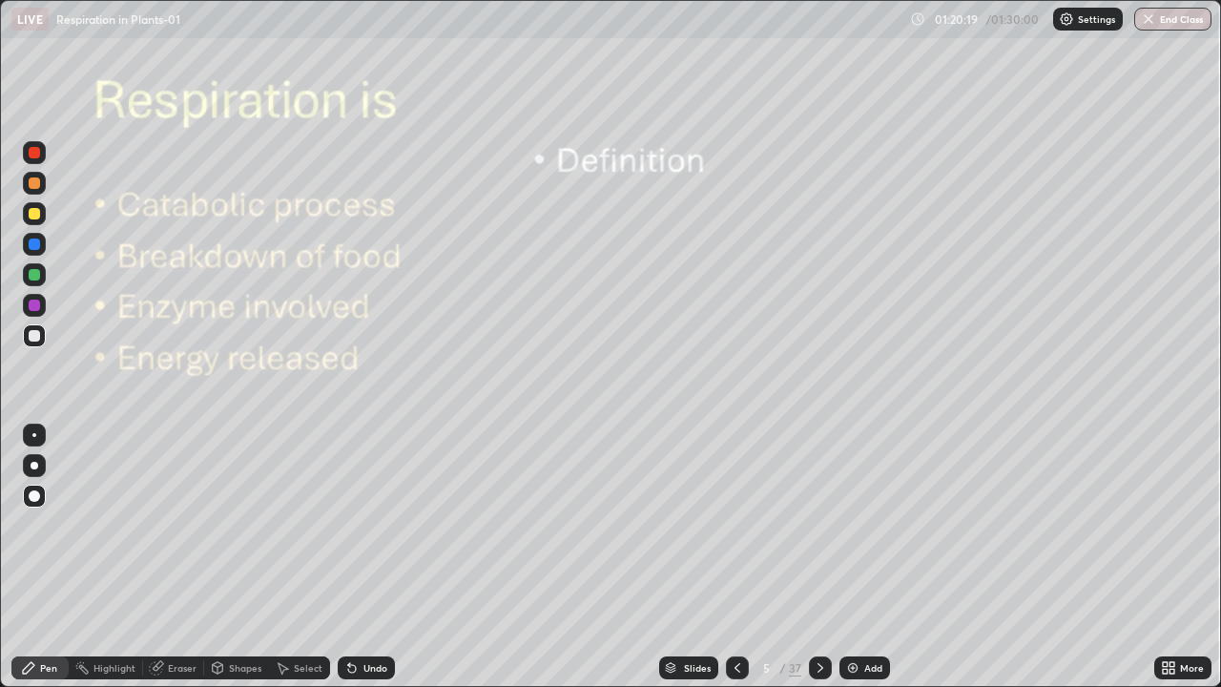
click at [735, 557] on icon at bounding box center [737, 667] width 15 height 15
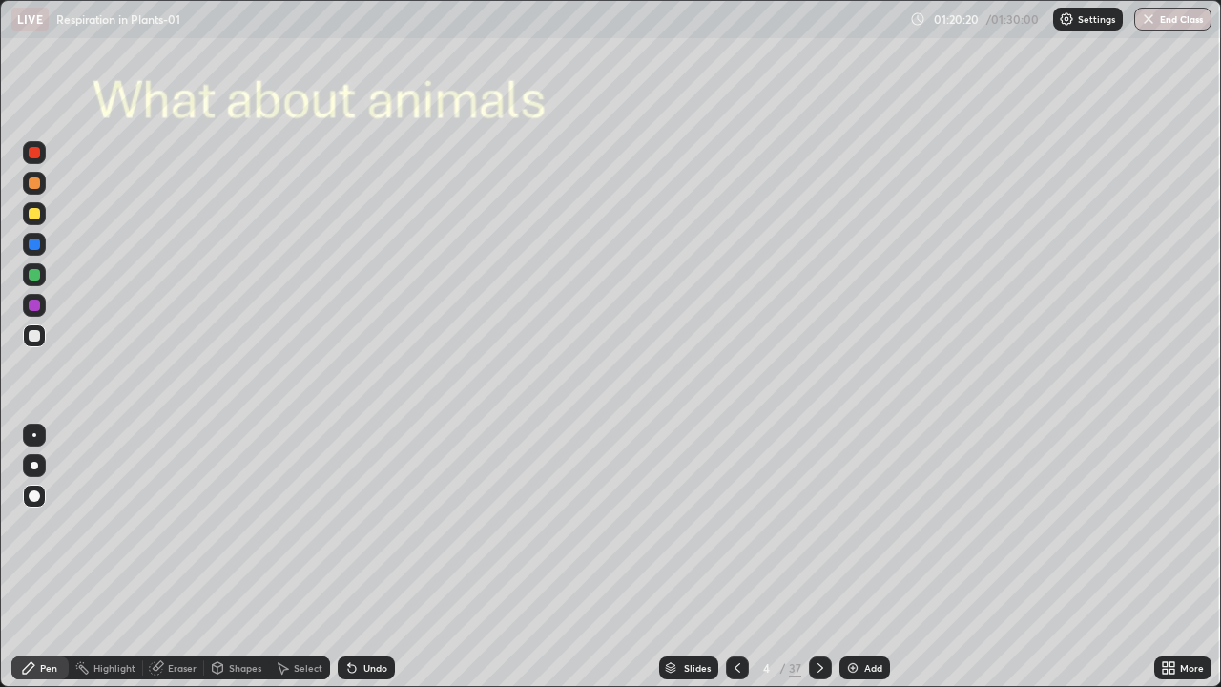
click at [738, 557] on icon at bounding box center [737, 667] width 15 height 15
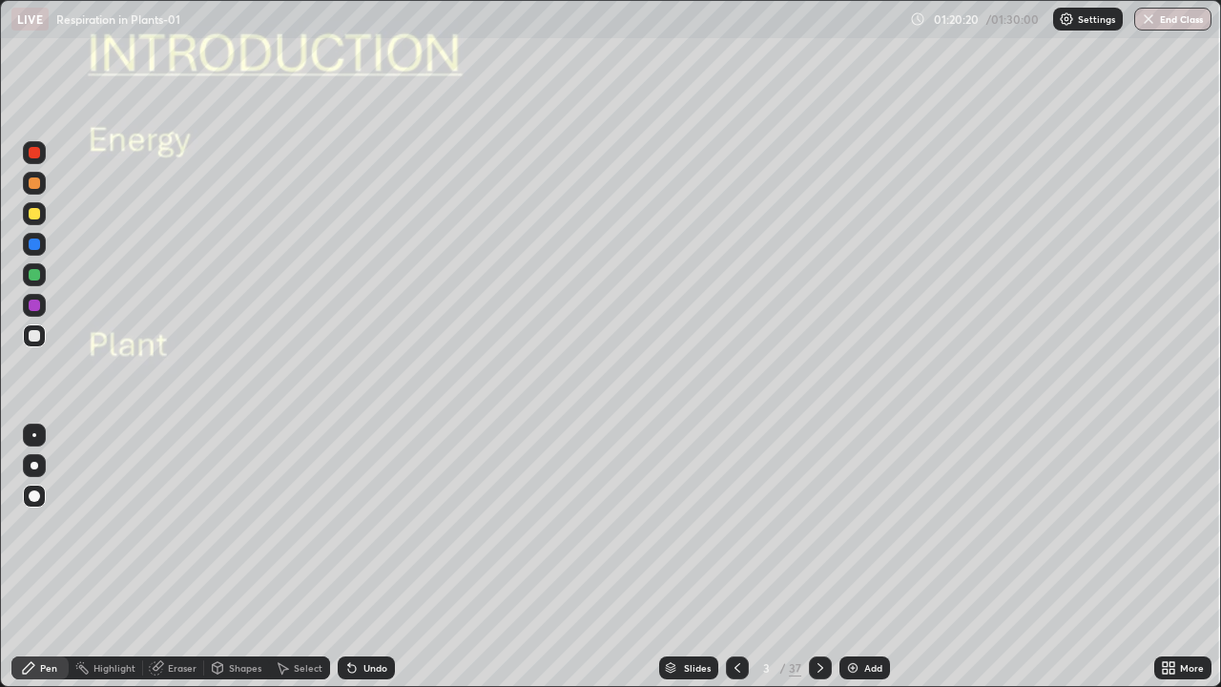
click at [737, 557] on icon at bounding box center [737, 668] width 6 height 10
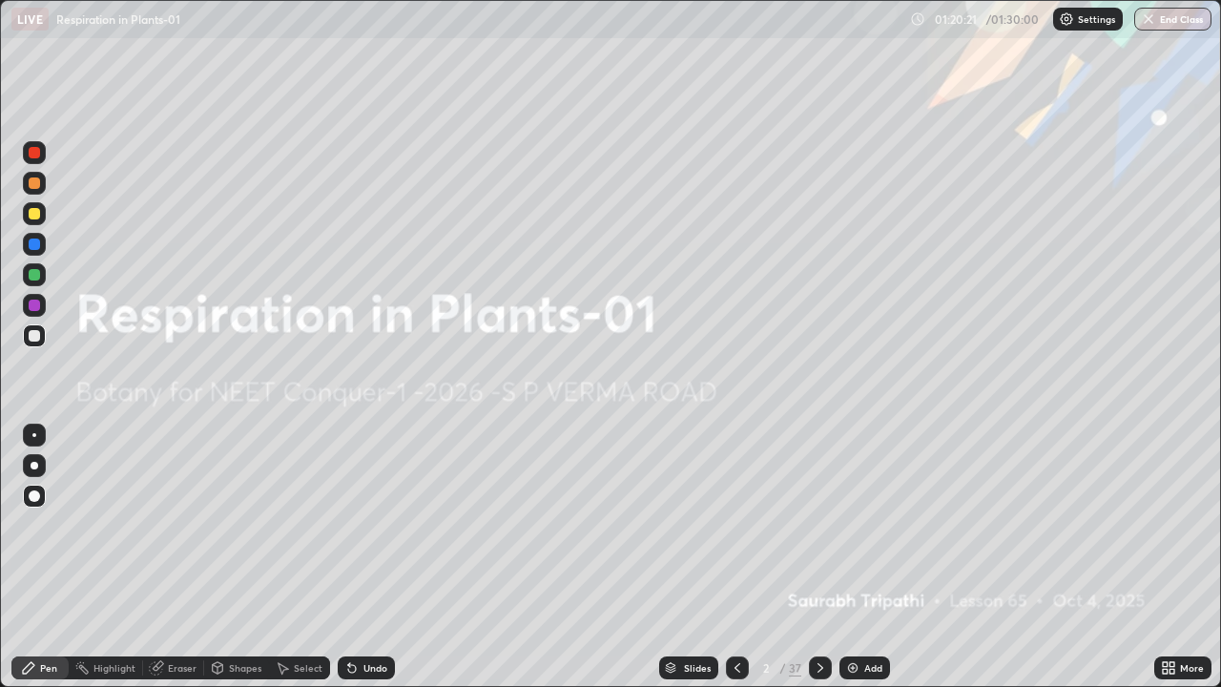
click at [818, 557] on icon at bounding box center [820, 667] width 15 height 15
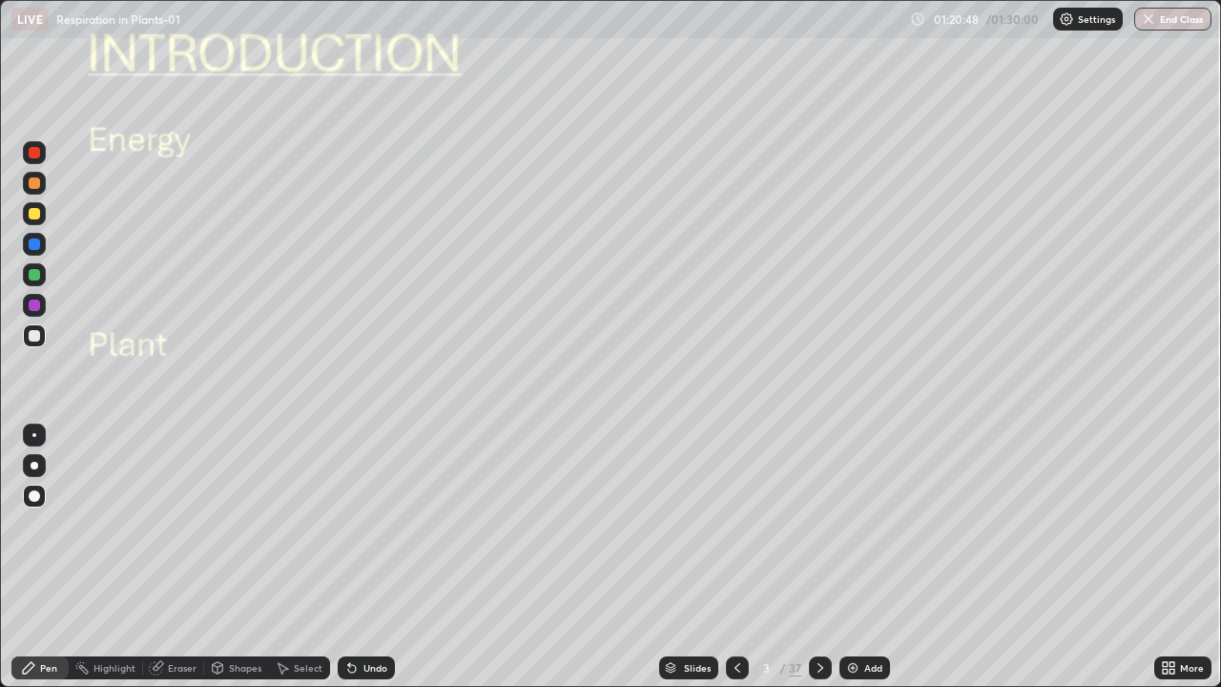
click at [809, 557] on div at bounding box center [820, 668] width 23 height 38
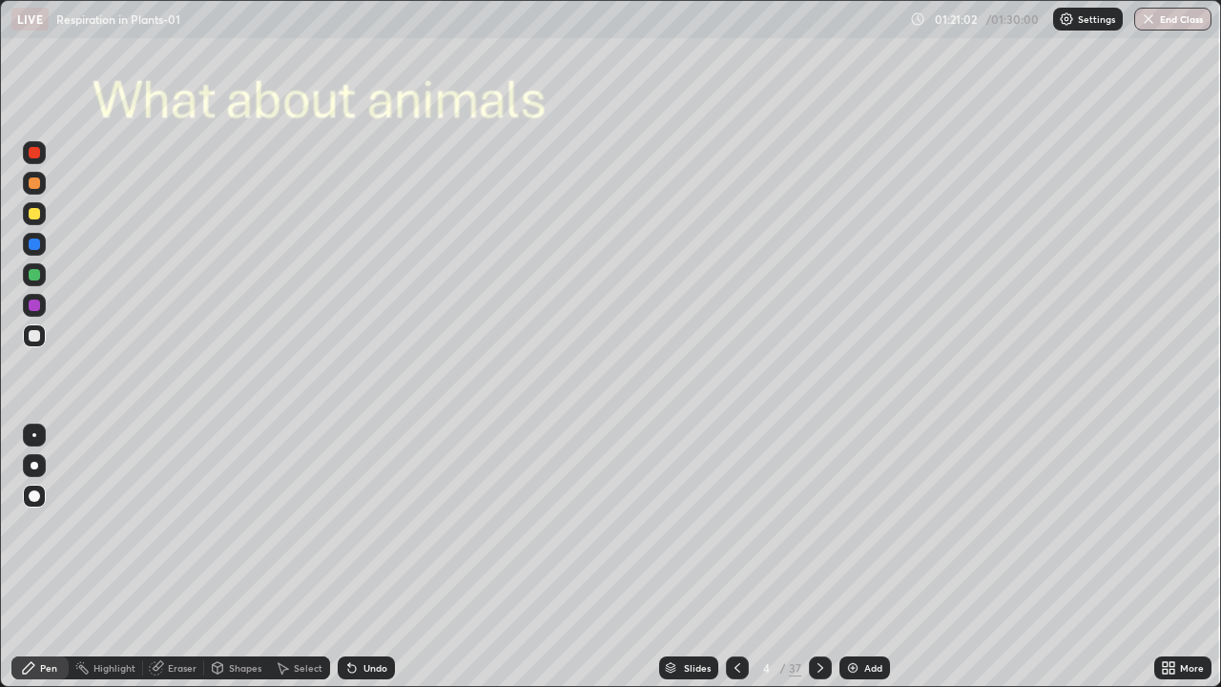
click at [818, 557] on icon at bounding box center [820, 667] width 15 height 15
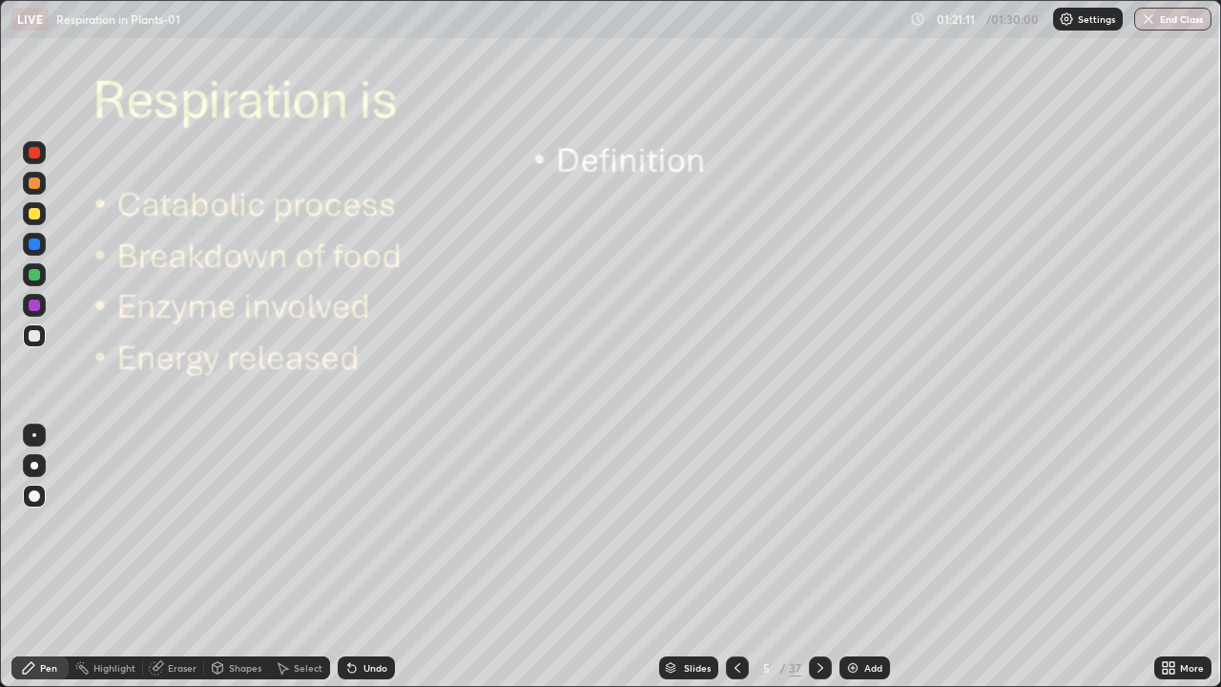
click at [816, 557] on icon at bounding box center [820, 667] width 15 height 15
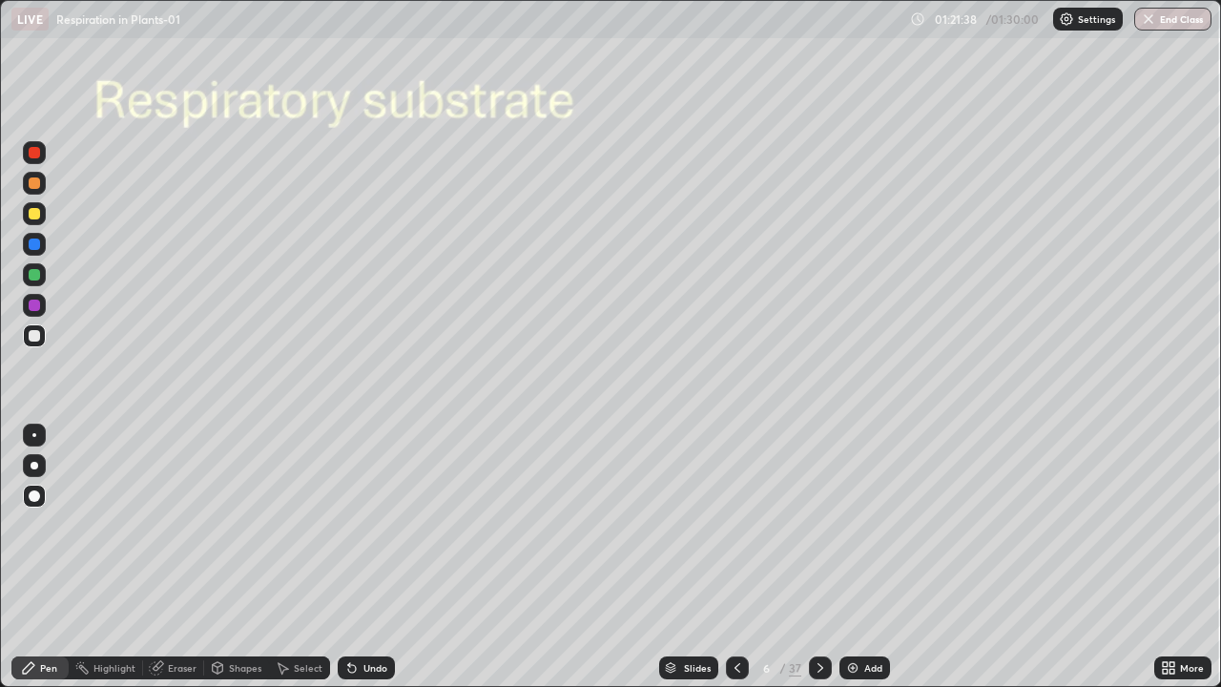
click at [816, 557] on div at bounding box center [820, 667] width 23 height 23
click at [818, 557] on icon at bounding box center [820, 667] width 15 height 15
click at [819, 557] on div at bounding box center [820, 667] width 23 height 23
click at [820, 557] on div at bounding box center [820, 668] width 23 height 38
click at [817, 557] on icon at bounding box center [820, 667] width 15 height 15
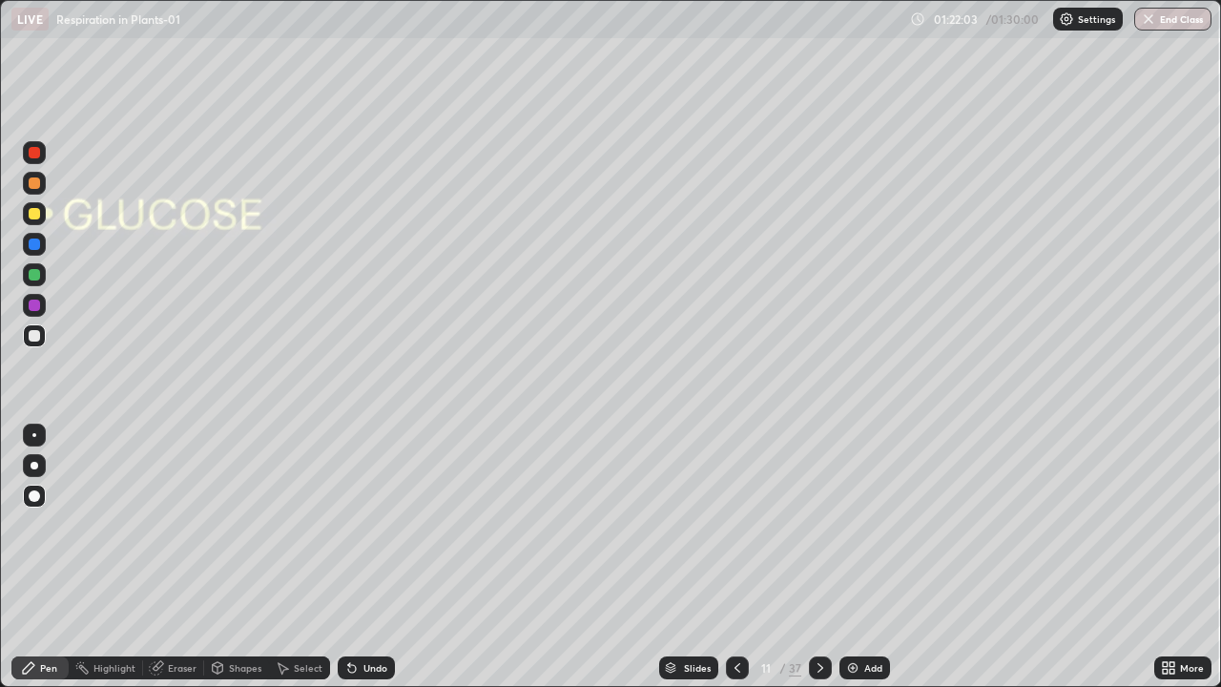
click at [819, 557] on icon at bounding box center [820, 668] width 6 height 10
click at [816, 557] on icon at bounding box center [820, 667] width 15 height 15
click at [810, 557] on div at bounding box center [820, 667] width 23 height 23
click at [1189, 16] on button "End Class" at bounding box center [1172, 19] width 77 height 23
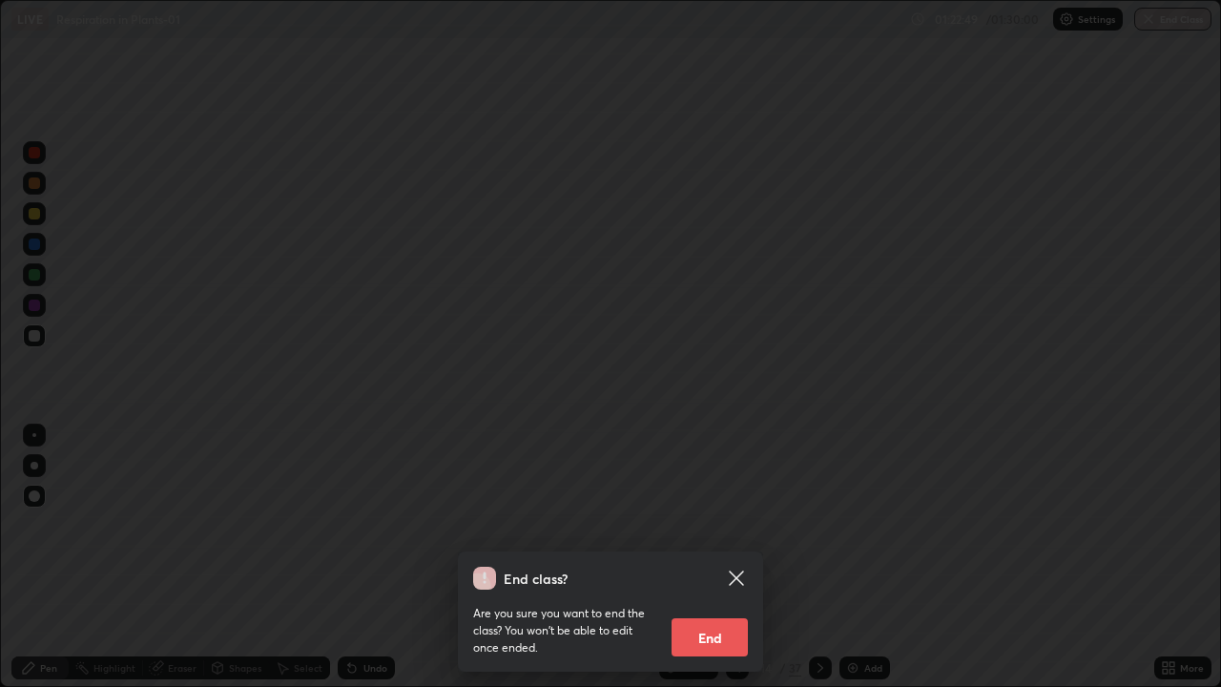
click at [709, 557] on button "End" at bounding box center [709, 637] width 76 height 38
